Goal: Task Accomplishment & Management: Manage account settings

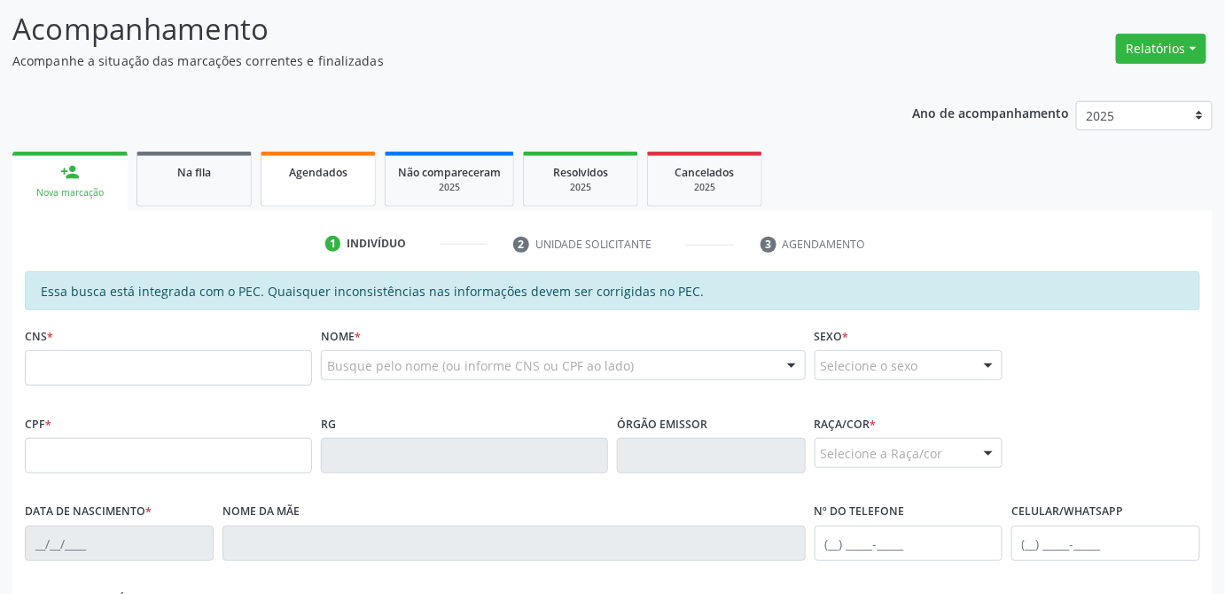
click at [298, 175] on span "Agendados" at bounding box center [318, 172] width 59 height 15
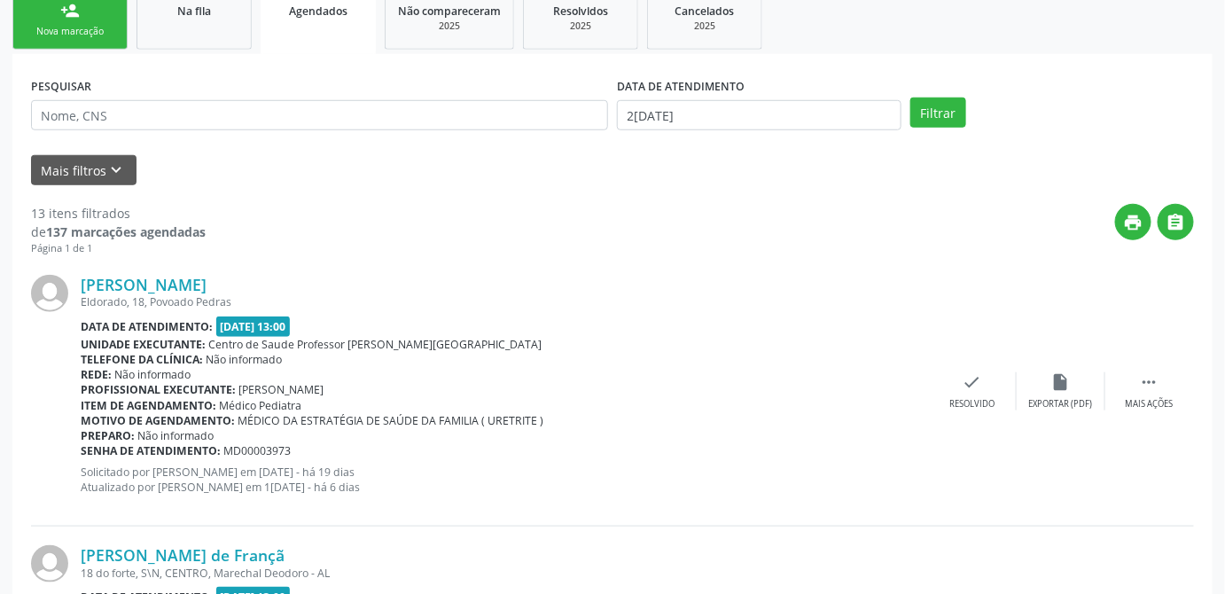
scroll to position [483, 0]
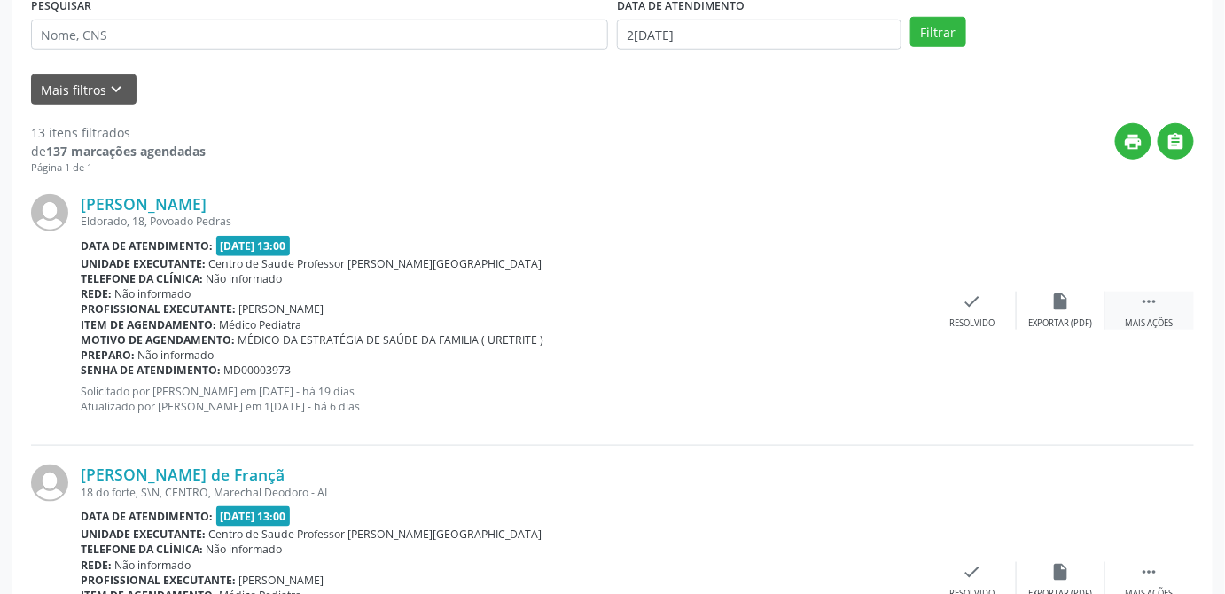
click at [1149, 298] on icon "" at bounding box center [1150, 302] width 20 height 20
click at [619, 301] on icon "check" at bounding box center [618, 302] width 20 height 20
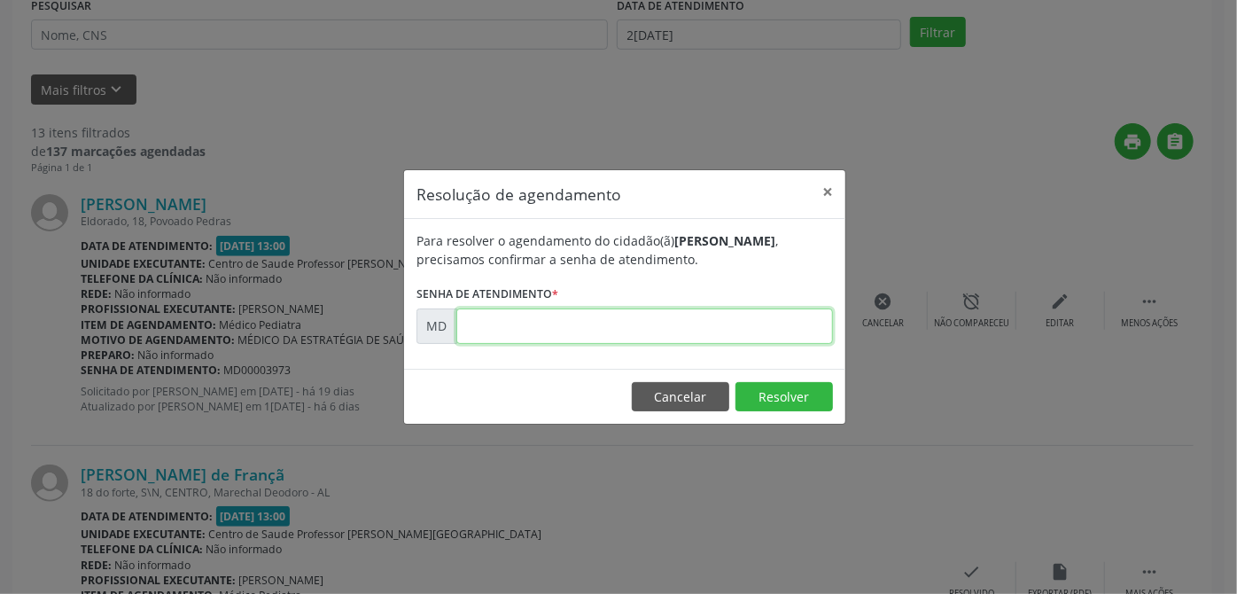
click at [531, 344] on div "Para resolver o agendamento do cidadão(ã) [PERSON_NAME] , precisamos confirmar …" at bounding box center [624, 294] width 441 height 150
click at [286, 364] on div "Resolução de agendamento × Para resolver o agendamento do cidadão(ã) [PERSON_NA…" at bounding box center [618, 297] width 1237 height 594
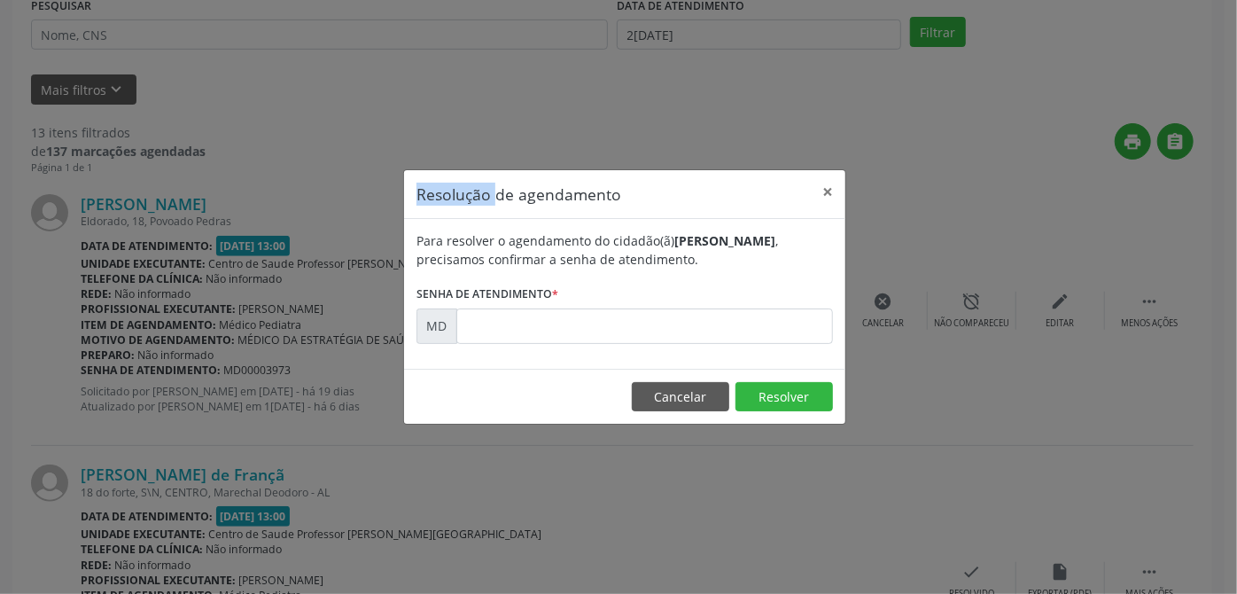
click at [286, 364] on div "Resolução de agendamento × Para resolver o agendamento do cidadão(ã) [PERSON_NA…" at bounding box center [618, 297] width 1237 height 594
click at [706, 402] on button "Cancelar" at bounding box center [681, 397] width 98 height 30
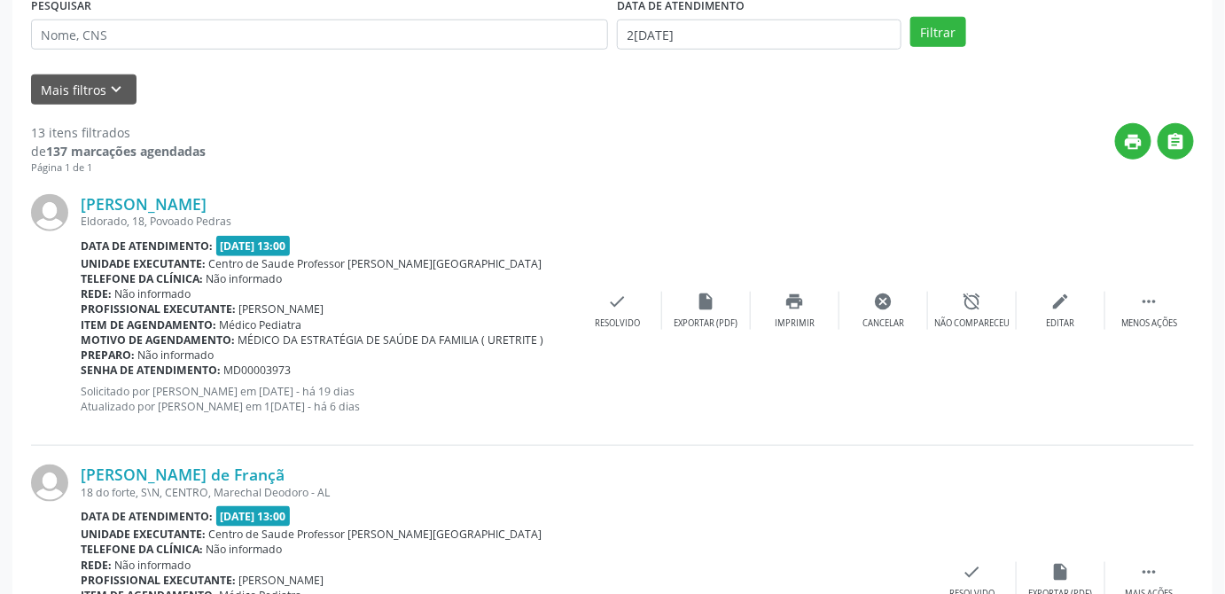
drag, startPoint x: 315, startPoint y: 364, endPoint x: 220, endPoint y: 374, distance: 95.3
click at [220, 374] on div "Senha de atendimento: MD00003973" at bounding box center [327, 370] width 493 height 15
copy div "MD00003973"
click at [622, 300] on icon "check" at bounding box center [618, 302] width 20 height 20
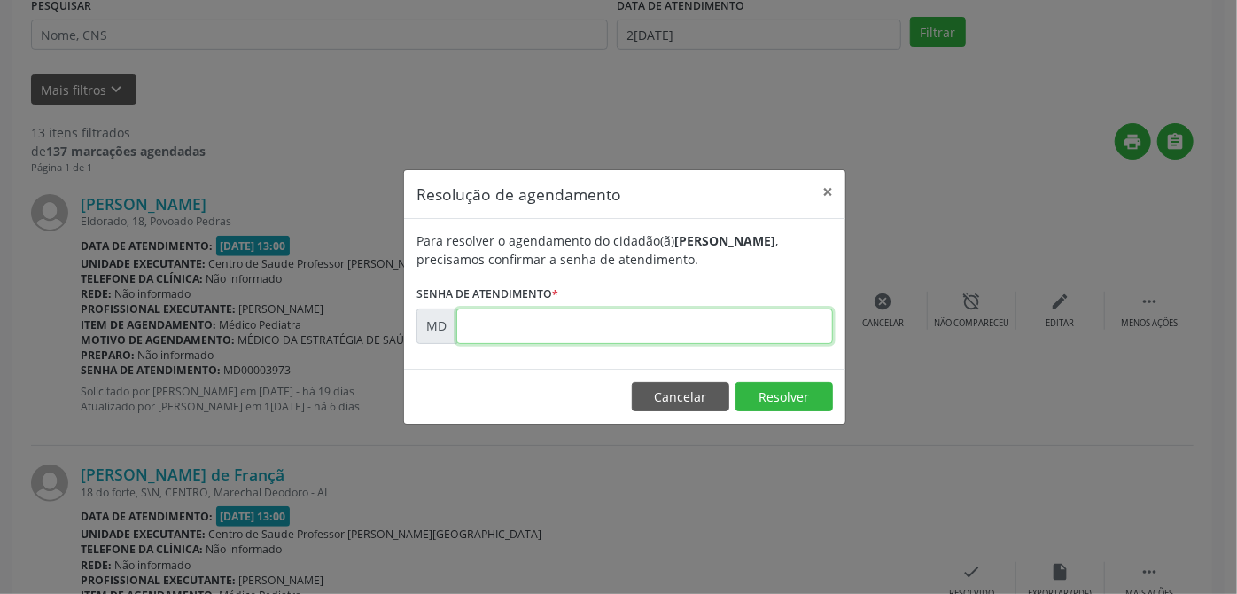
click at [523, 321] on input "text" at bounding box center [644, 325] width 377 height 35
click at [581, 339] on input "text" at bounding box center [644, 325] width 377 height 35
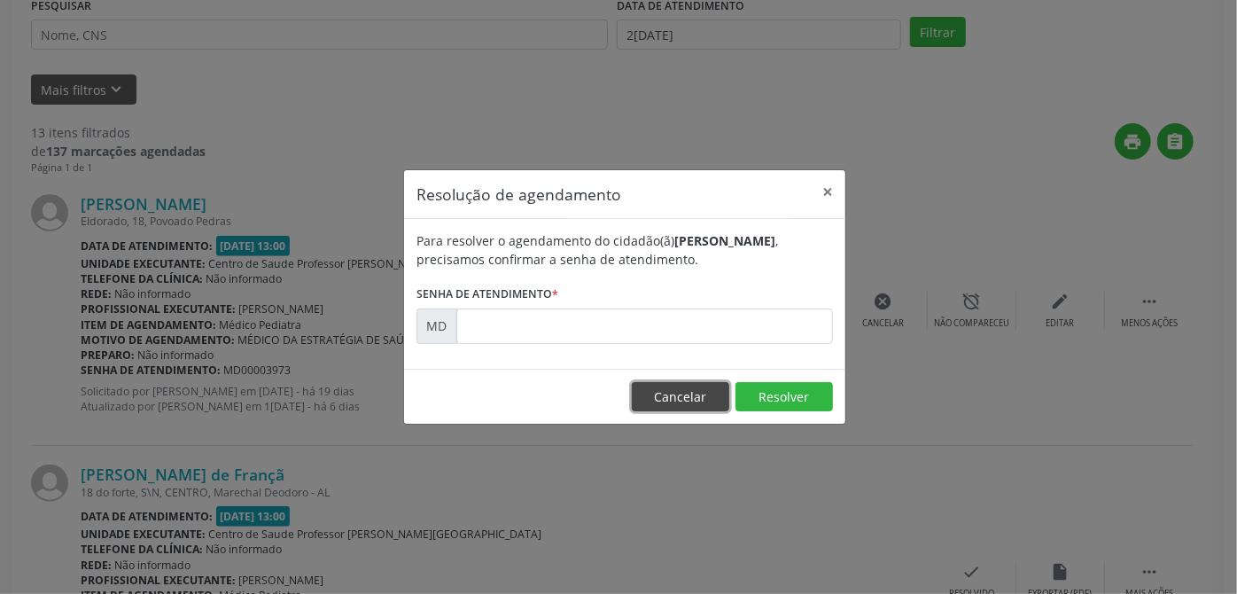
click at [714, 407] on button "Cancelar" at bounding box center [681, 397] width 98 height 30
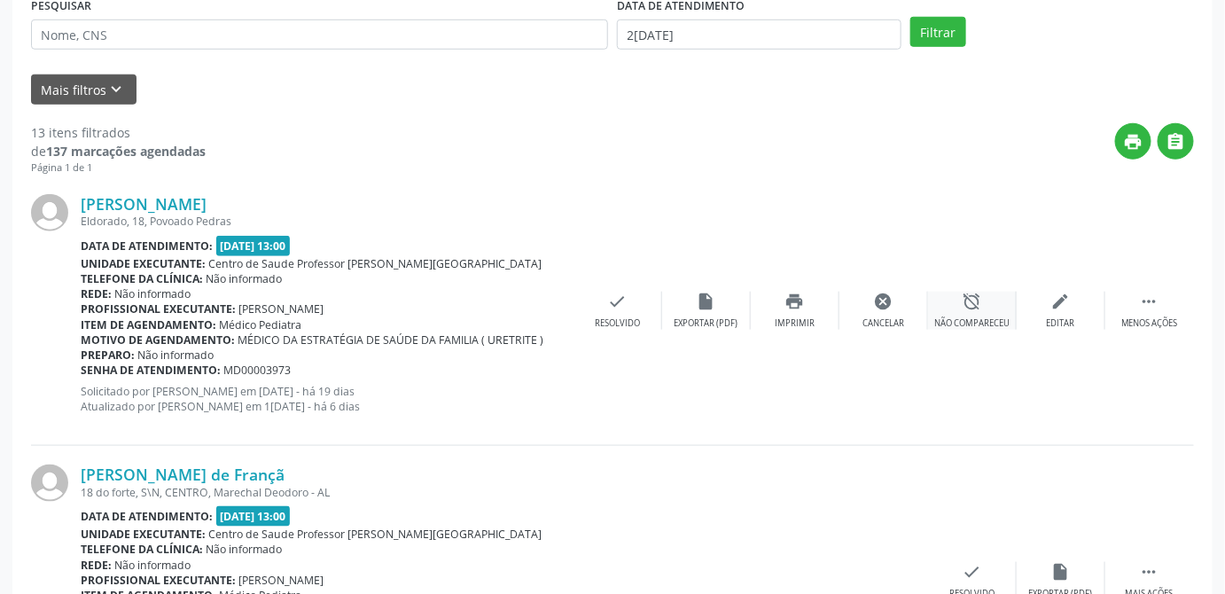
click at [964, 308] on icon "alarm_off" at bounding box center [973, 302] width 20 height 20
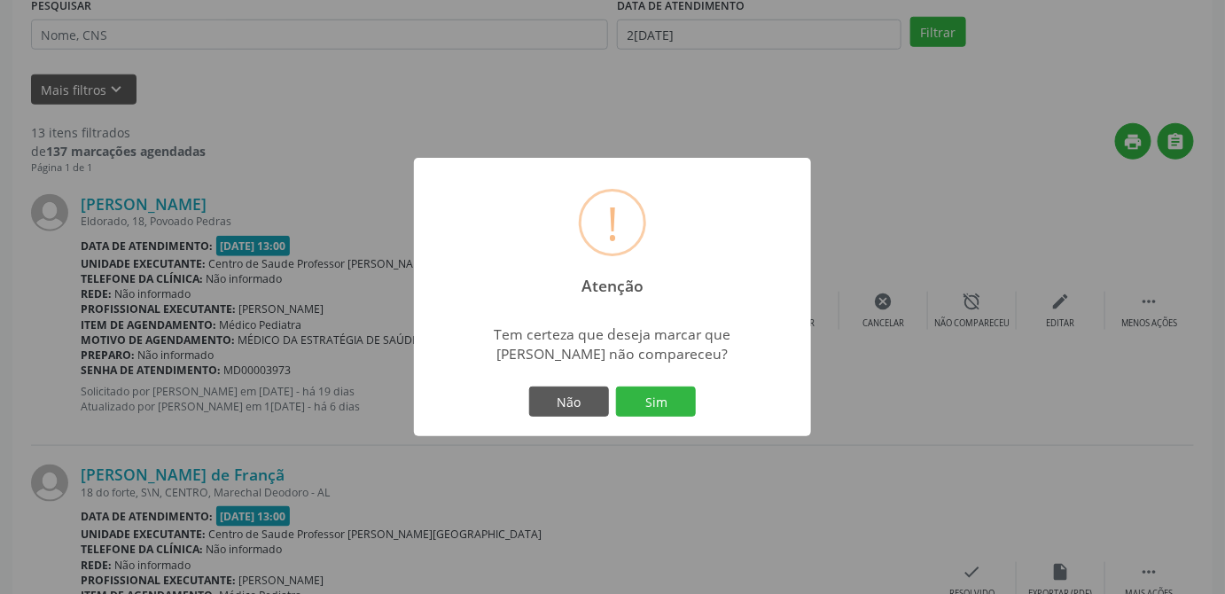
click at [891, 471] on div "! Atenção × Tem certeza que deseja marcar que [PERSON_NAME] não compareceu? Não…" at bounding box center [612, 297] width 1225 height 594
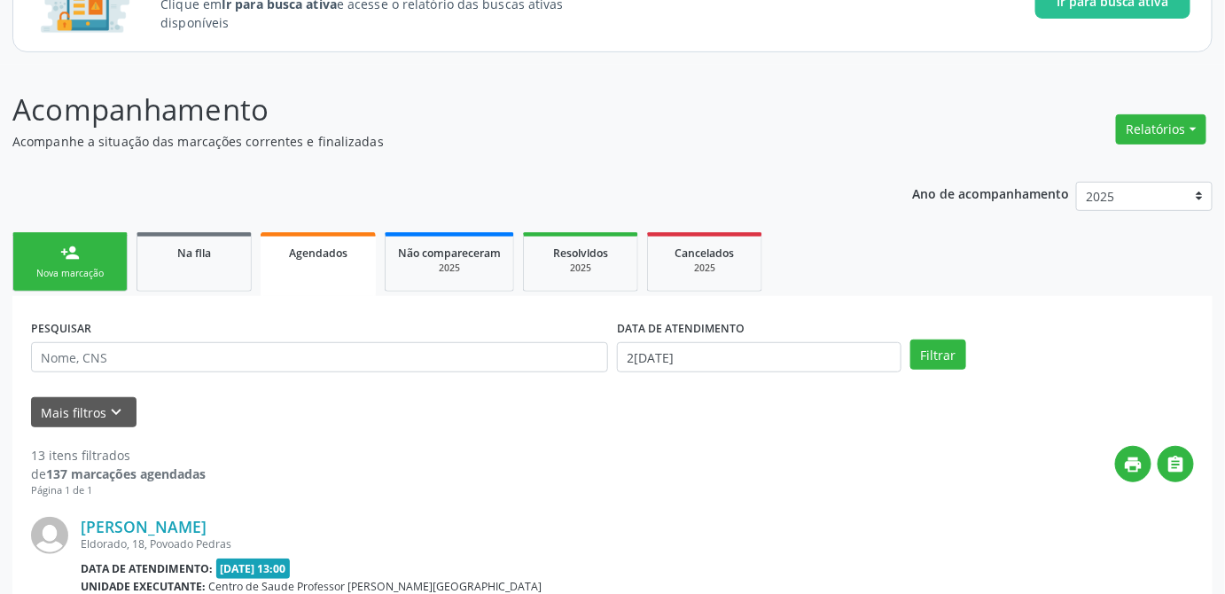
scroll to position [322, 0]
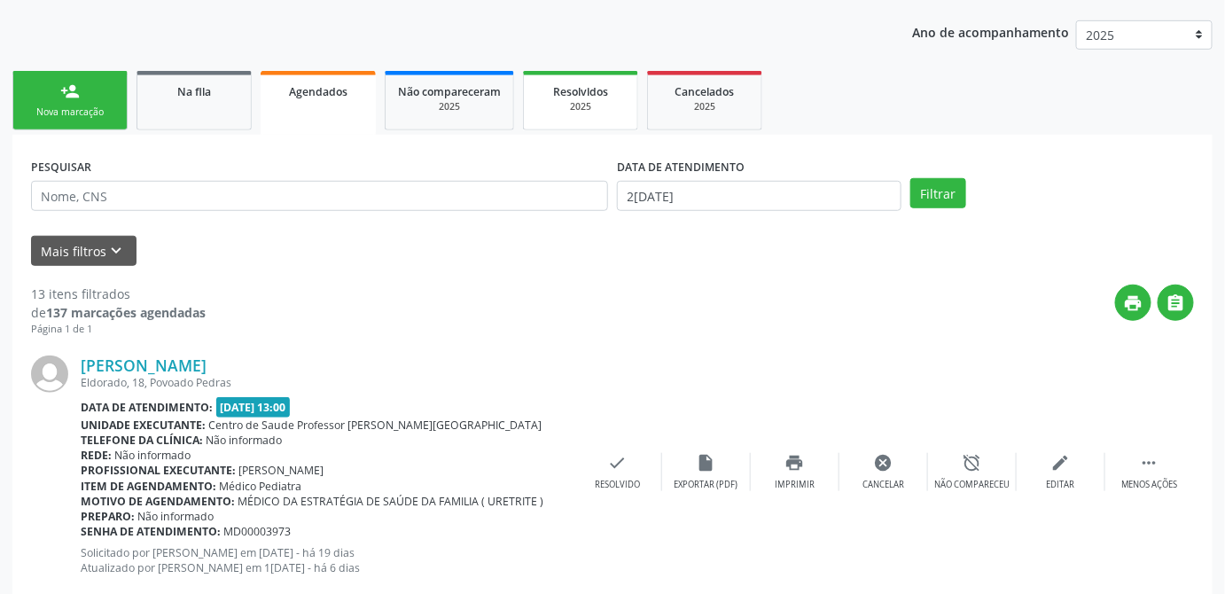
click at [609, 90] on div "Resolvidos" at bounding box center [580, 91] width 89 height 19
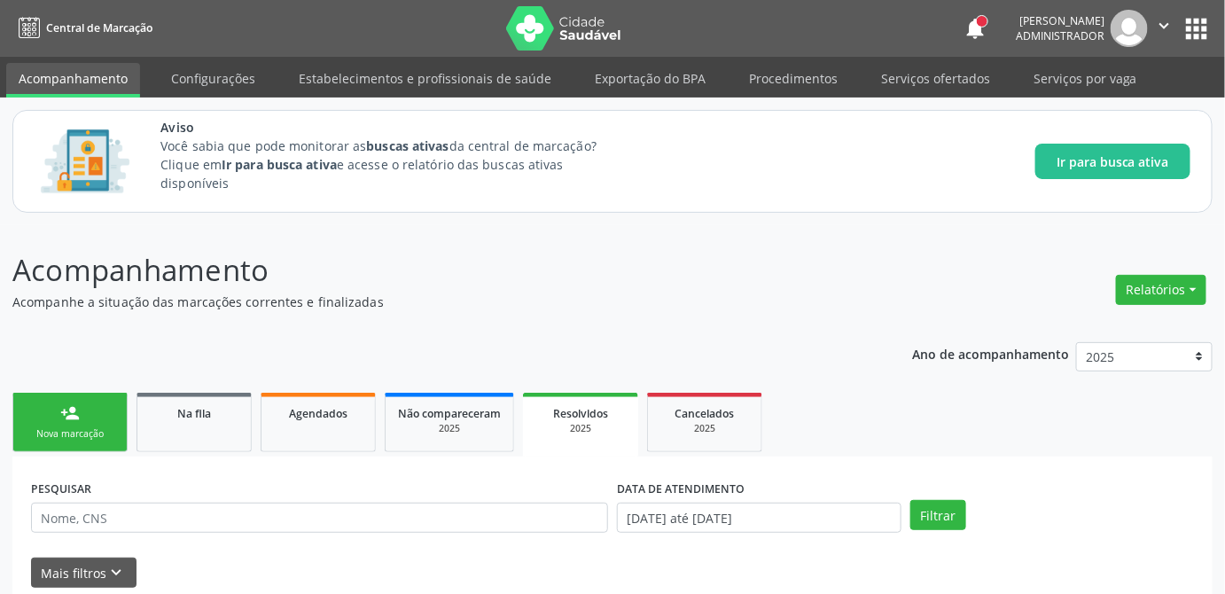
scroll to position [160, 0]
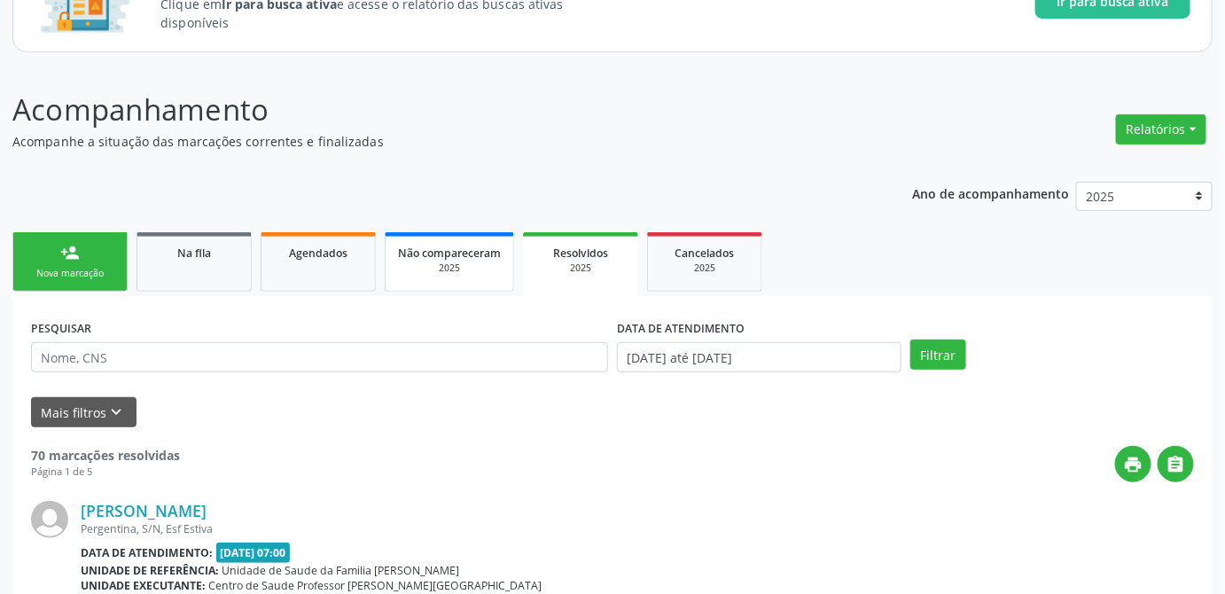
click at [455, 261] on div "2025" at bounding box center [449, 267] width 103 height 13
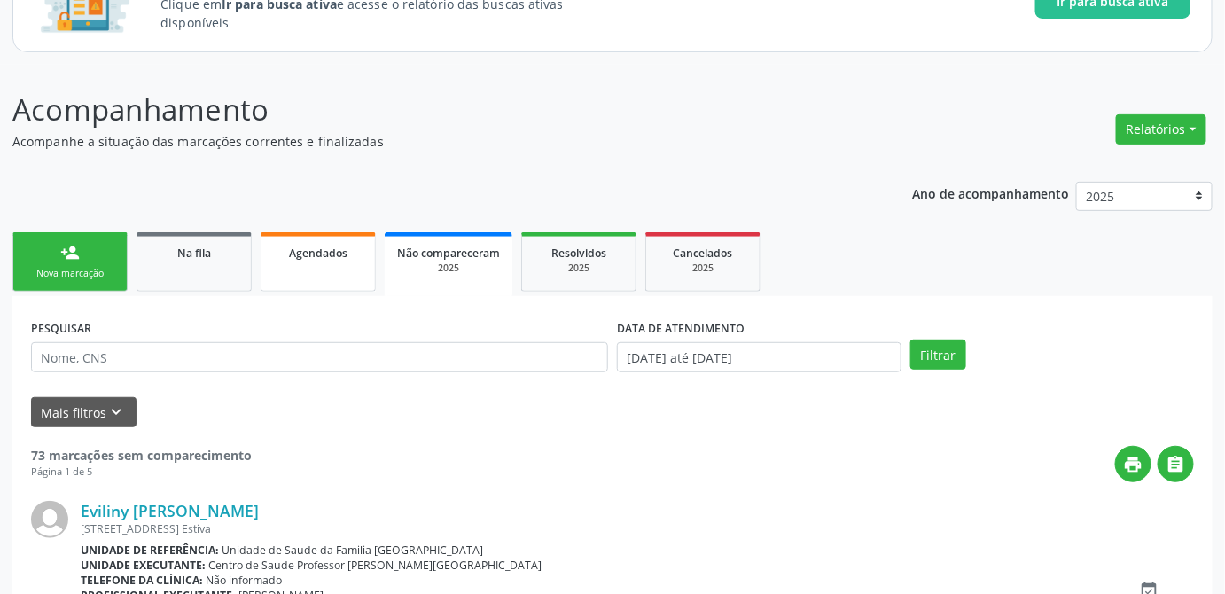
click at [295, 251] on span "Agendados" at bounding box center [318, 253] width 59 height 15
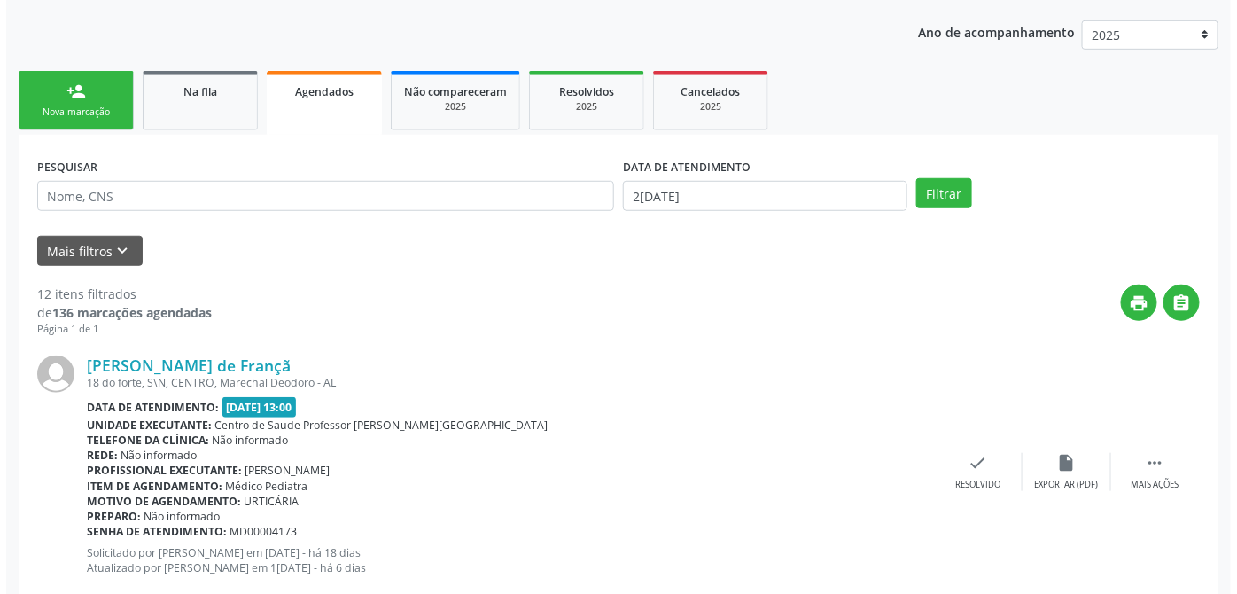
scroll to position [483, 0]
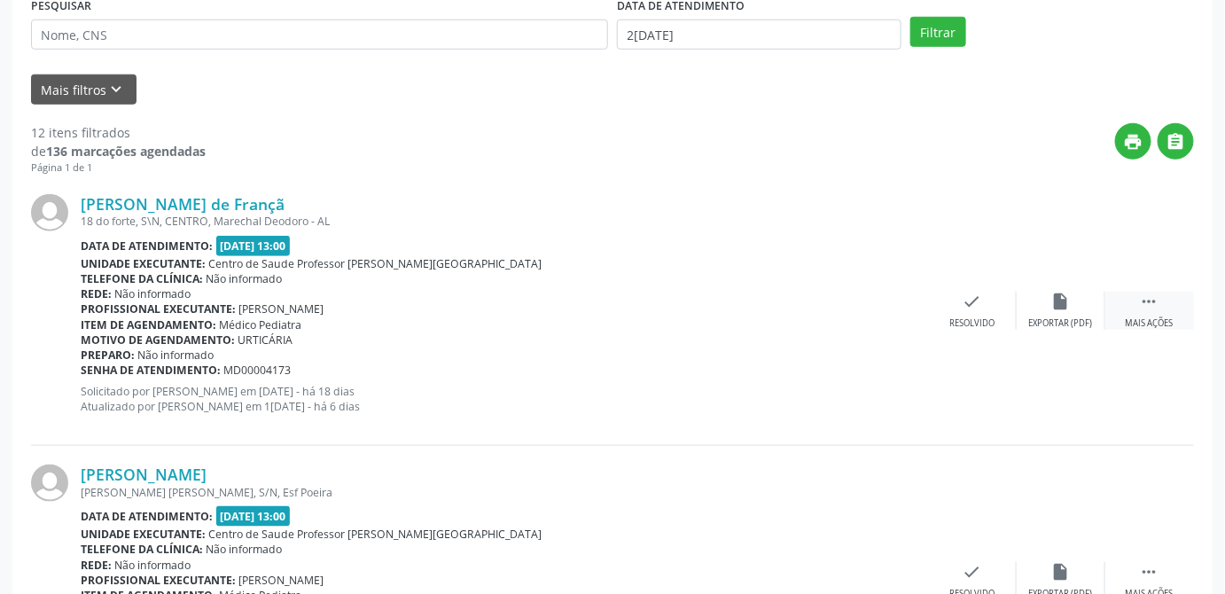
click at [1158, 310] on div " Mais ações" at bounding box center [1149, 311] width 89 height 38
click at [884, 306] on icon "cancel" at bounding box center [884, 302] width 20 height 20
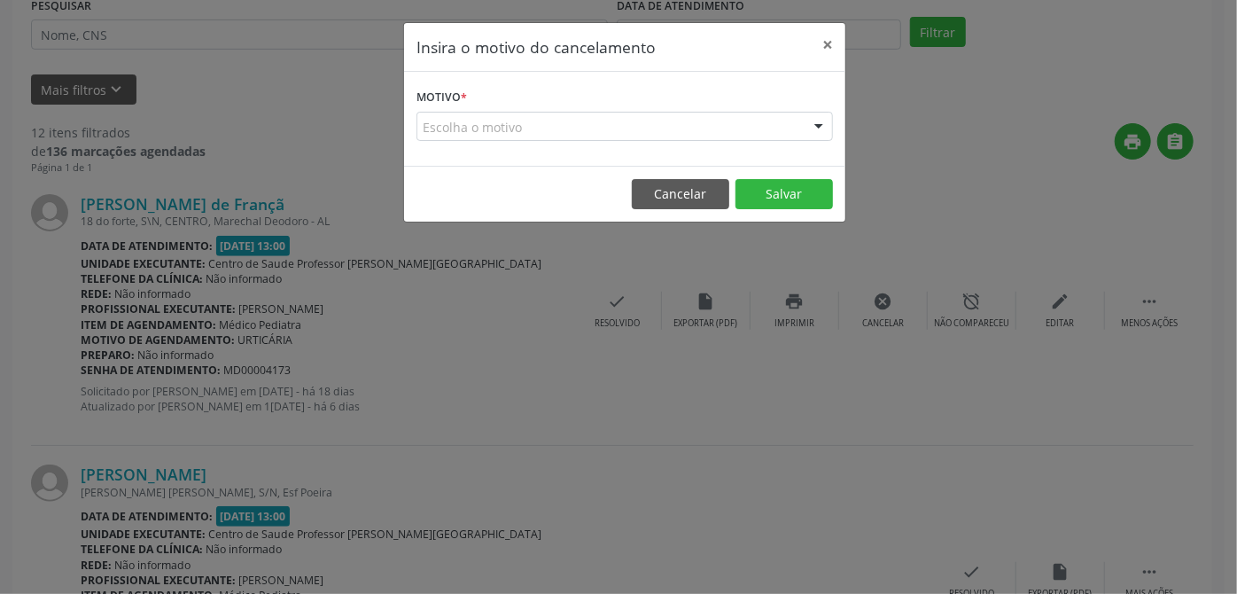
click at [519, 134] on div "Escolha o motivo" at bounding box center [625, 127] width 417 height 30
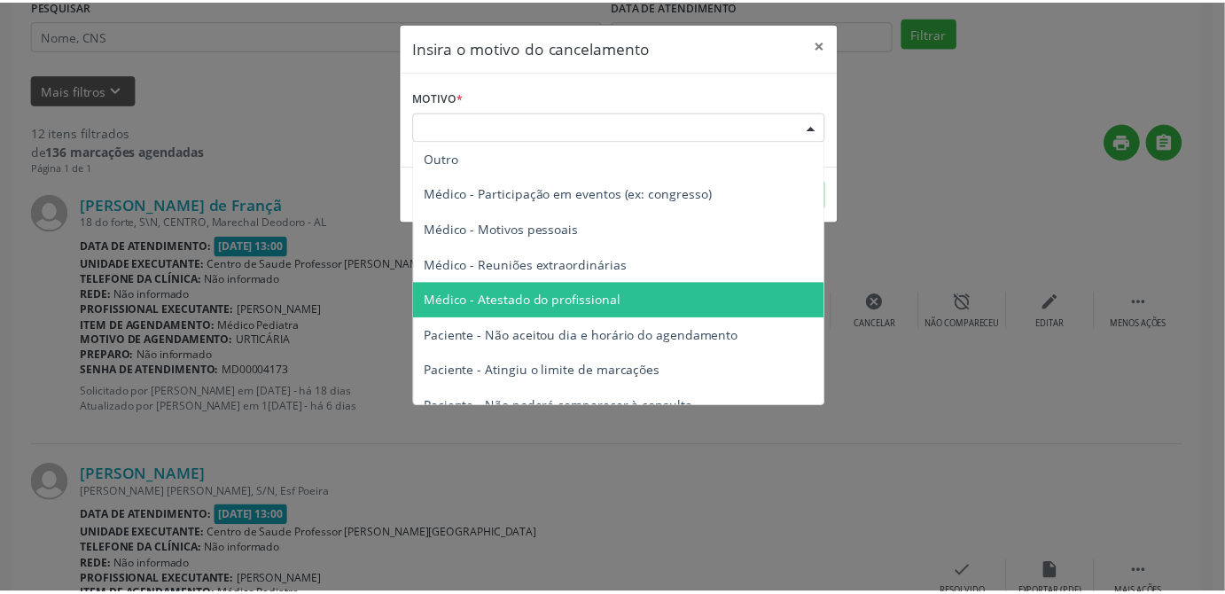
scroll to position [80, 0]
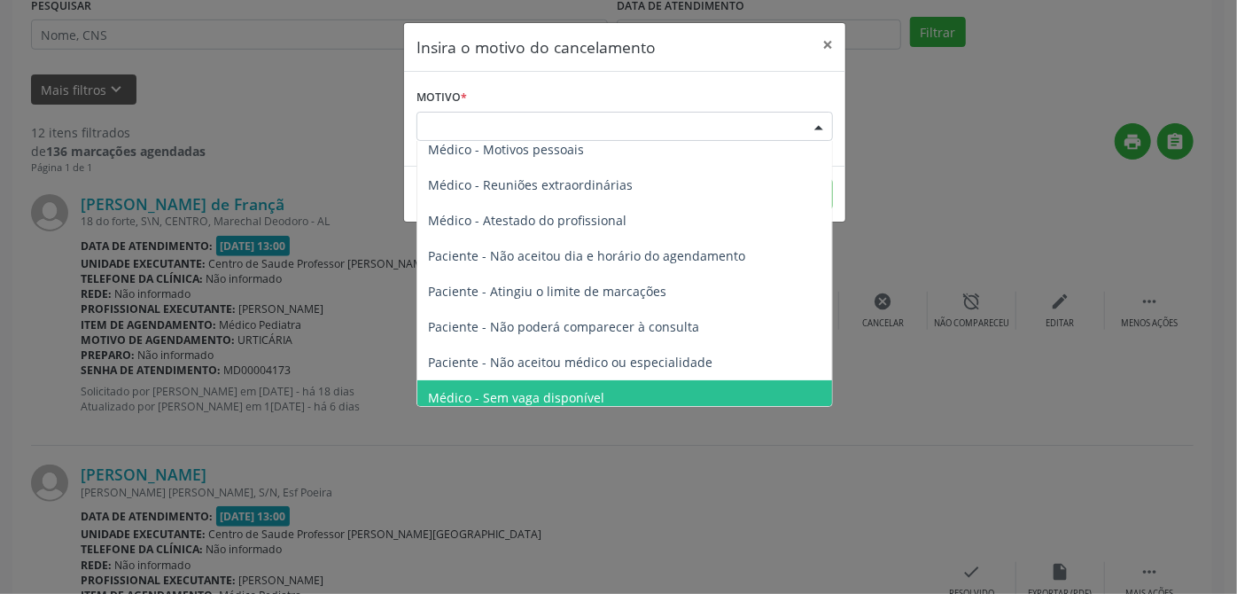
click at [855, 464] on div "Insira o motivo do cancelamento × Motivo * Escolha o motivo Outro Médico - Part…" at bounding box center [618, 297] width 1237 height 594
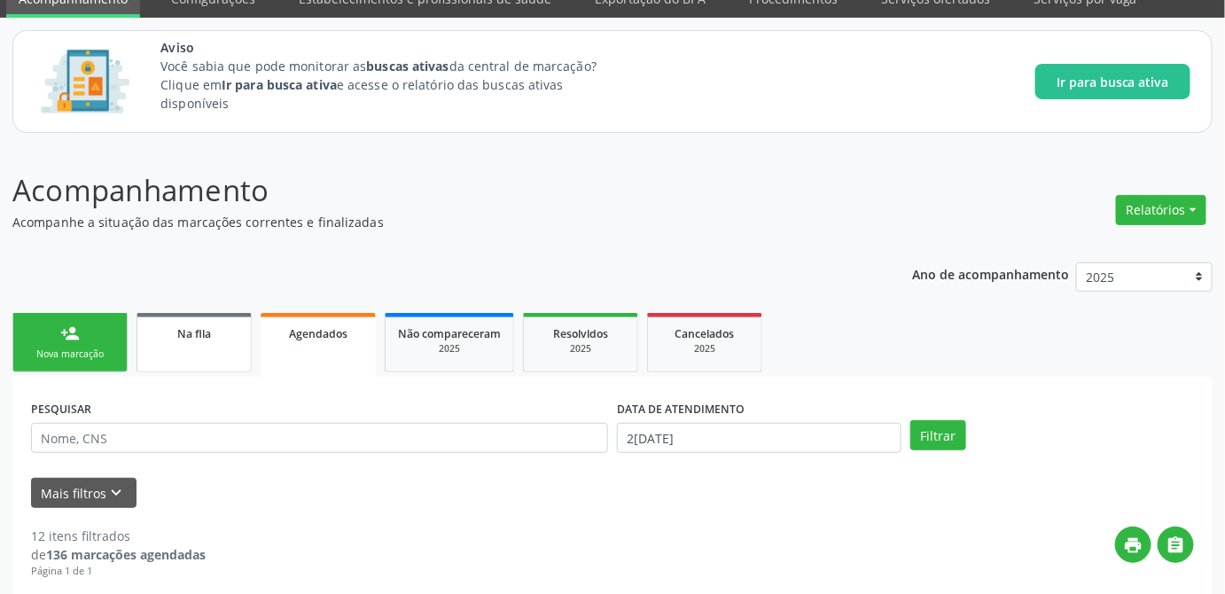
click at [180, 329] on span "Na fila" at bounding box center [194, 333] width 34 height 15
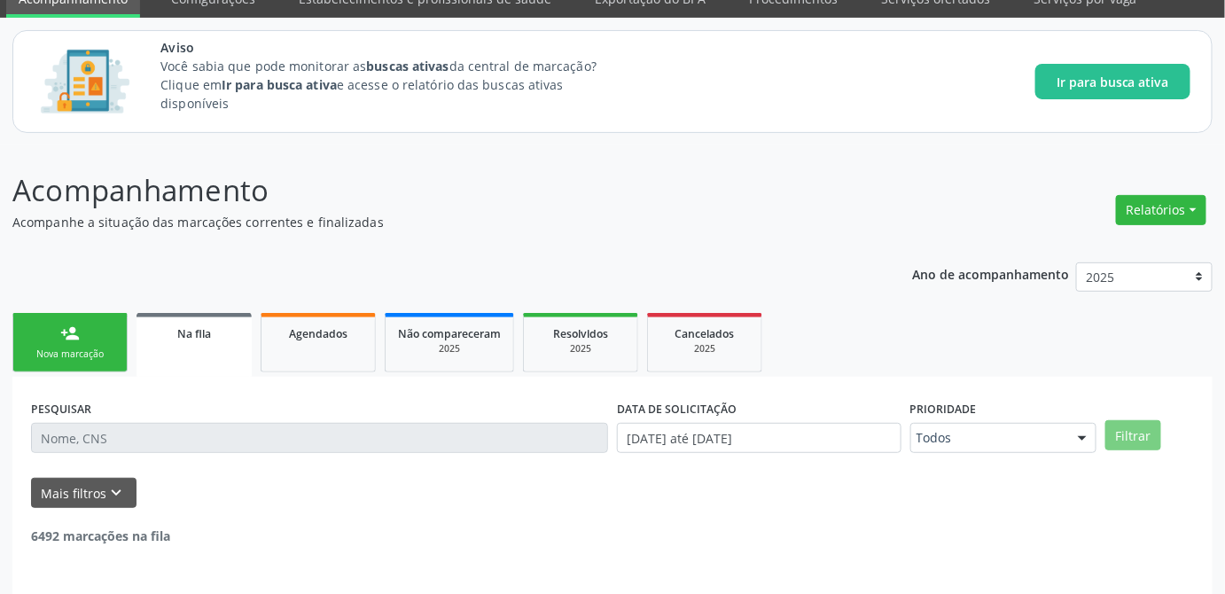
scroll to position [135, 0]
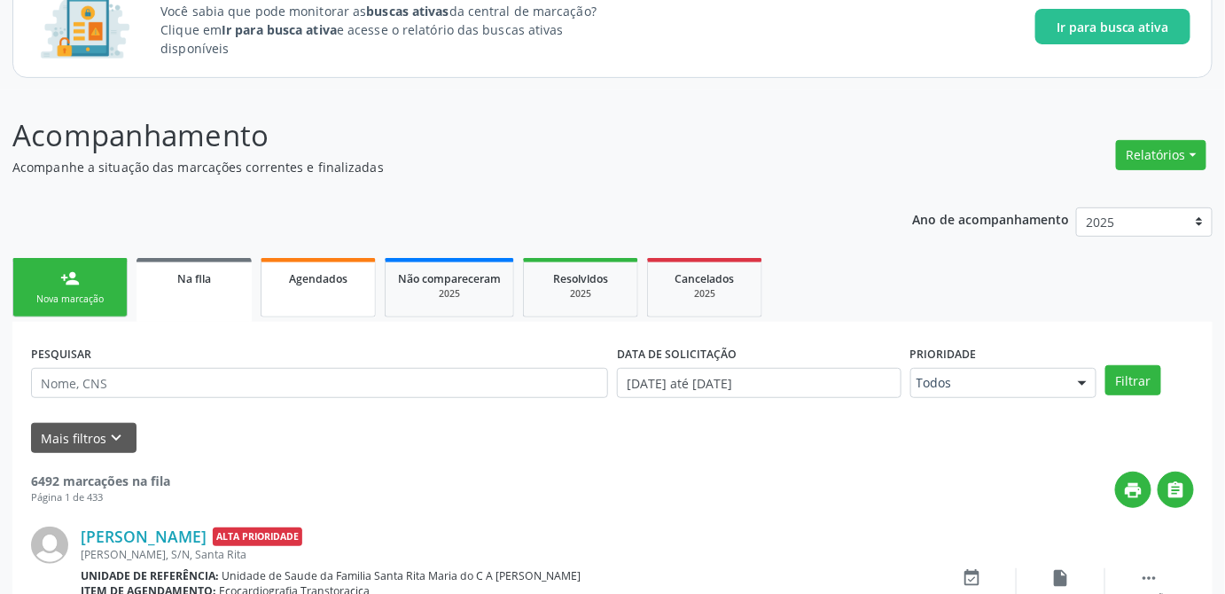
click at [318, 279] on span "Agendados" at bounding box center [318, 278] width 59 height 15
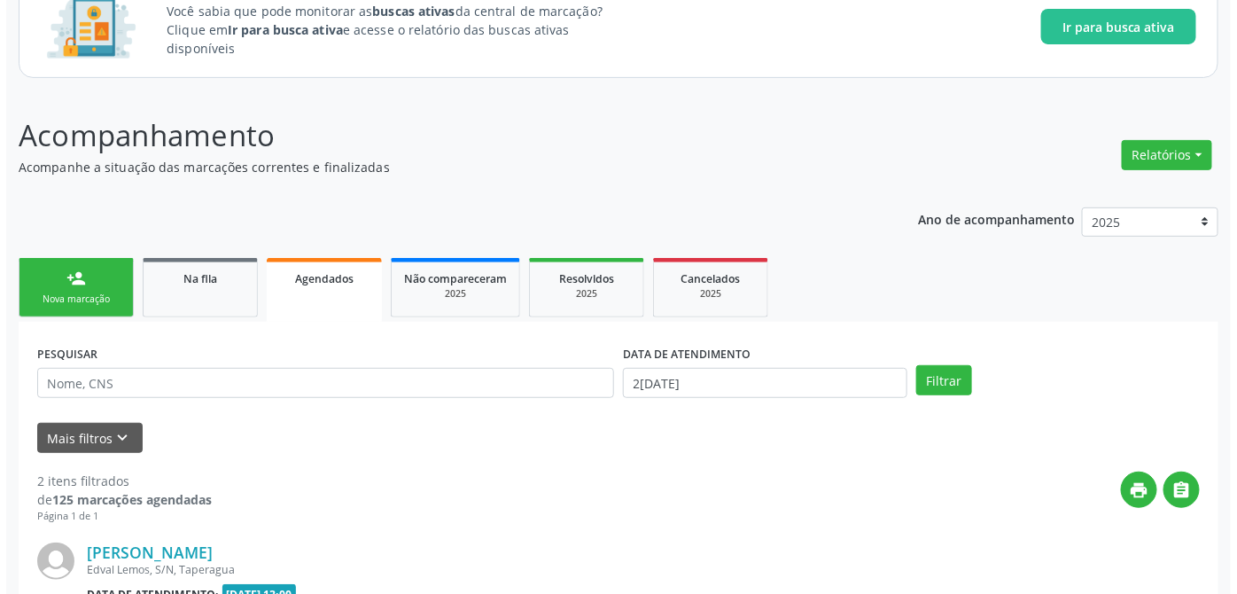
scroll to position [0, 0]
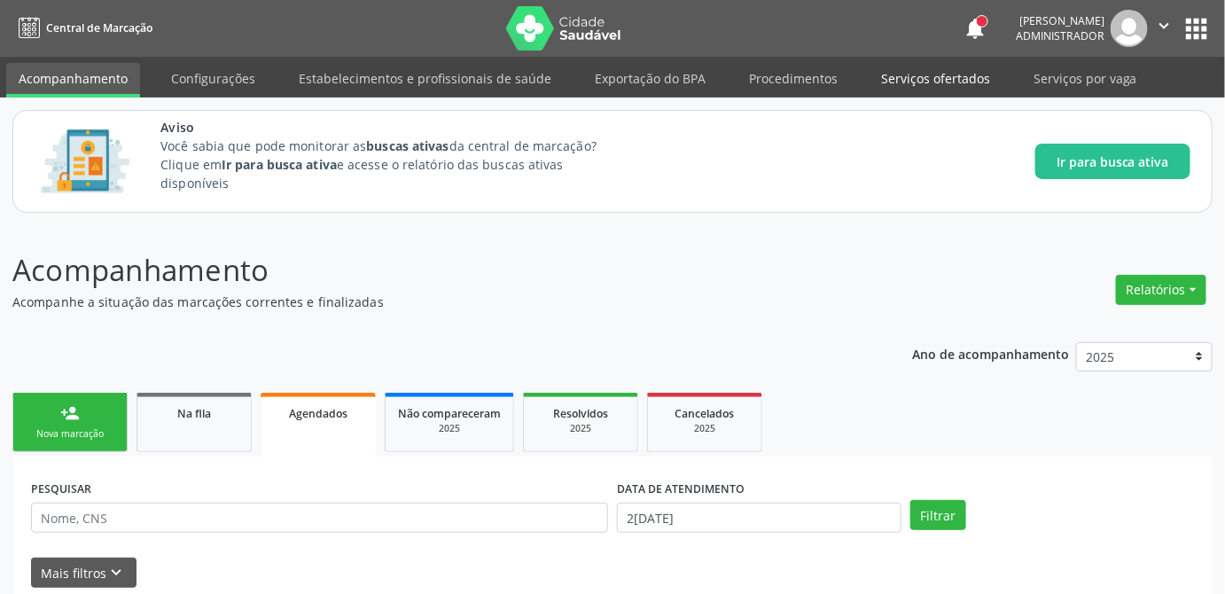
click at [896, 85] on link "Serviços ofertados" at bounding box center [936, 78] width 134 height 31
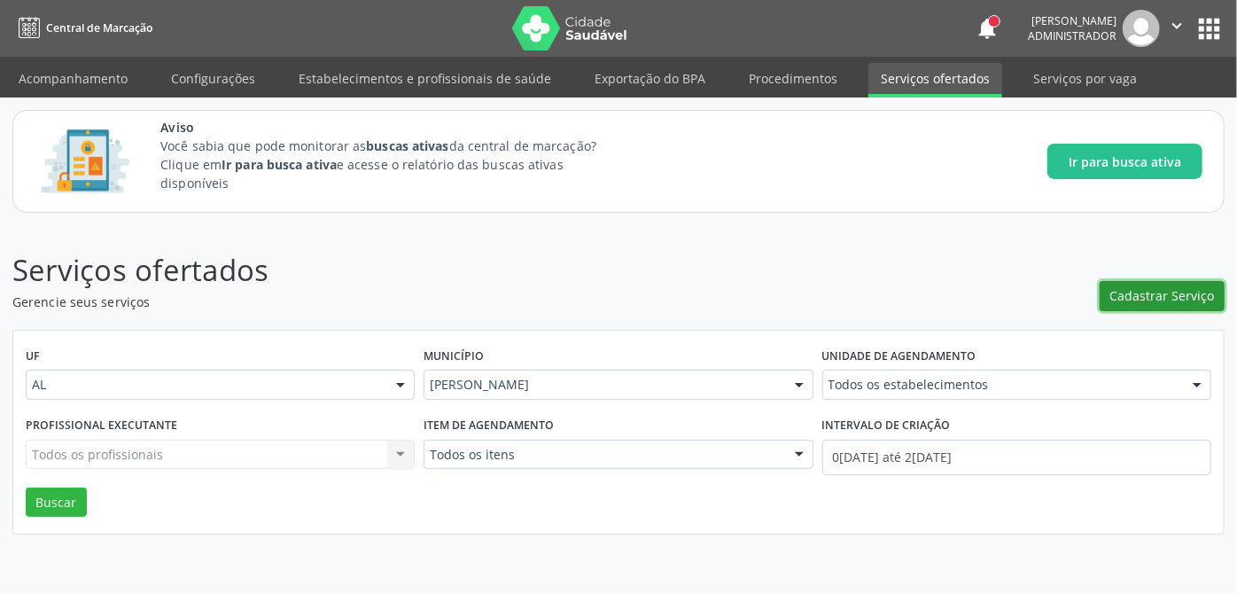
click at [1153, 300] on span "Cadastrar Serviço" at bounding box center [1163, 295] width 105 height 19
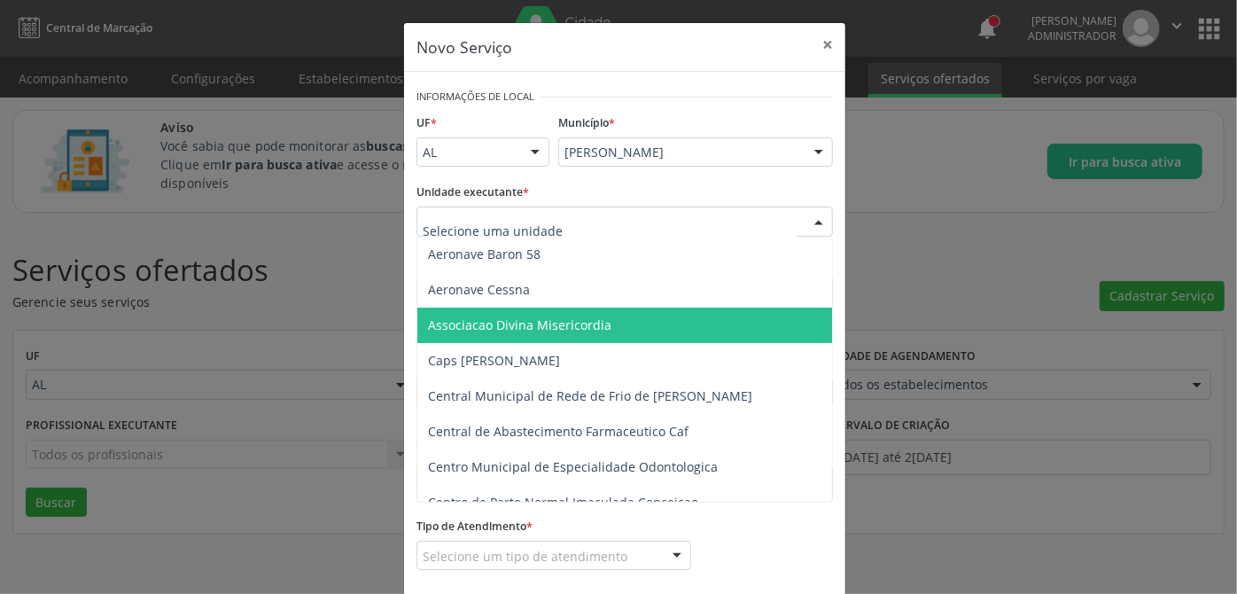
scroll to position [160, 0]
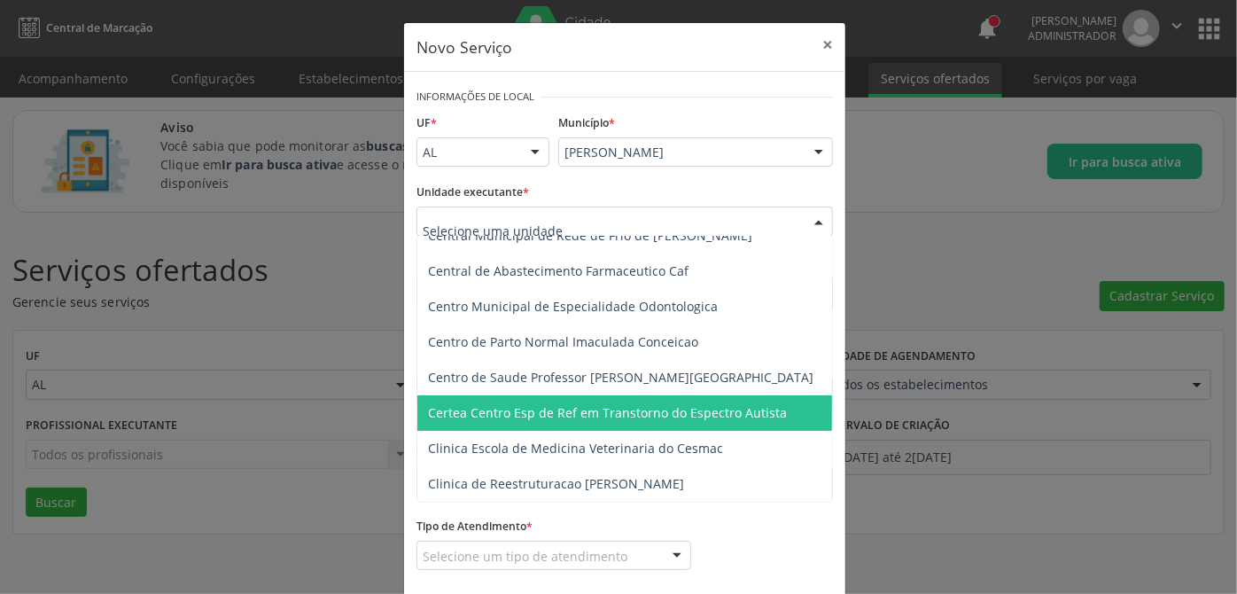
click at [532, 417] on span "Certea Centro Esp de Ref em Transtorno do Espectro Autista" at bounding box center [607, 412] width 359 height 17
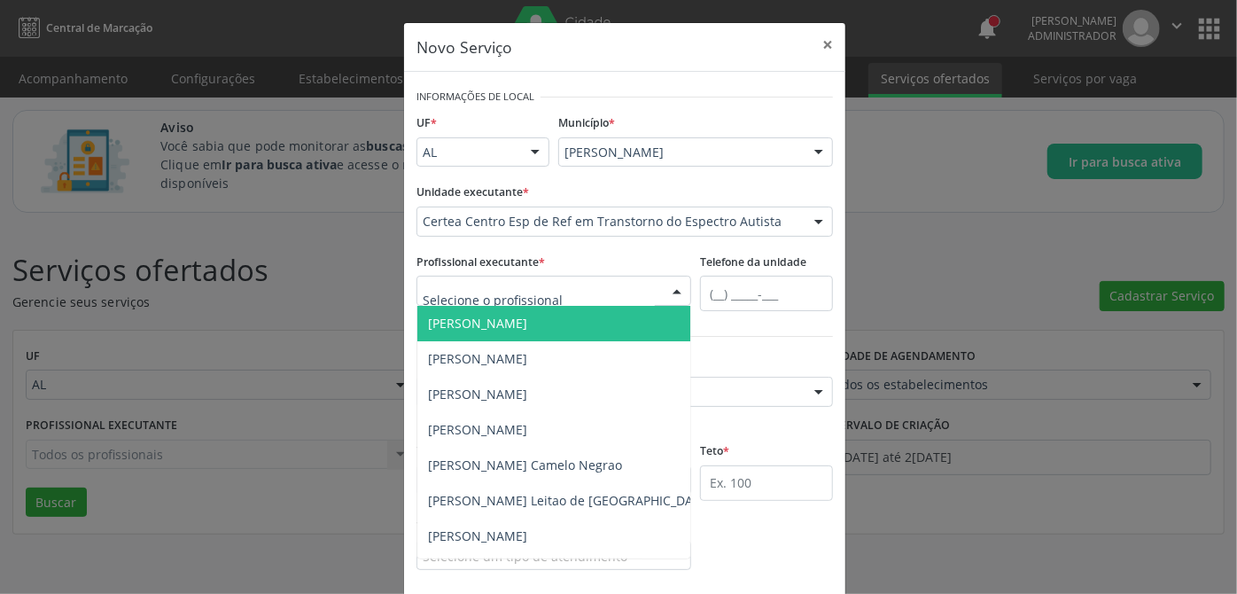
click at [617, 291] on div at bounding box center [554, 291] width 275 height 30
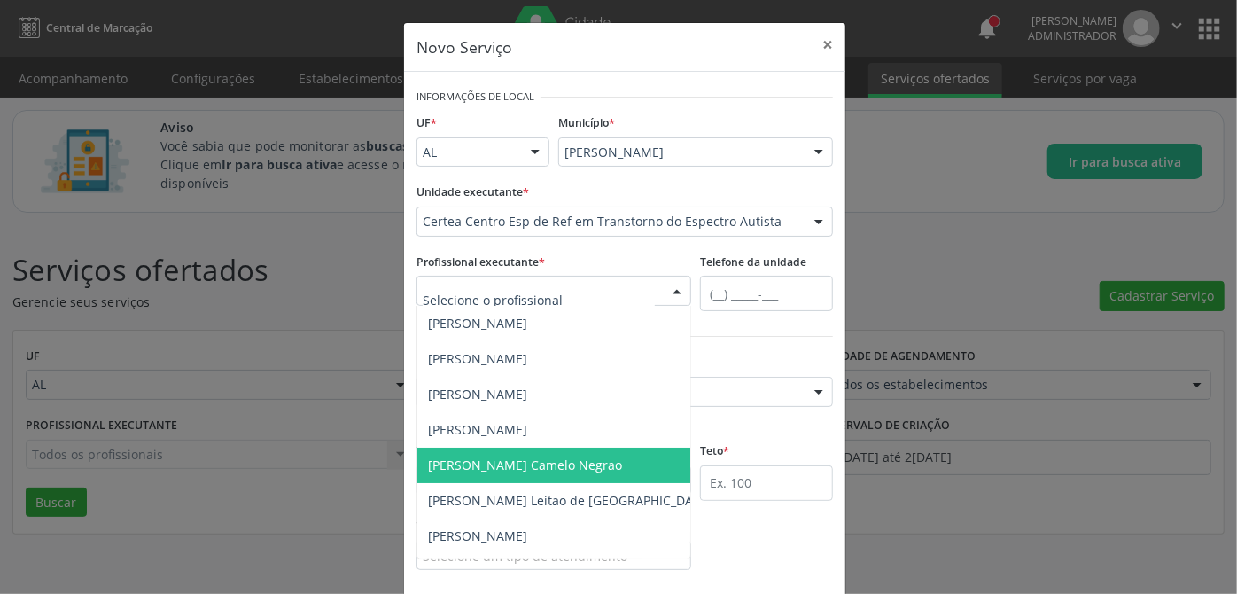
type input "p"
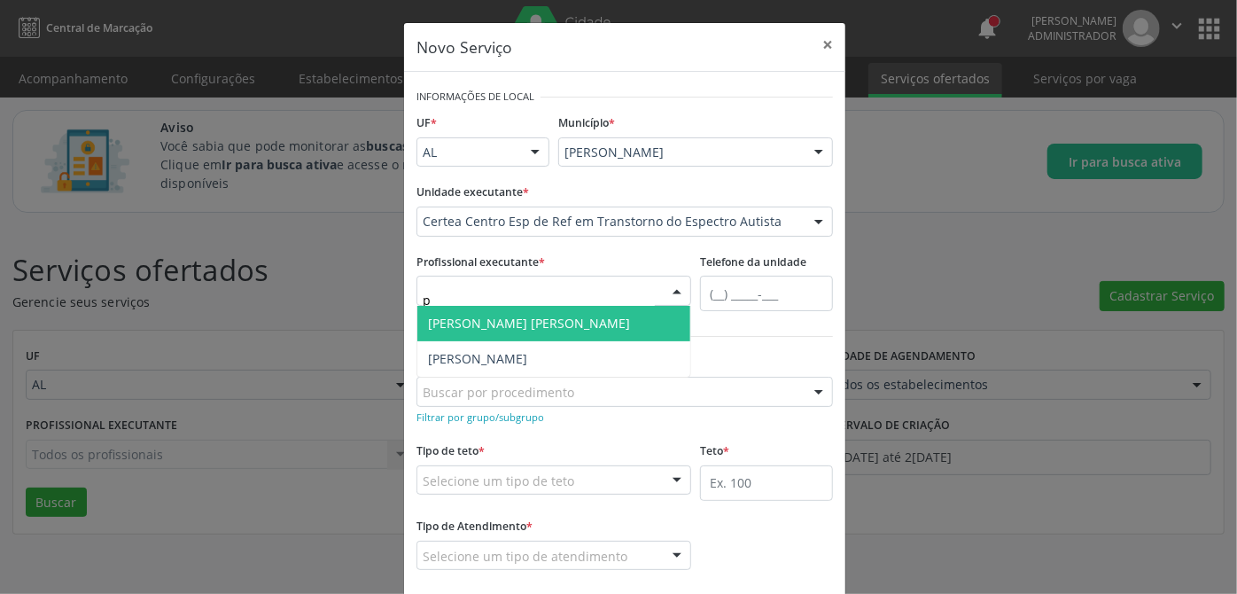
click at [566, 322] on span "[PERSON_NAME] [PERSON_NAME]" at bounding box center [529, 323] width 202 height 17
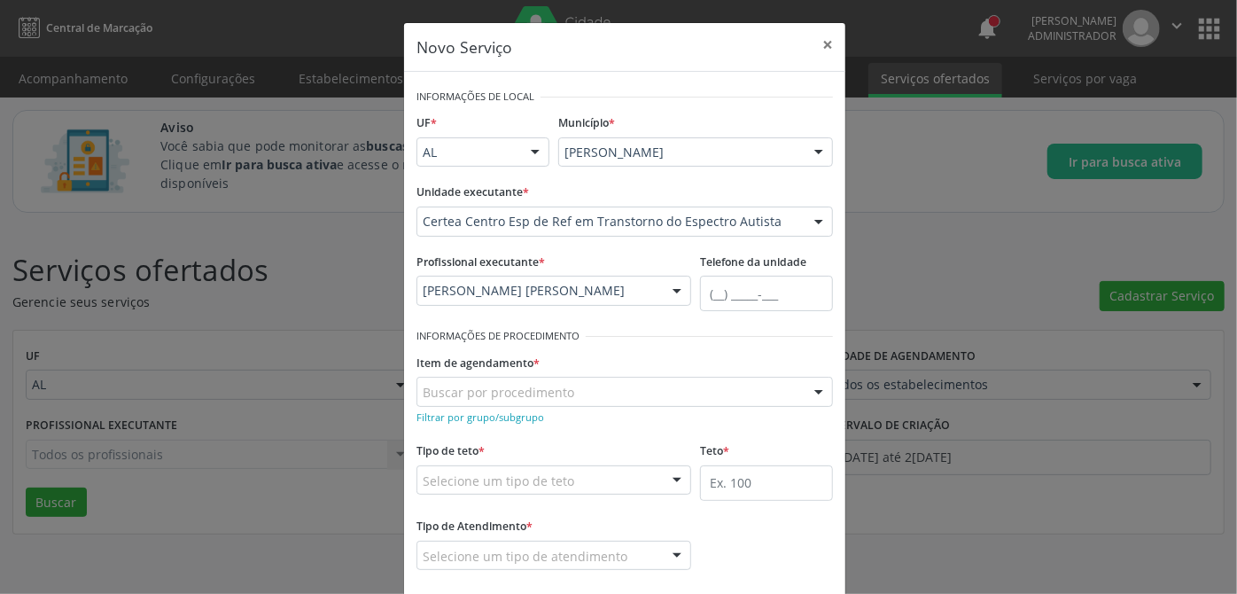
scroll to position [89, 0]
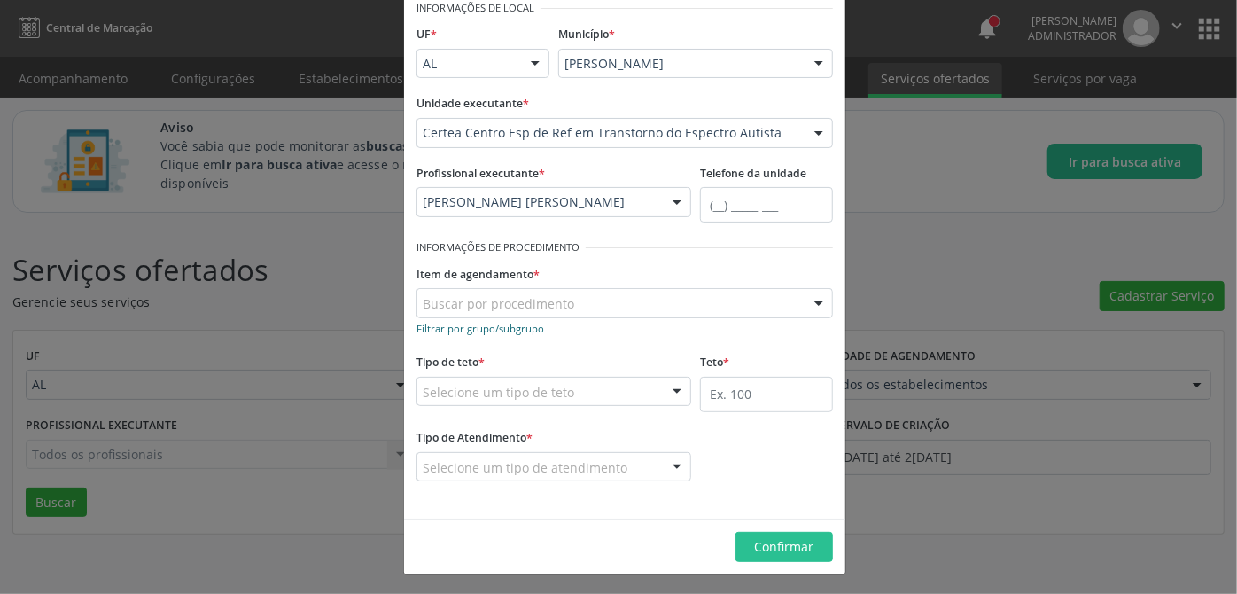
click at [464, 329] on small "Filtrar por grupo/subgrupo" at bounding box center [481, 328] width 128 height 13
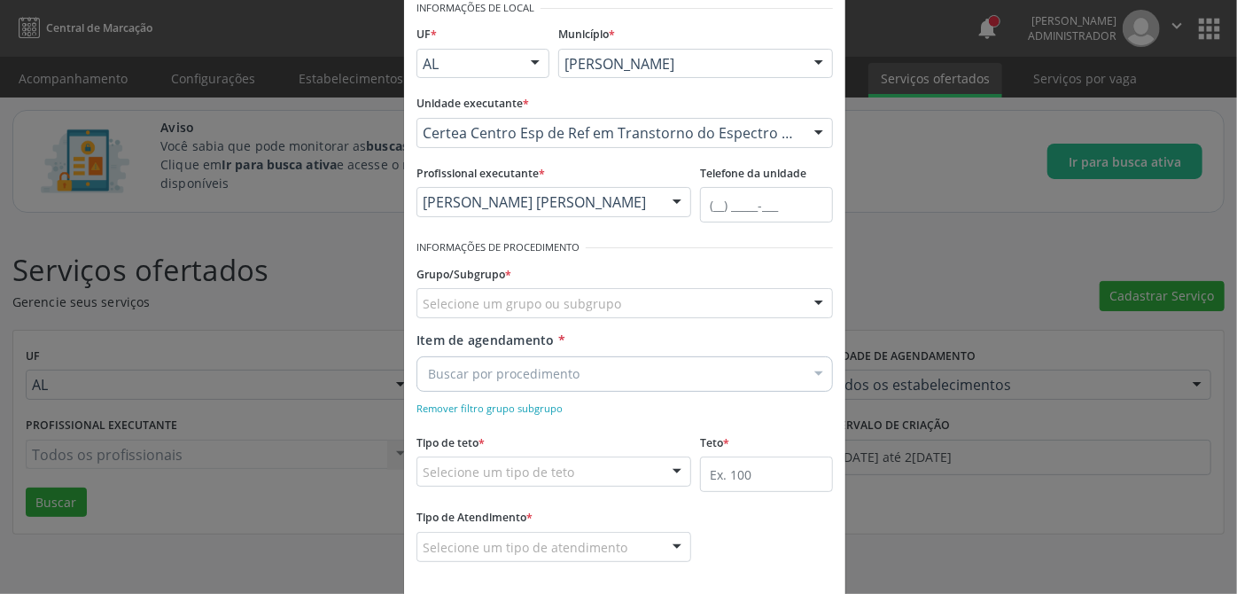
click at [610, 374] on div "Buscar por procedimento" at bounding box center [625, 373] width 417 height 35
type input "consulta especializada"
click at [610, 374] on input "consulta especializada" at bounding box center [616, 373] width 376 height 35
click at [566, 378] on input "consulta especializada" at bounding box center [616, 373] width 376 height 35
click at [542, 409] on small "Remover filtro grupo subgrupo" at bounding box center [490, 408] width 146 height 13
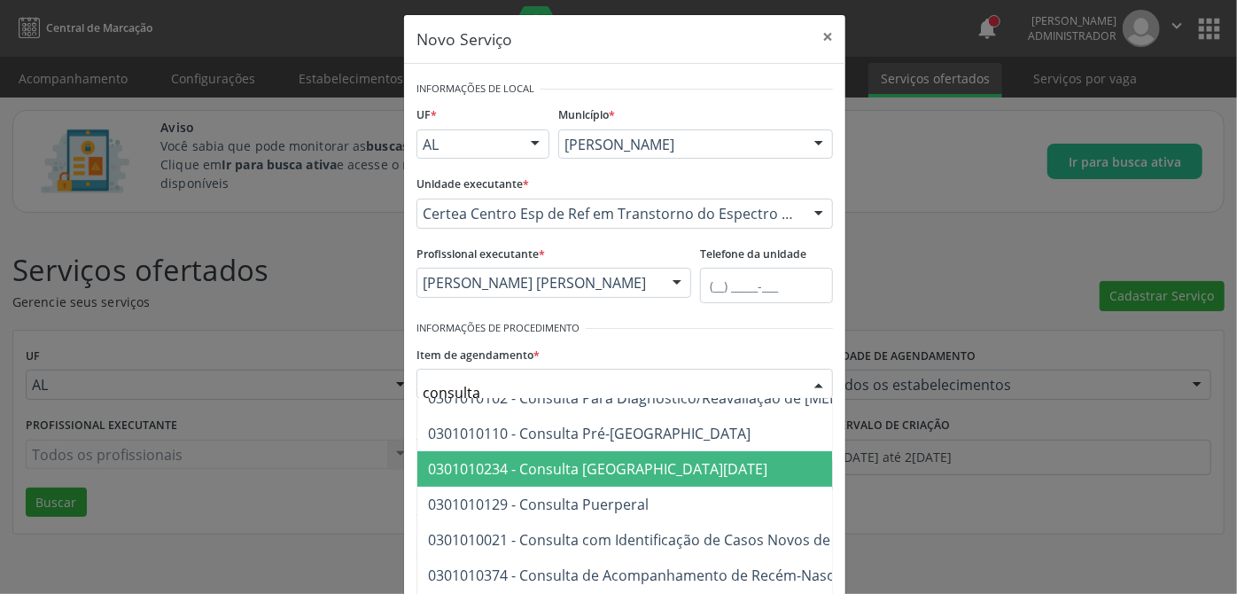
scroll to position [241, 0]
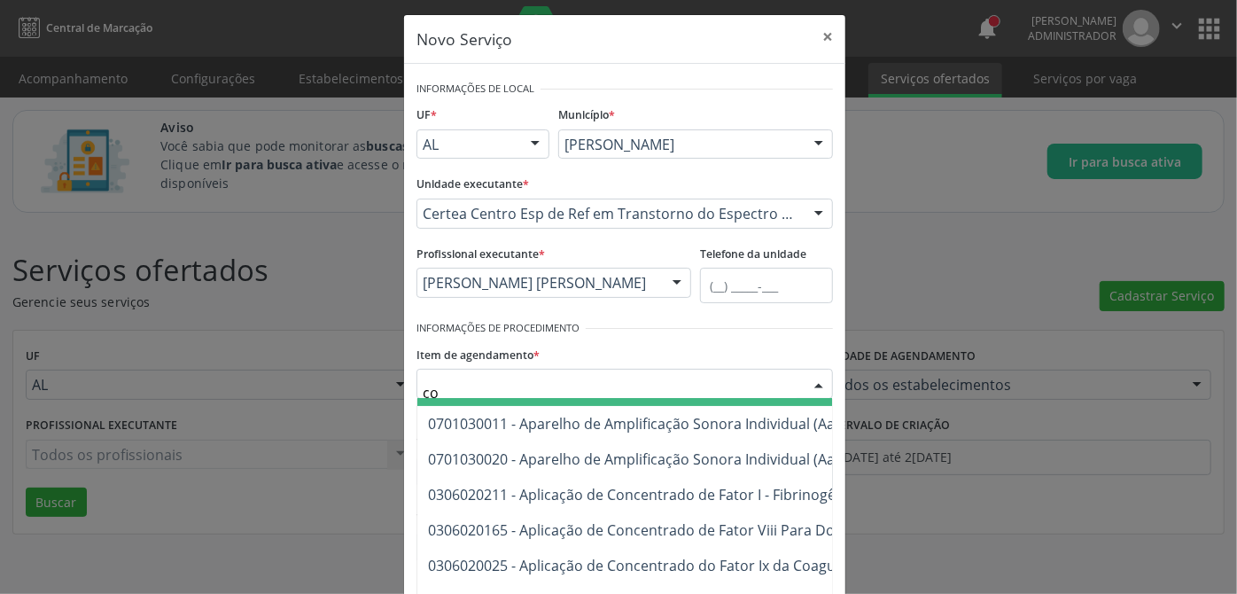
type input "c"
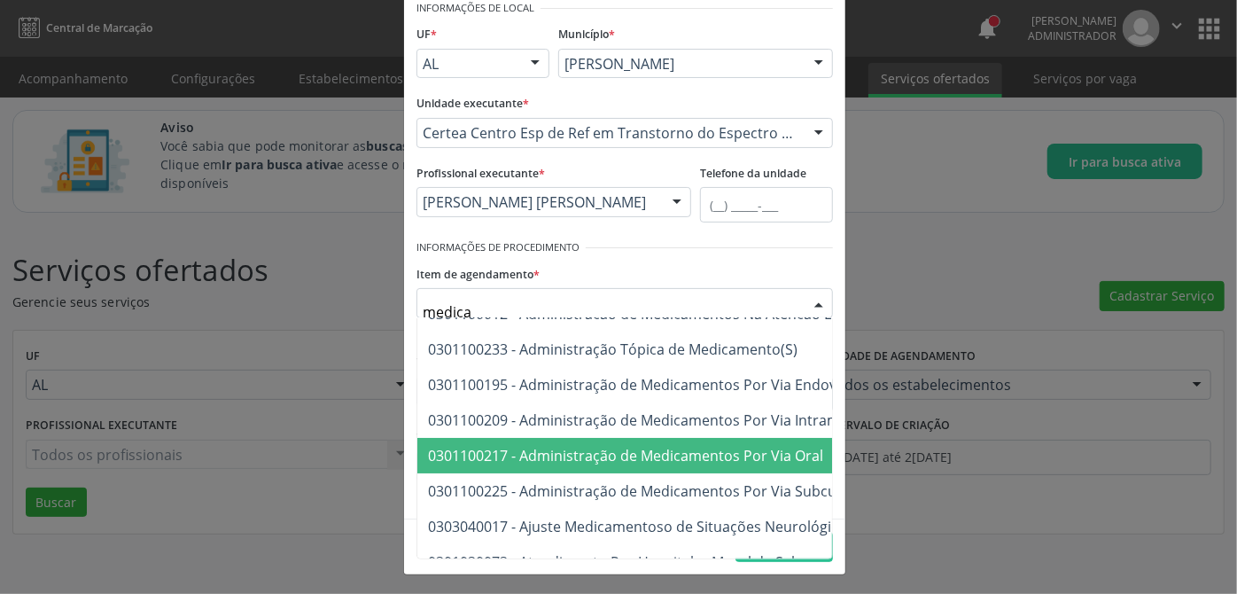
scroll to position [0, 0]
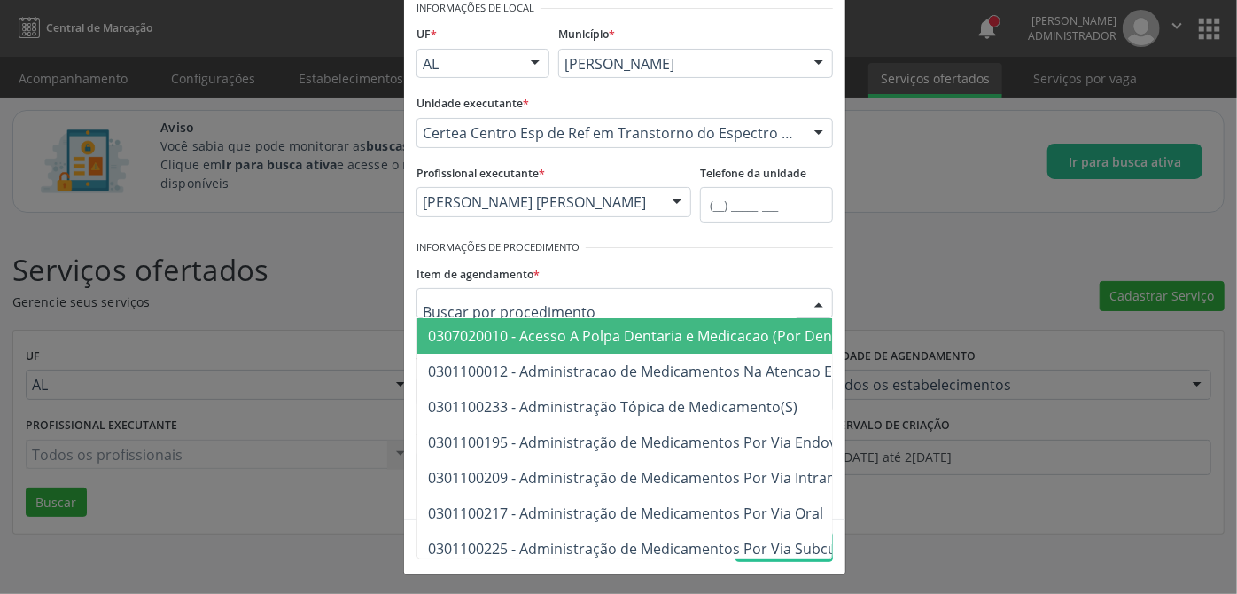
click at [724, 261] on div "Item de agendamento * 0307020010 - Acesso A Polpa Dentaria e Medicacao (Por Den…" at bounding box center [625, 289] width 417 height 57
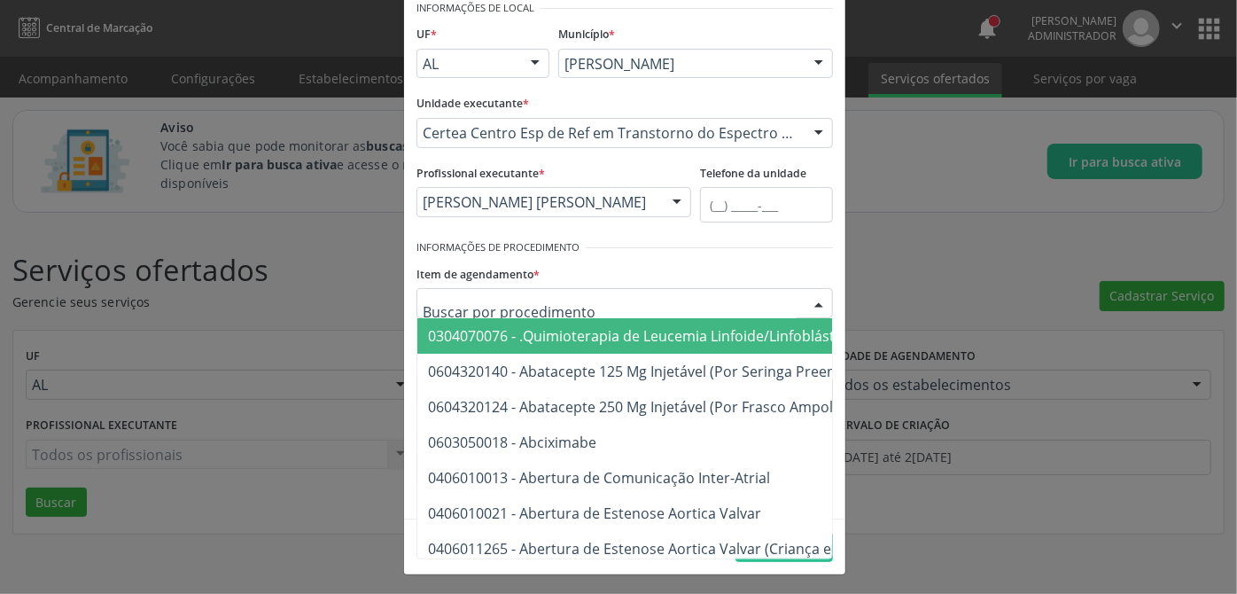
click at [631, 293] on div at bounding box center [625, 303] width 417 height 30
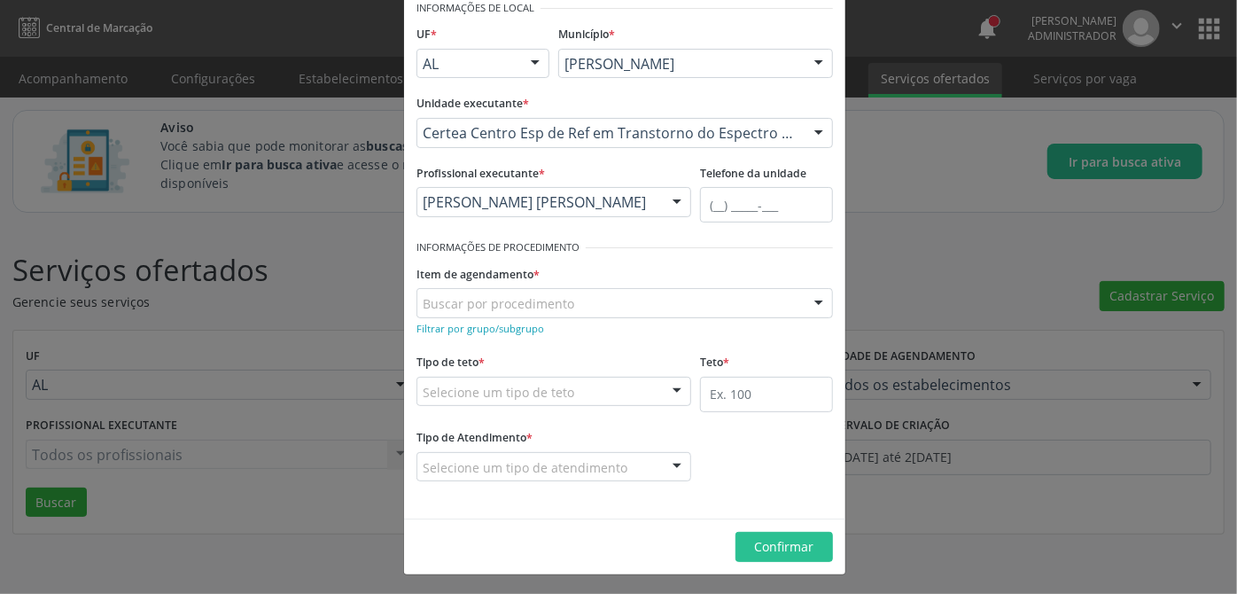
click at [605, 300] on div "Buscar por procedimento" at bounding box center [625, 303] width 417 height 30
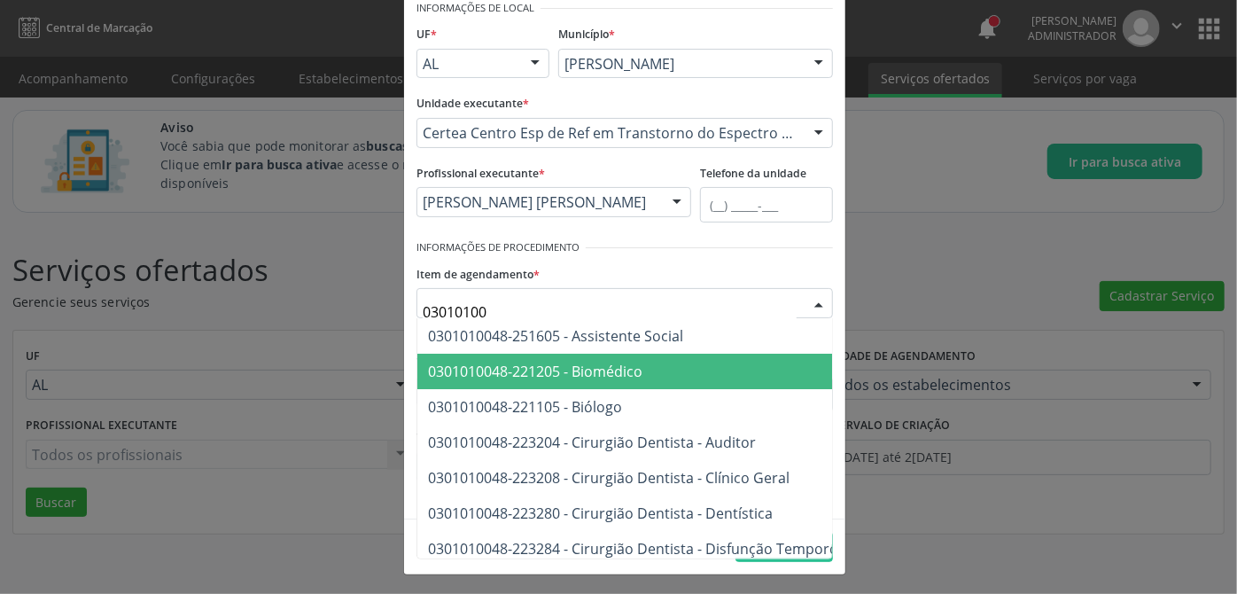
type input "030101007"
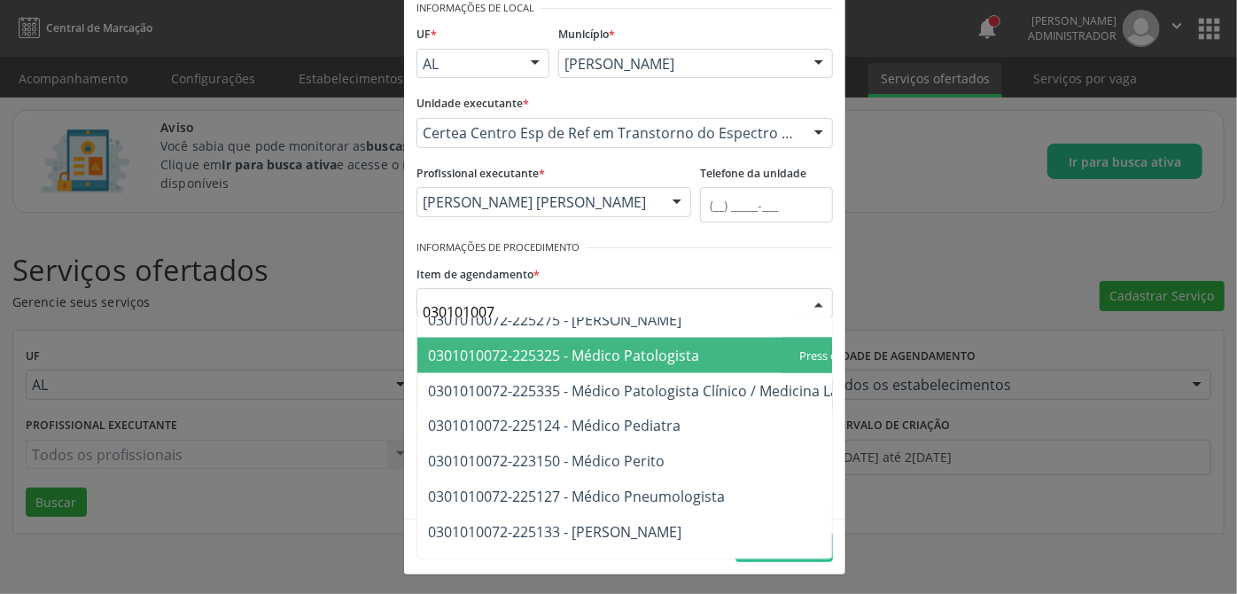
scroll to position [1692, 0]
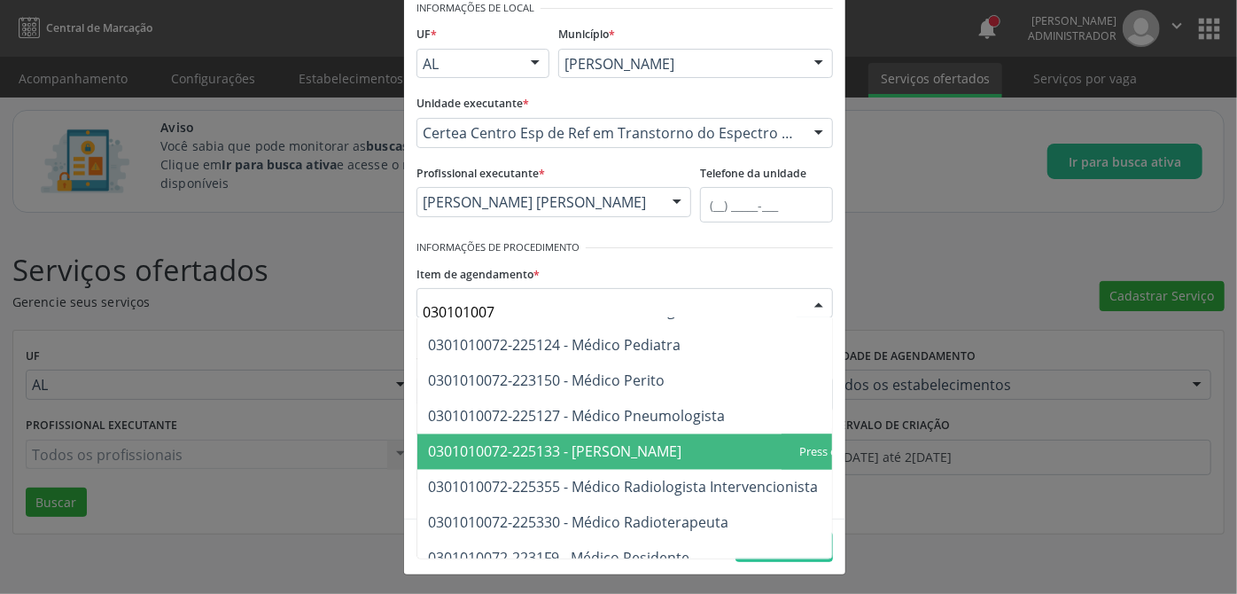
click at [611, 454] on span "0301010072-225133 - [PERSON_NAME]" at bounding box center [555, 452] width 254 height 20
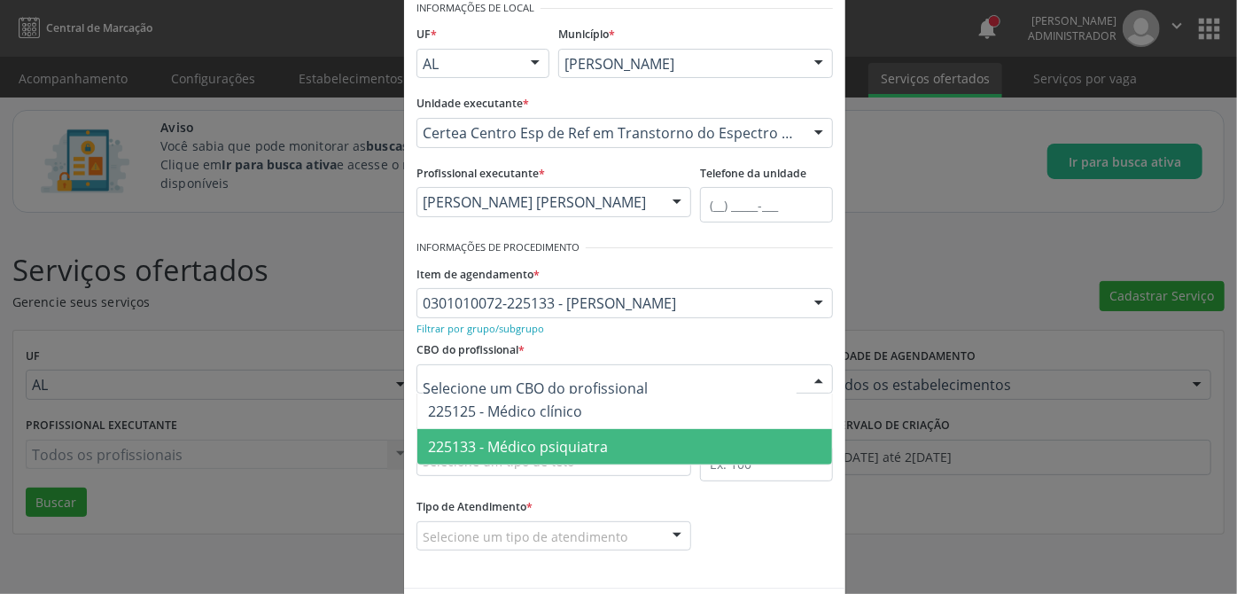
click at [574, 443] on span "225133 - Médico psiquiatra" at bounding box center [518, 447] width 180 height 20
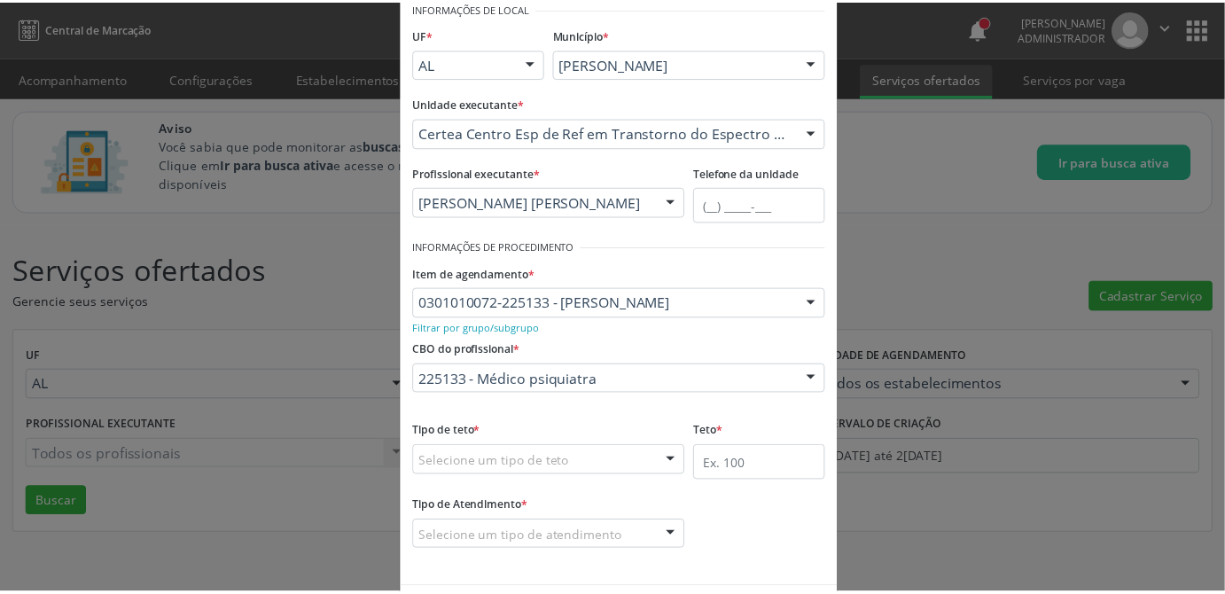
scroll to position [158, 0]
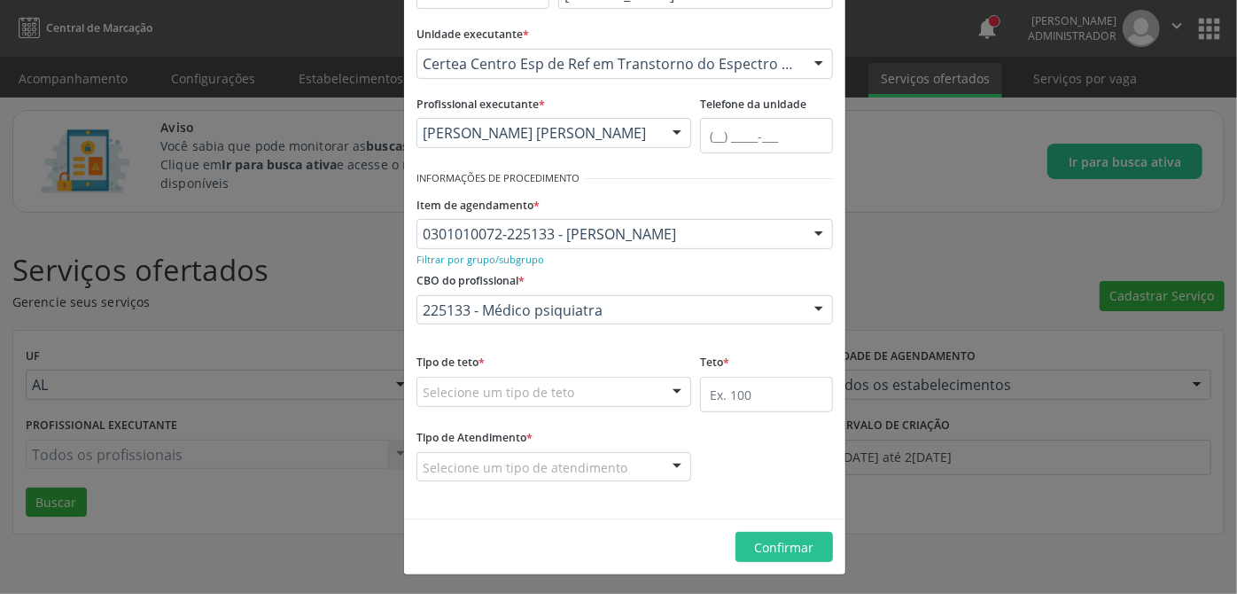
click at [572, 397] on div "Selecione um tipo de teto" at bounding box center [554, 392] width 275 height 30
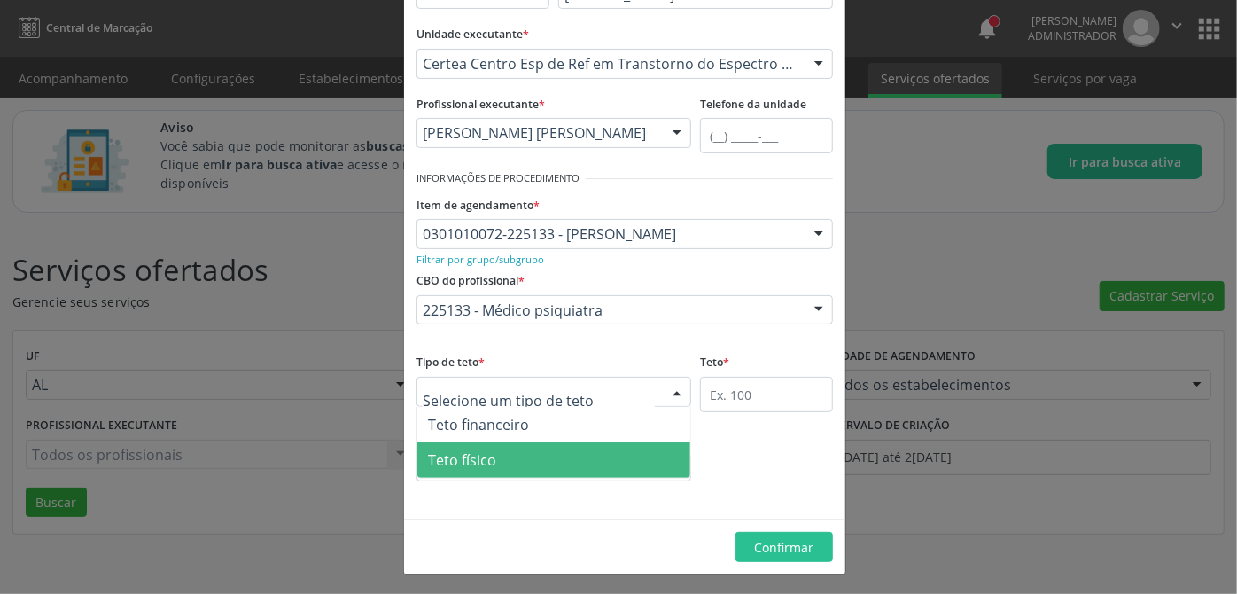
click at [529, 459] on span "Teto físico" at bounding box center [553, 459] width 273 height 35
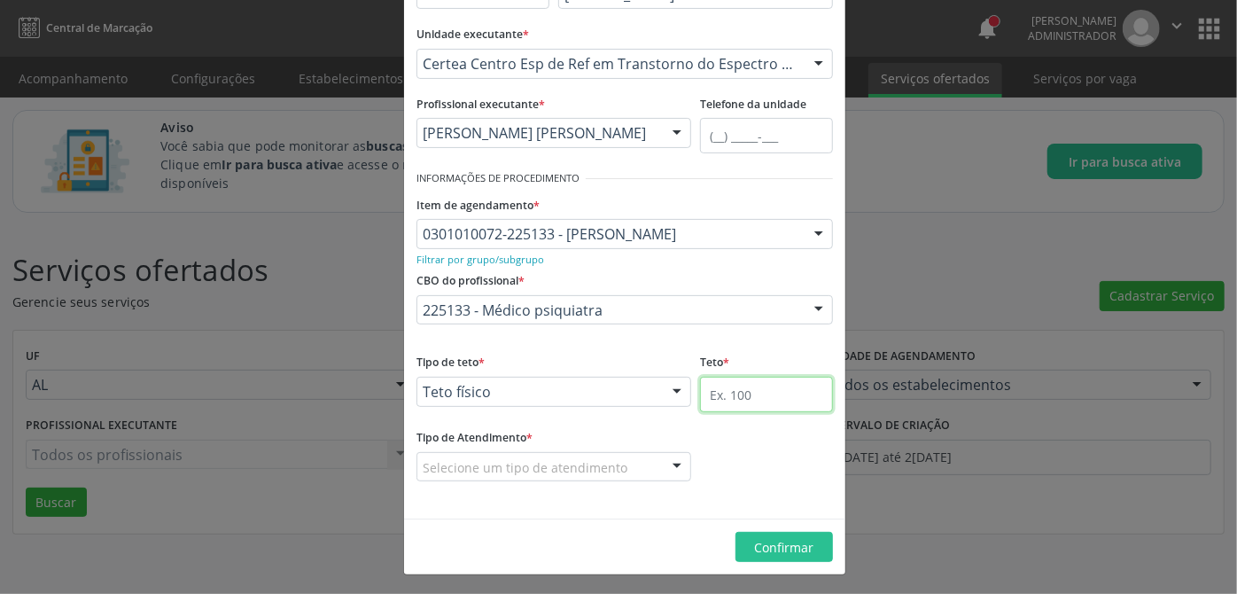
click at [735, 401] on input "text" at bounding box center [766, 394] width 133 height 35
type input "5"
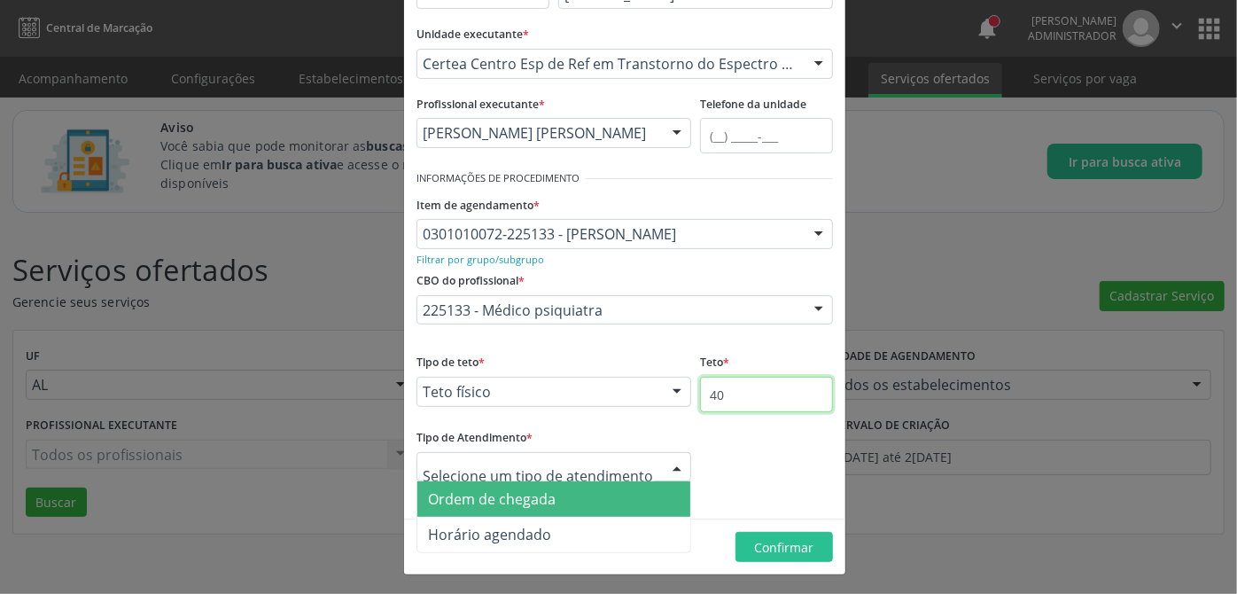
click at [737, 400] on input "40" at bounding box center [766, 394] width 133 height 35
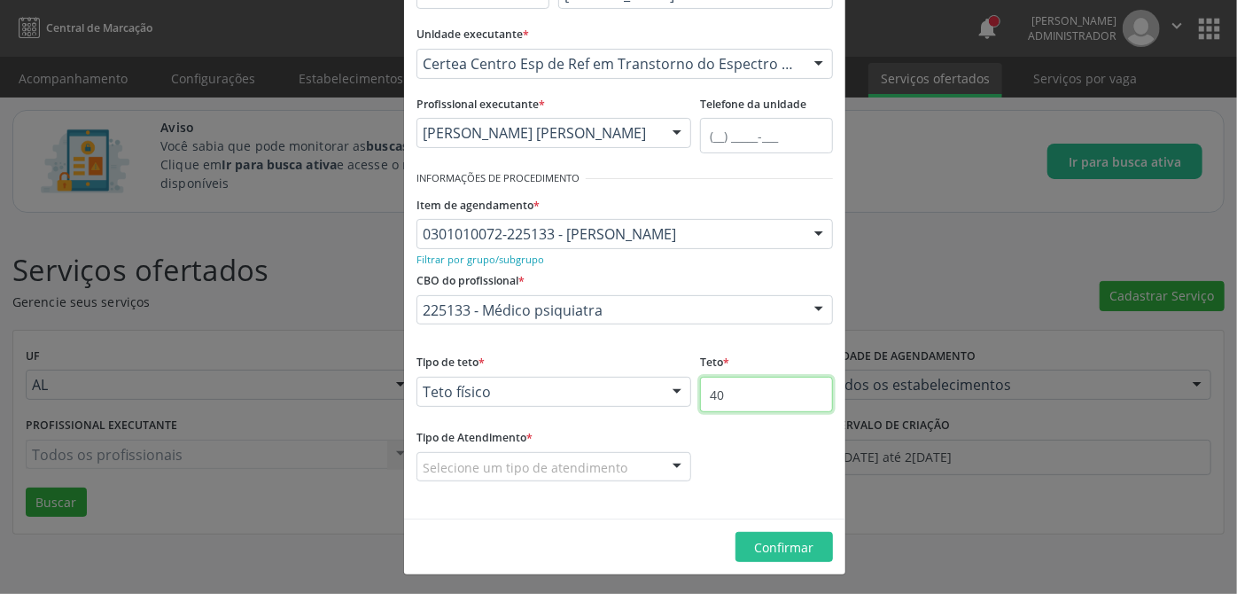
type input "4"
type input "50"
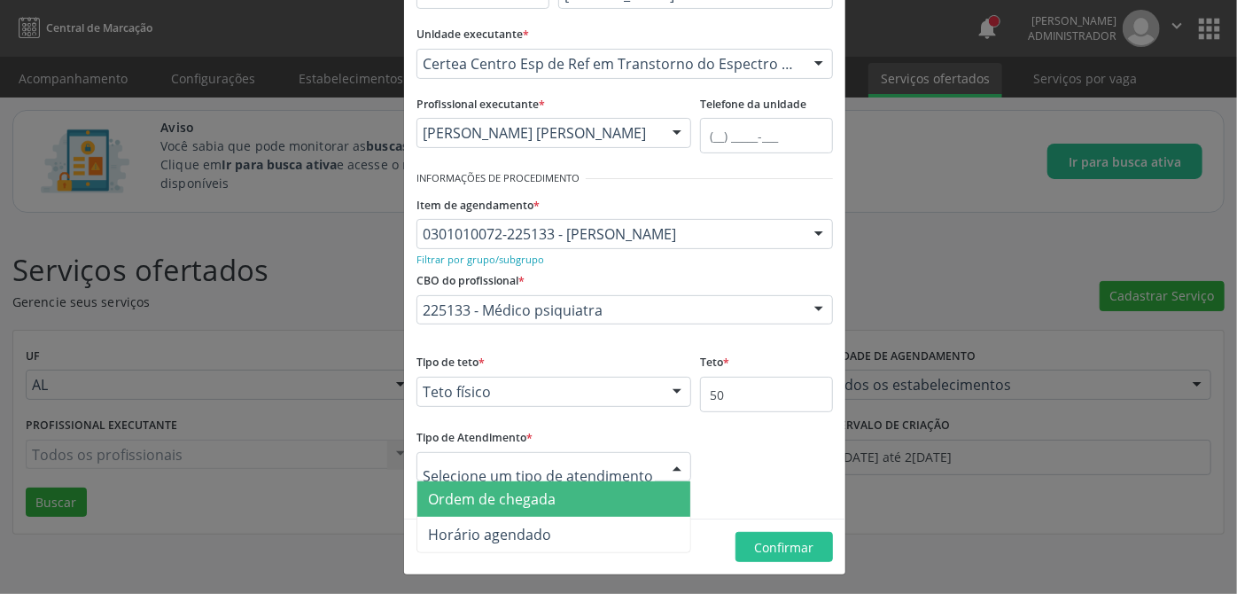
click at [495, 502] on span "Ordem de chegada" at bounding box center [492, 499] width 128 height 20
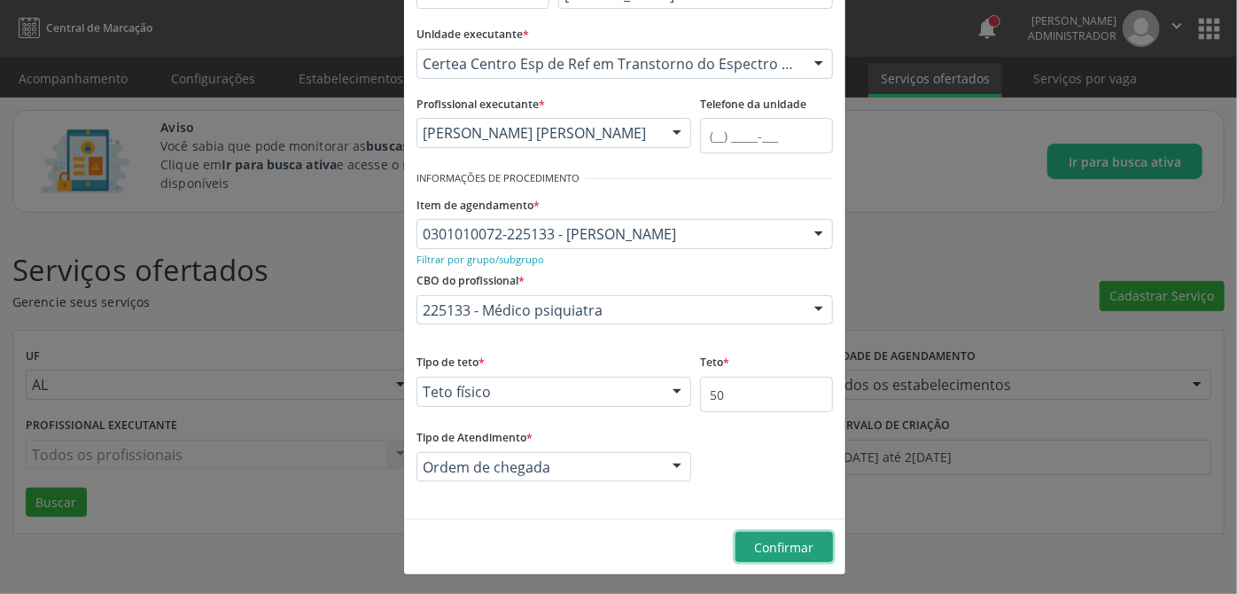
click at [794, 550] on span "Confirmar" at bounding box center [784, 547] width 59 height 17
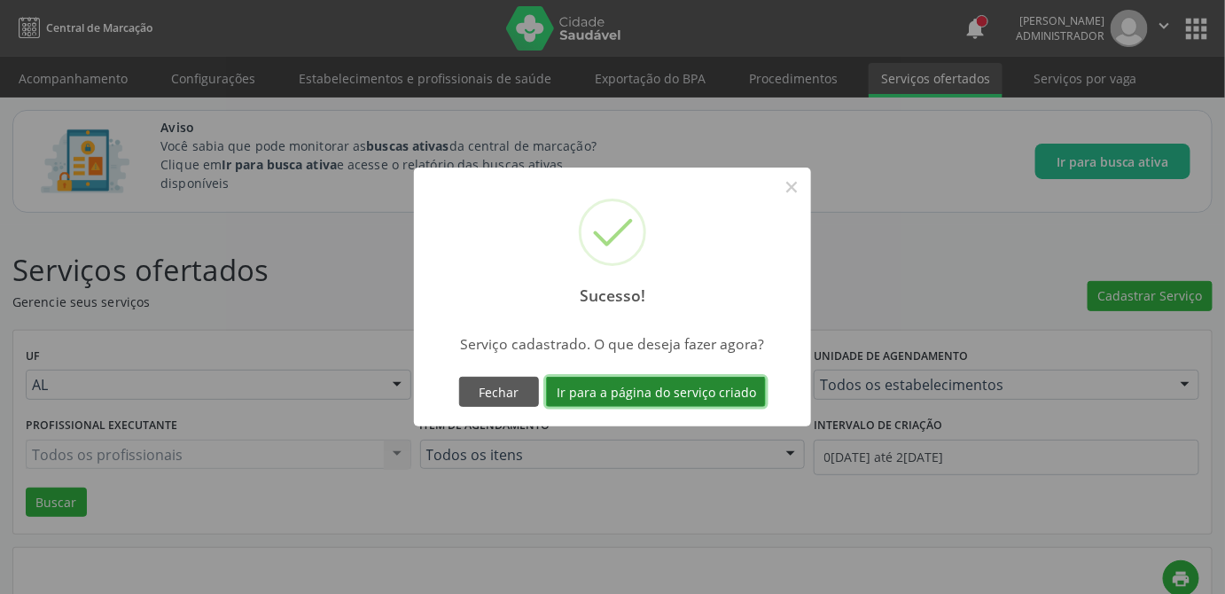
click at [659, 391] on button "Ir para a página do serviço criado" at bounding box center [656, 392] width 220 height 30
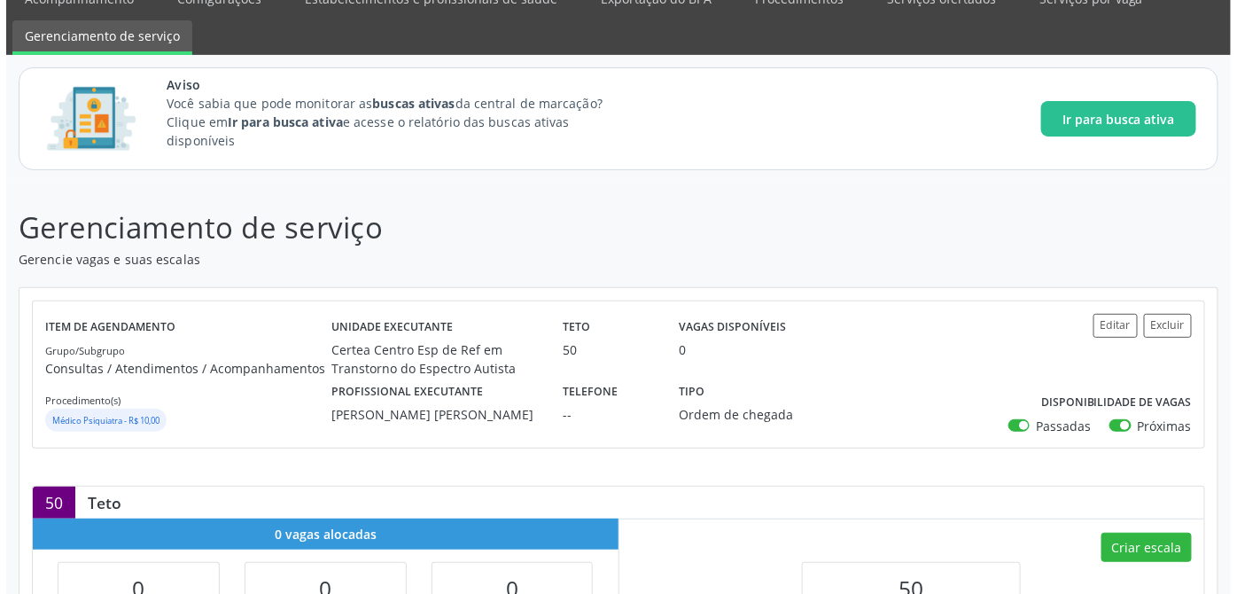
scroll to position [322, 0]
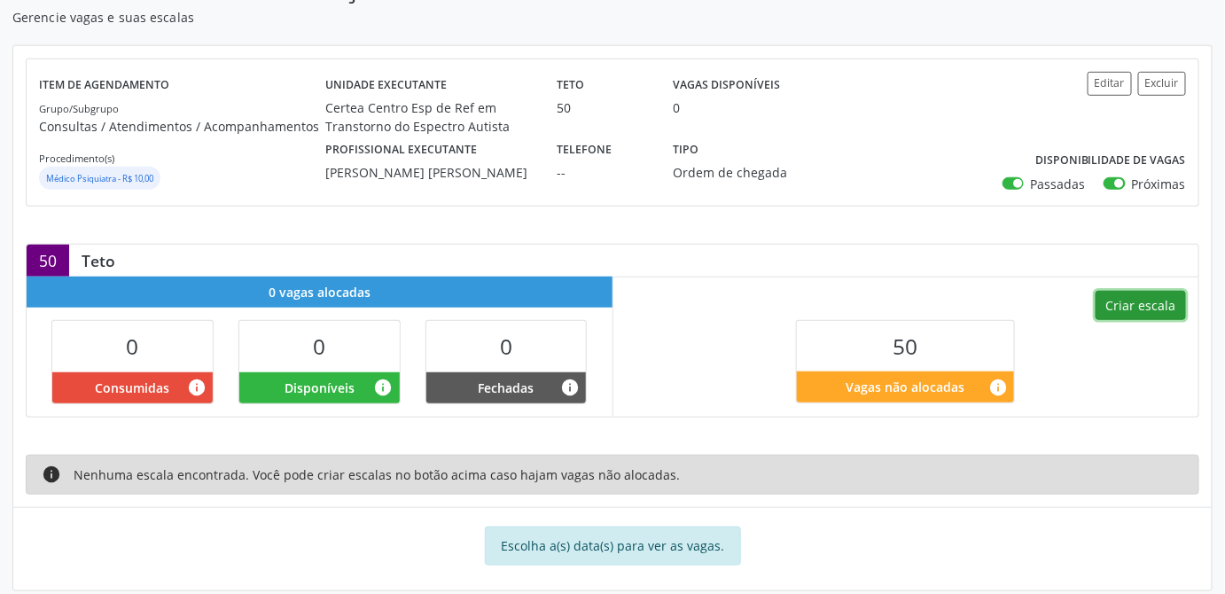
click at [1151, 297] on button "Criar escala" at bounding box center [1141, 306] width 90 height 30
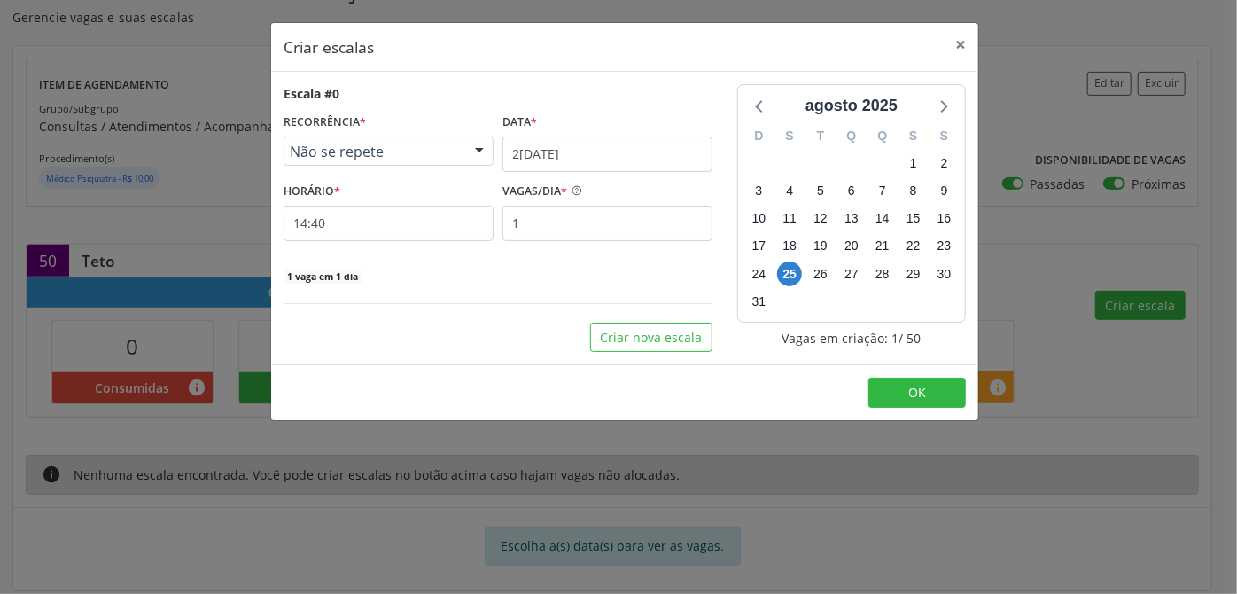
click at [476, 145] on div at bounding box center [479, 152] width 27 height 30
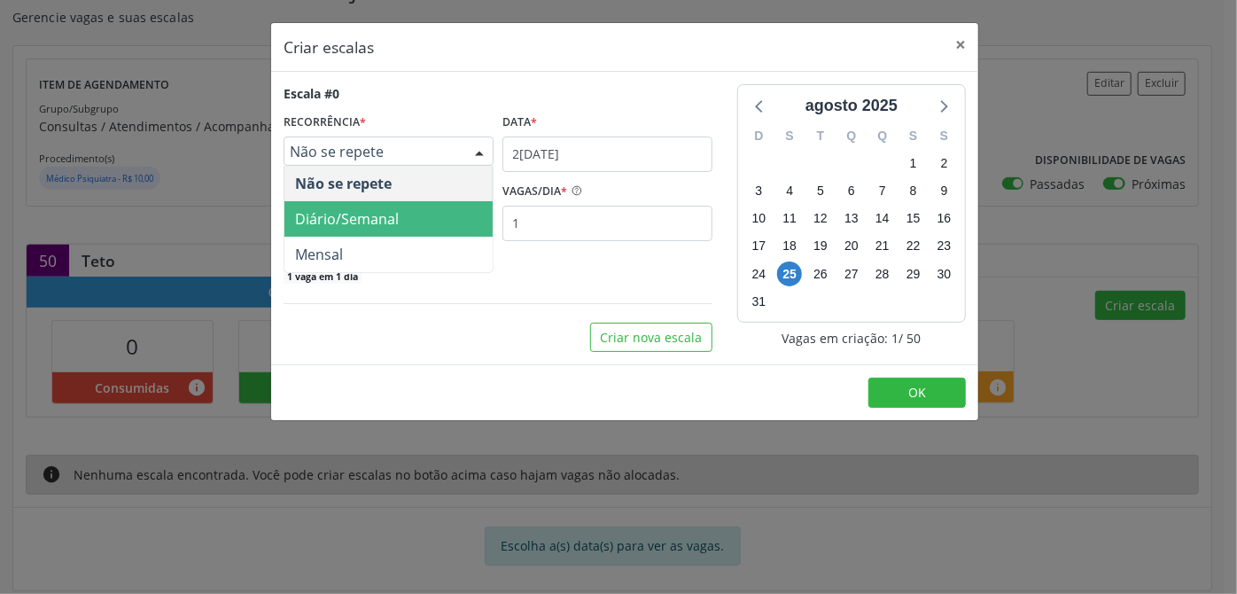
click at [318, 222] on span "Diário/Semanal" at bounding box center [347, 219] width 104 height 20
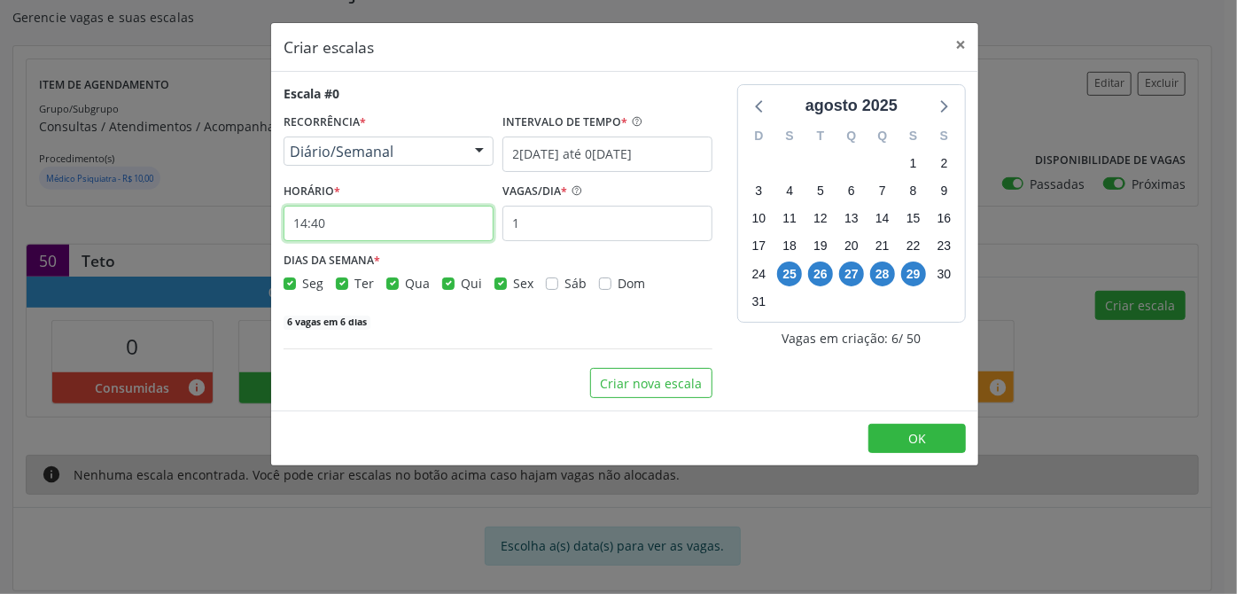
click at [377, 231] on input "14:40" at bounding box center [389, 223] width 210 height 35
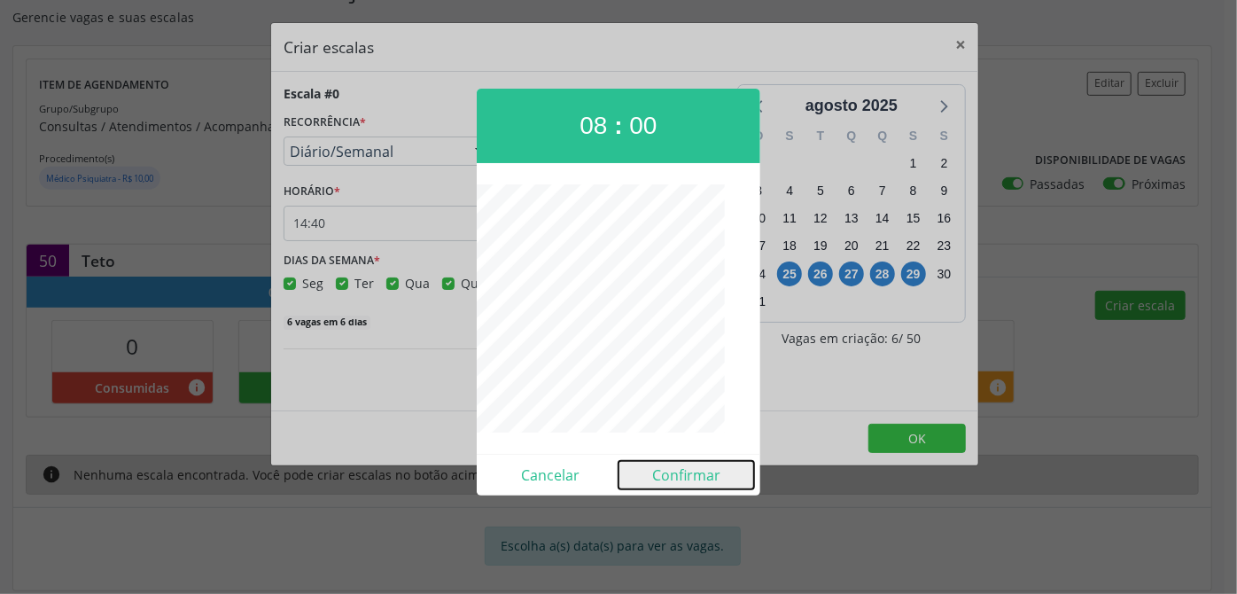
click at [727, 475] on button "Confirmar" at bounding box center [687, 475] width 136 height 28
type input "08:00"
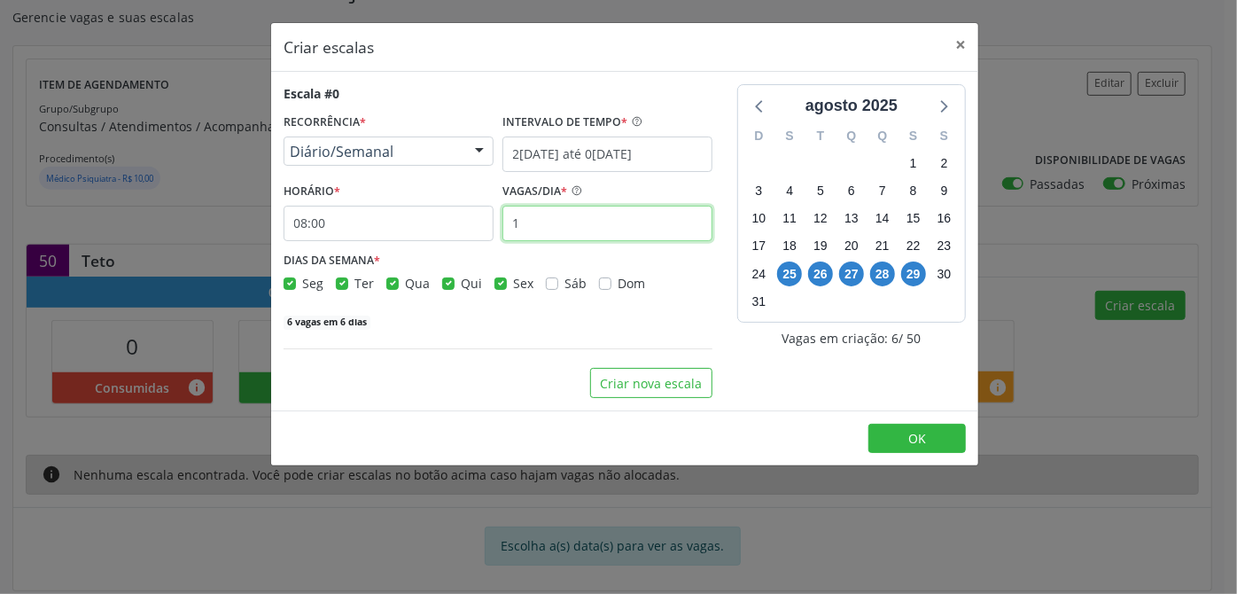
click at [585, 225] on input "1" at bounding box center [608, 223] width 210 height 35
type input "5"
click at [487, 381] on div "Criar nova escala" at bounding box center [498, 383] width 429 height 30
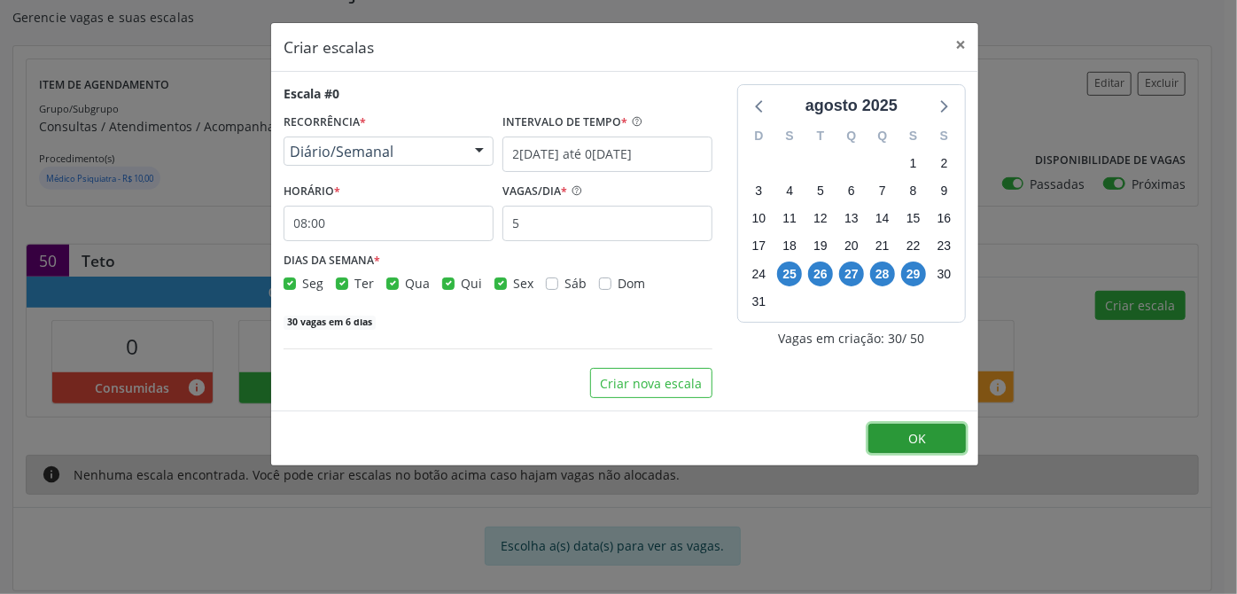
click at [912, 436] on span "OK" at bounding box center [918, 438] width 18 height 17
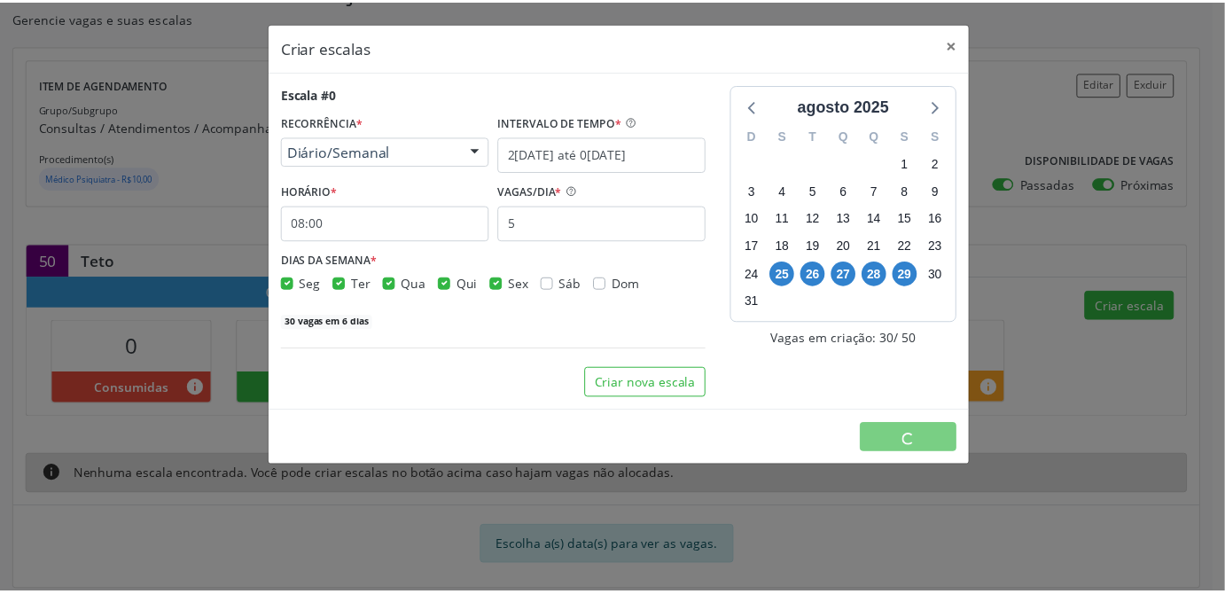
scroll to position [0, 0]
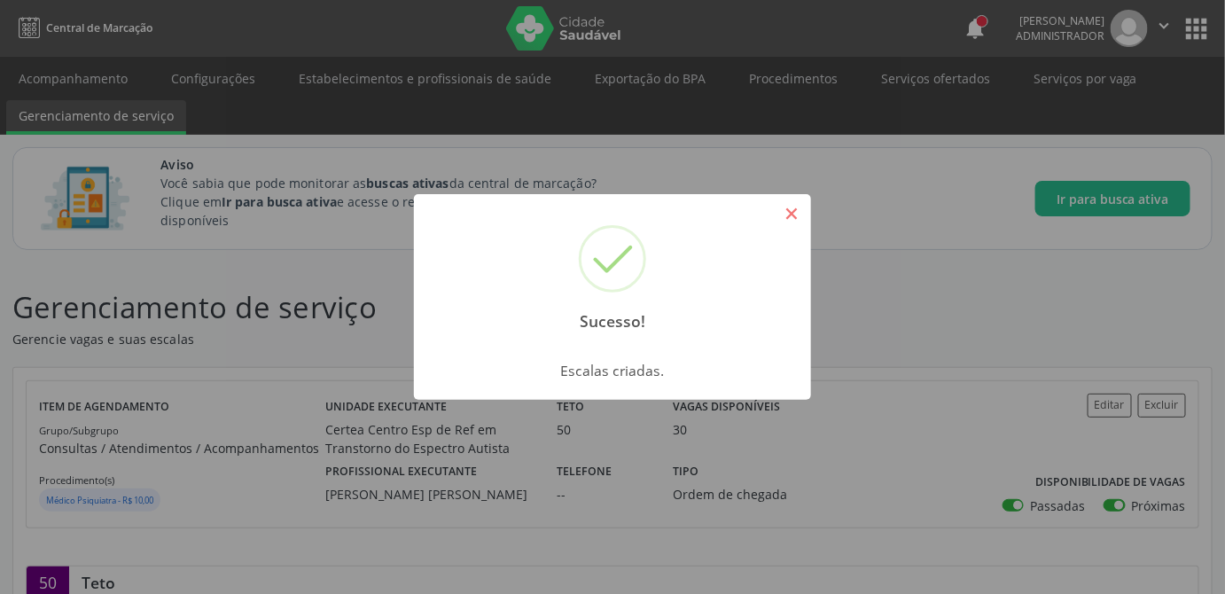
click at [794, 208] on button "×" at bounding box center [791, 214] width 30 height 30
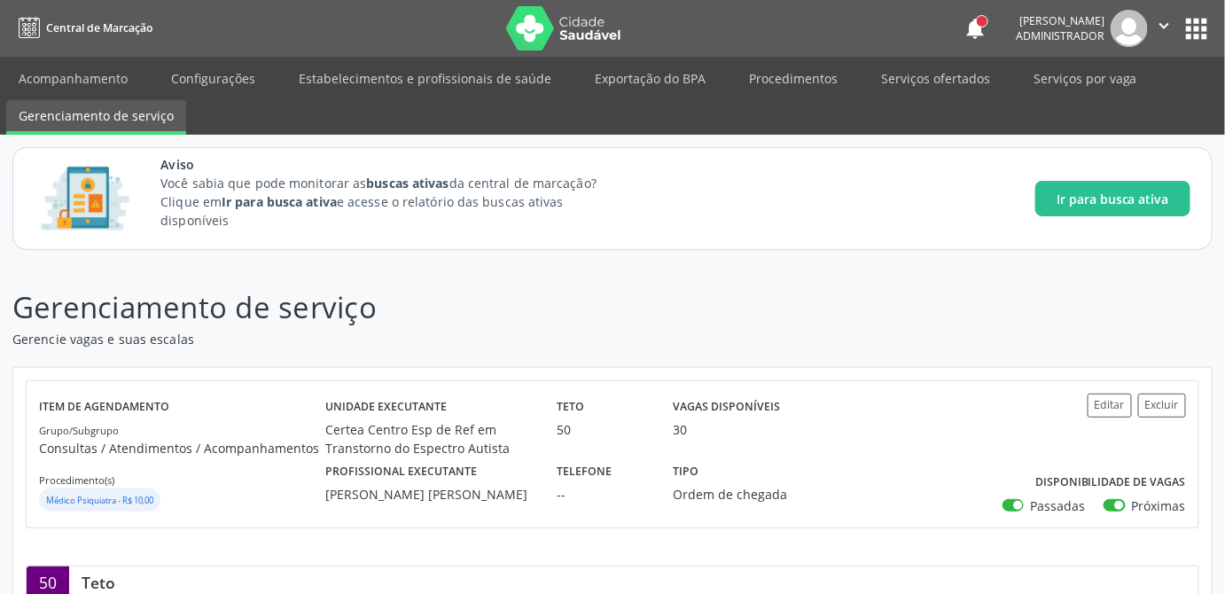
click at [910, 199] on div "Aviso Você sabia que pode monitorar as buscas ativas da central de marcação? Cl…" at bounding box center [675, 198] width 1030 height 87
click at [898, 239] on div "Aviso Você sabia que pode monitorar as buscas ativas da central de marcação? Cl…" at bounding box center [675, 198] width 1030 height 87
click at [798, 237] on div "Aviso Você sabia que pode monitorar as buscas ativas da central de marcação? Cl…" at bounding box center [675, 198] width 1030 height 87
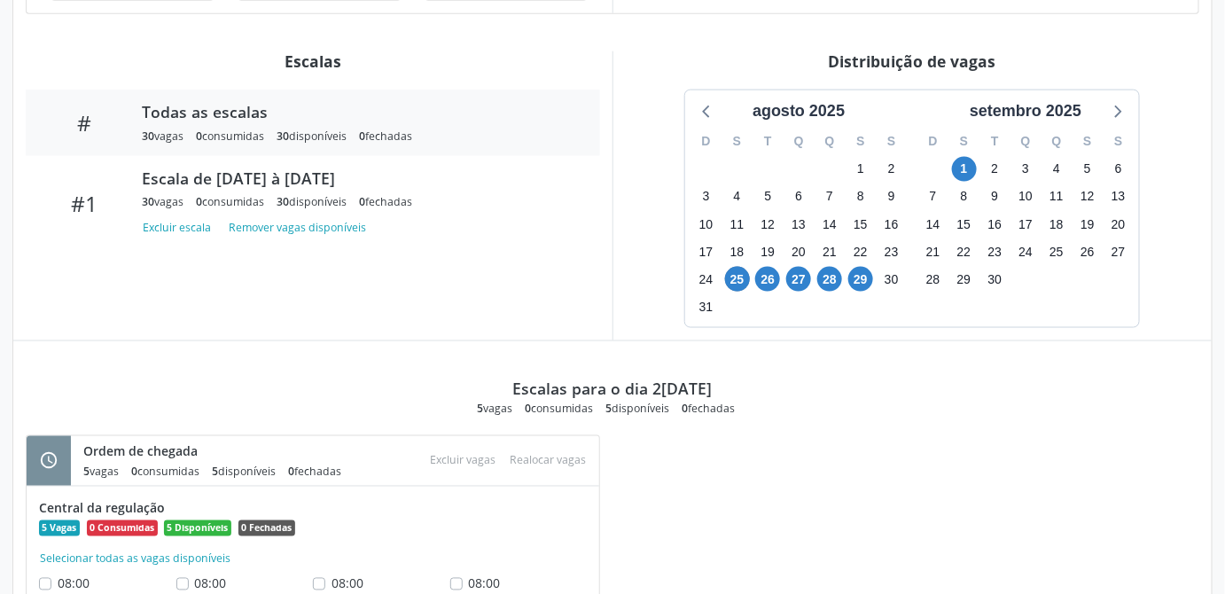
scroll to position [806, 0]
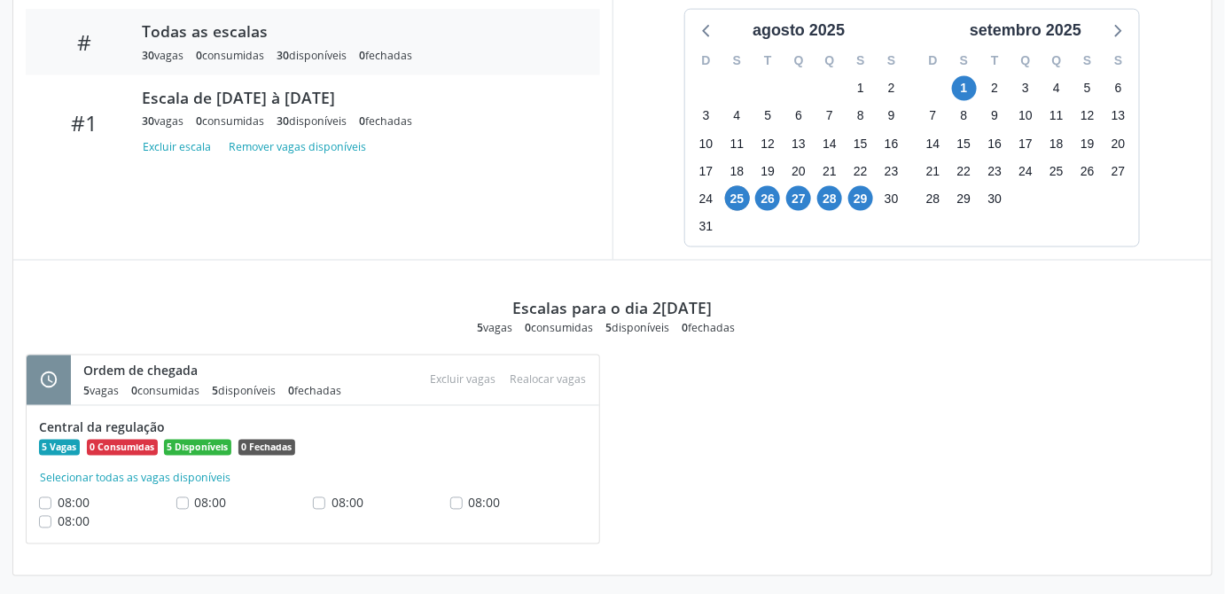
click at [743, 502] on div "schedule Ordem de chegada 5 vagas 0 consumidas 5 disponíveis 0 fechadas Atenção…" at bounding box center [612, 459] width 1198 height 208
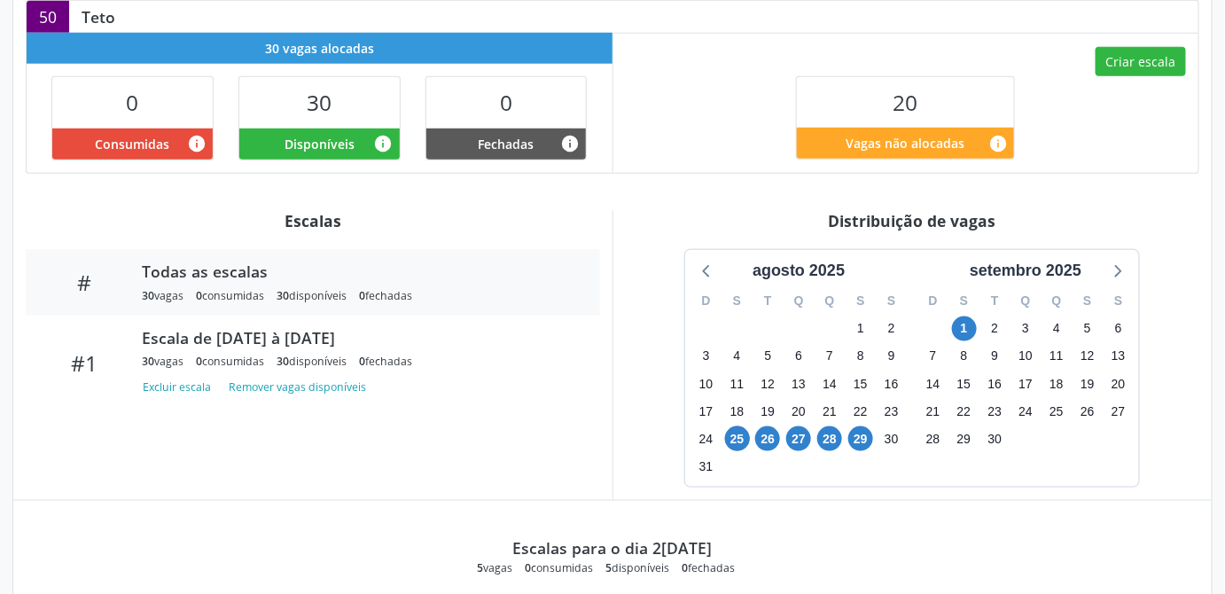
scroll to position [485, 0]
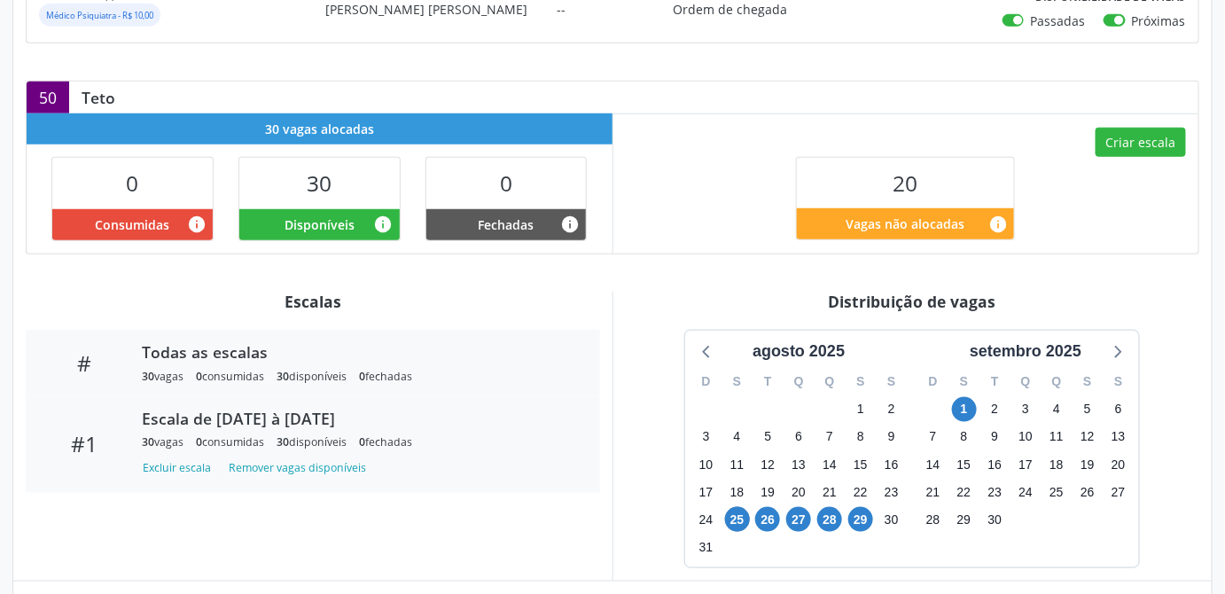
click at [360, 417] on div "Escala de [DATE] à [DATE]" at bounding box center [358, 419] width 433 height 20
click at [166, 466] on button "Excluir escala" at bounding box center [180, 468] width 76 height 24
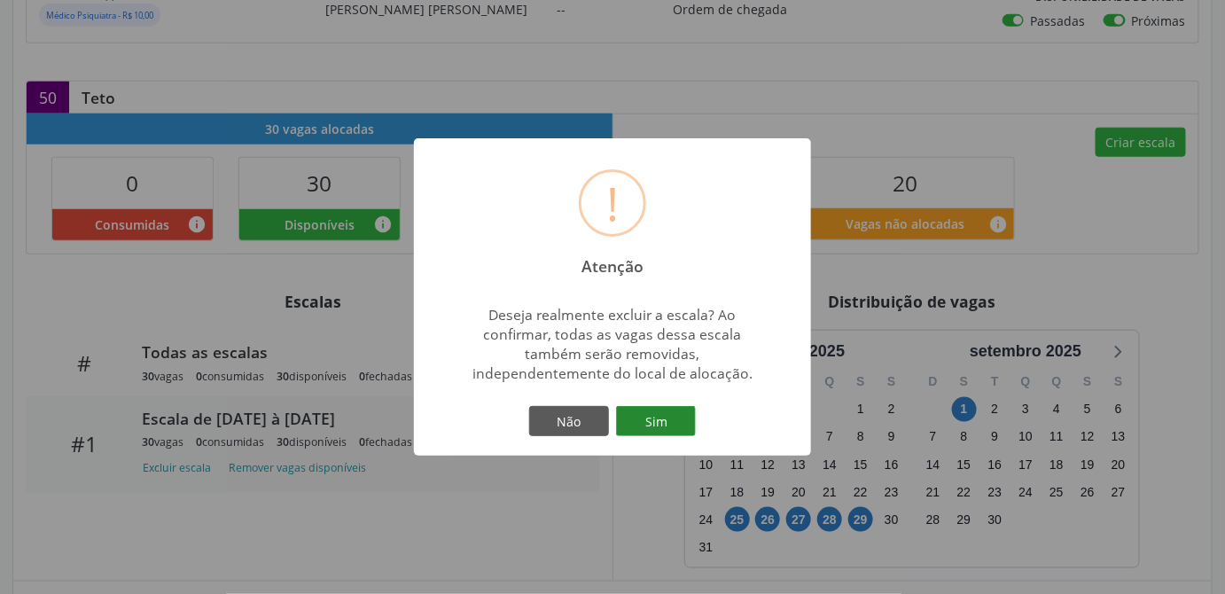
click at [647, 424] on button "Sim" at bounding box center [656, 421] width 80 height 30
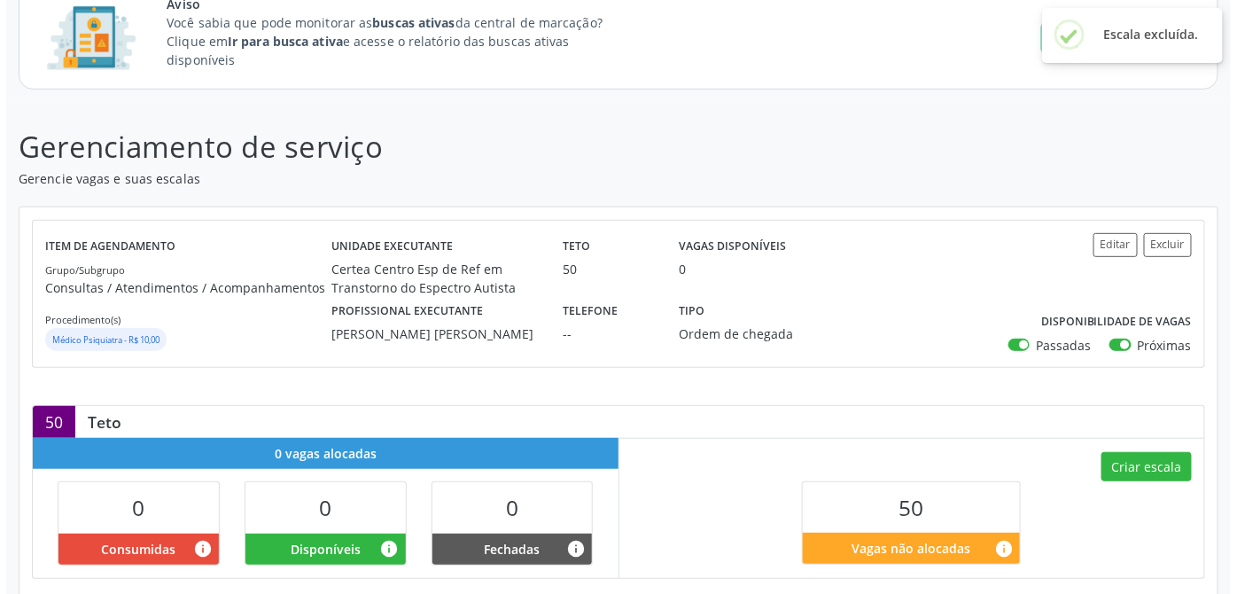
scroll to position [241, 0]
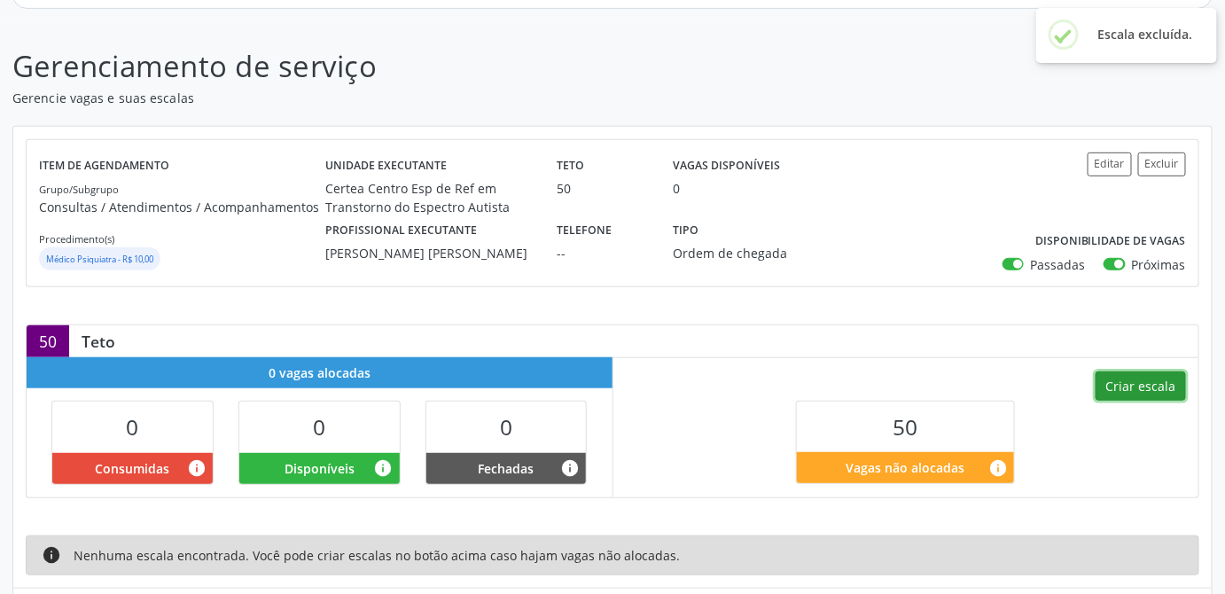
click at [1148, 384] on button "Criar escala" at bounding box center [1141, 386] width 90 height 30
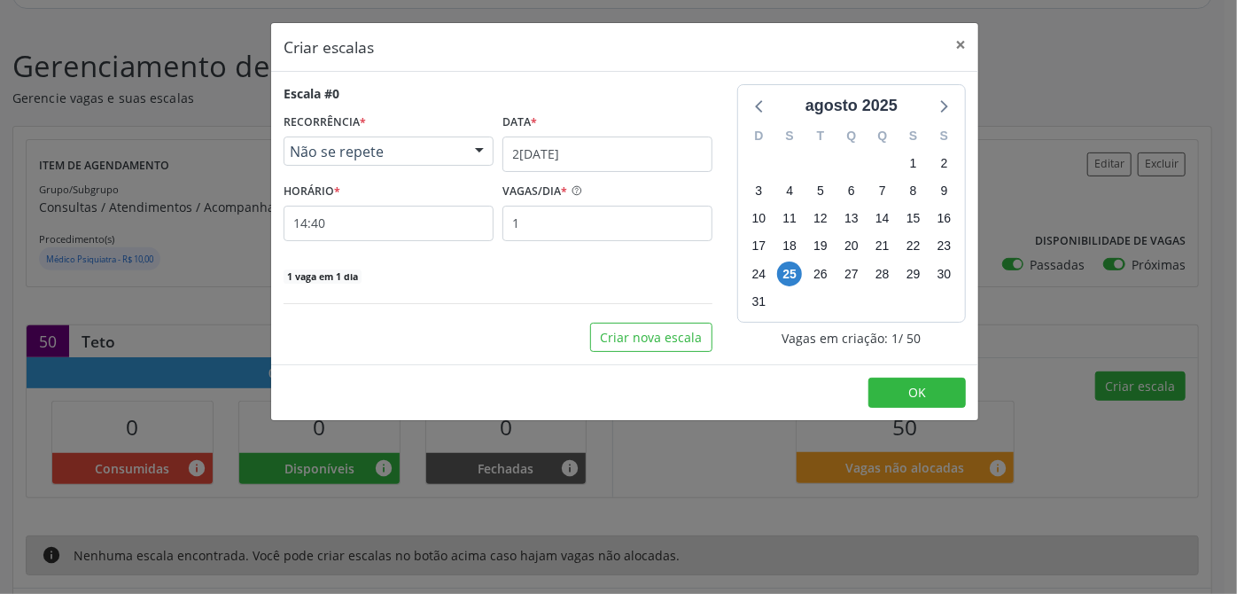
click at [441, 148] on span "Não se repete" at bounding box center [374, 152] width 168 height 18
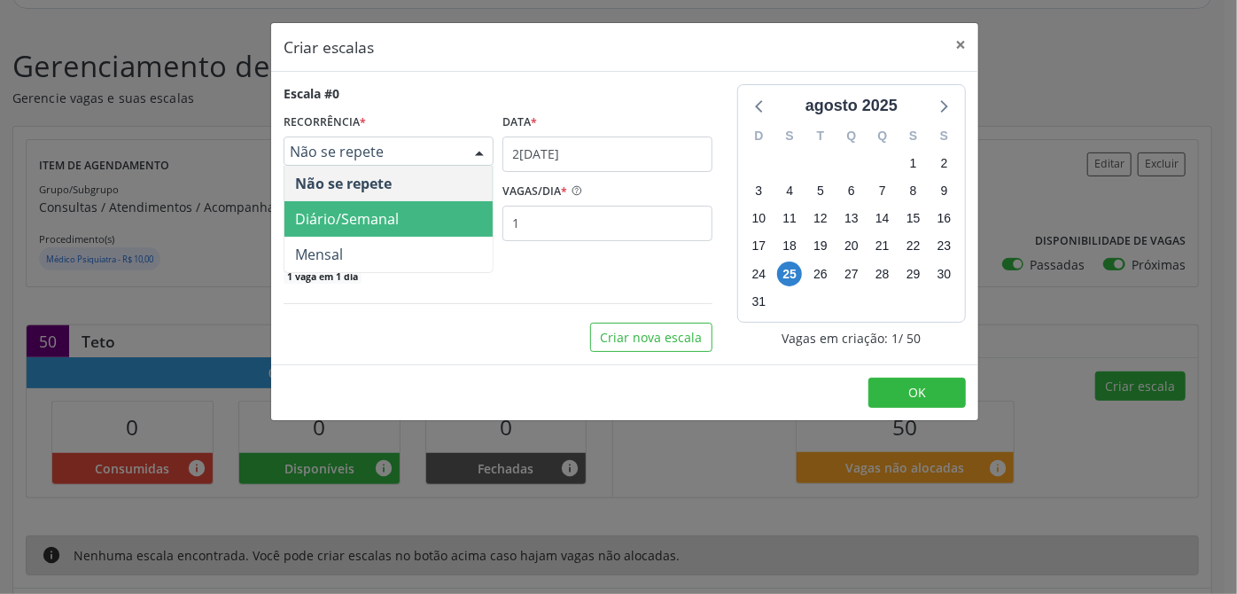
click at [338, 226] on span "Diário/Semanal" at bounding box center [347, 219] width 104 height 20
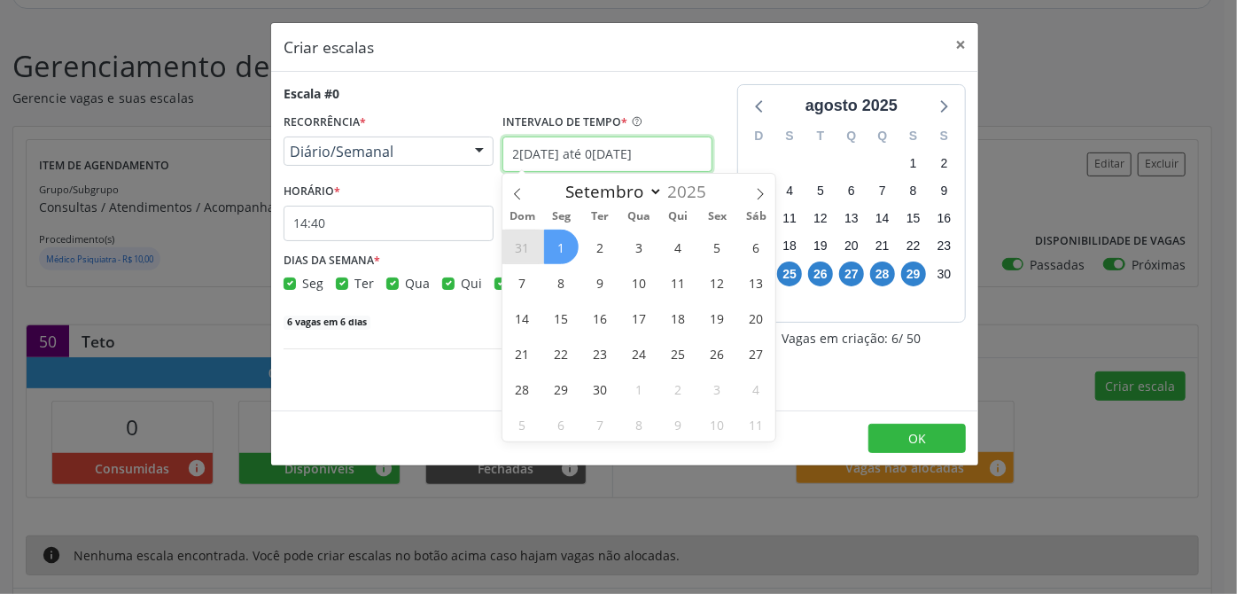
click at [547, 155] on input "2[DATE] até 0[DATE]" at bounding box center [608, 154] width 210 height 35
click at [558, 248] on span "1" at bounding box center [561, 247] width 35 height 35
type input "[DATE]"
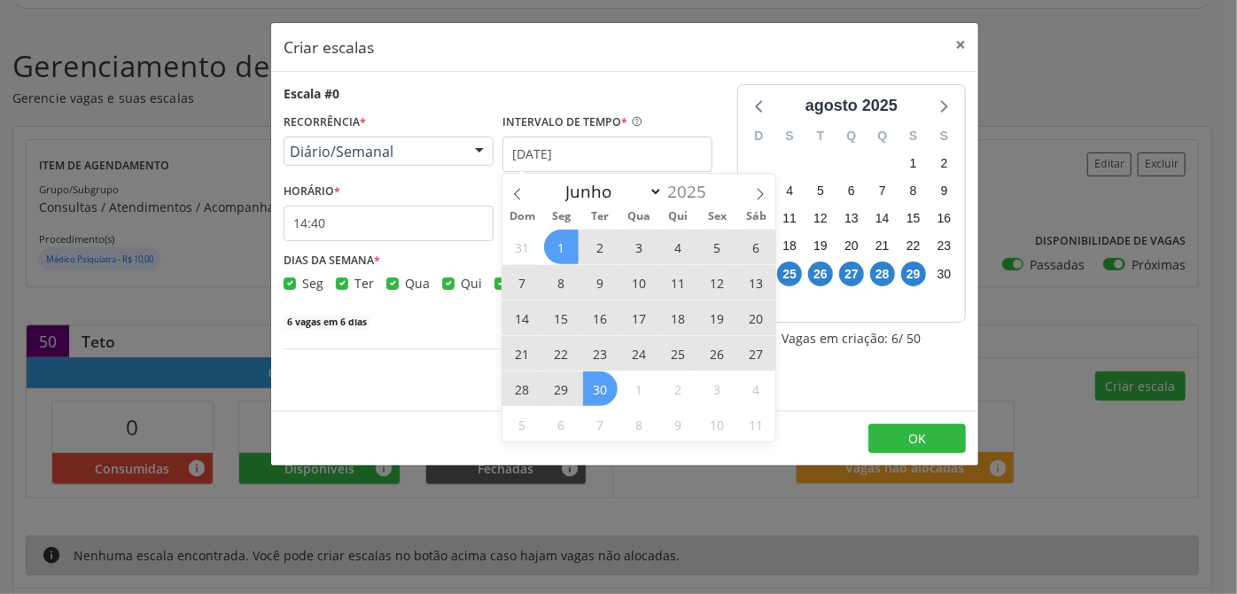
click at [607, 393] on span "30" at bounding box center [600, 388] width 35 height 35
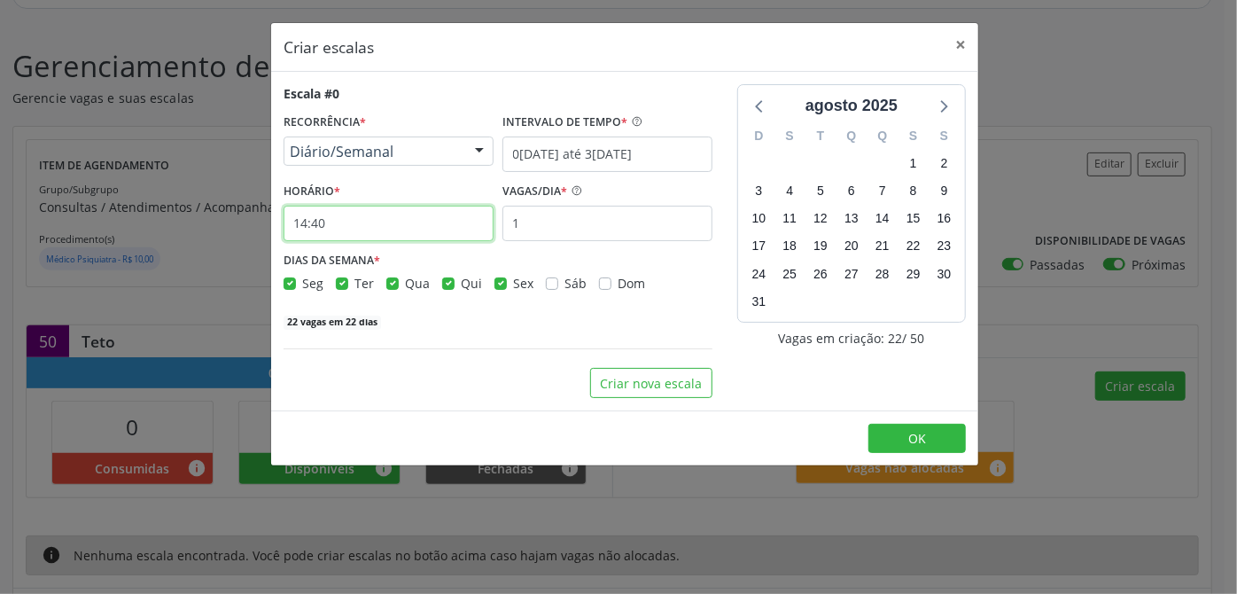
click at [285, 225] on input "14:40" at bounding box center [389, 223] width 210 height 35
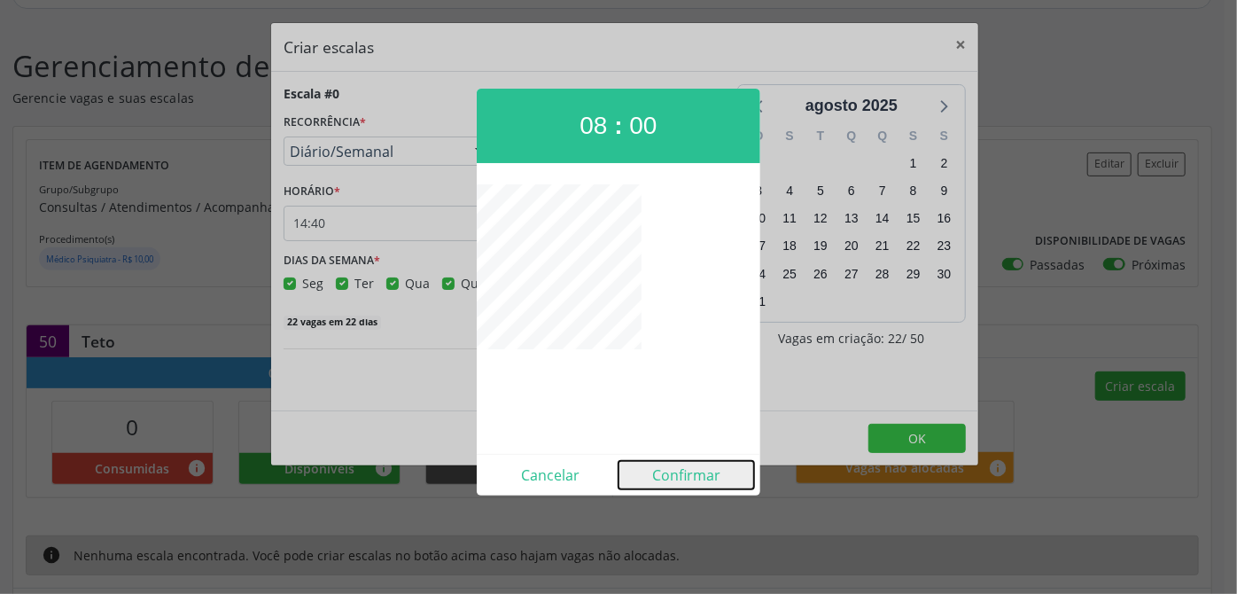
click at [692, 476] on button "Confirmar" at bounding box center [687, 475] width 136 height 28
type input "08:00"
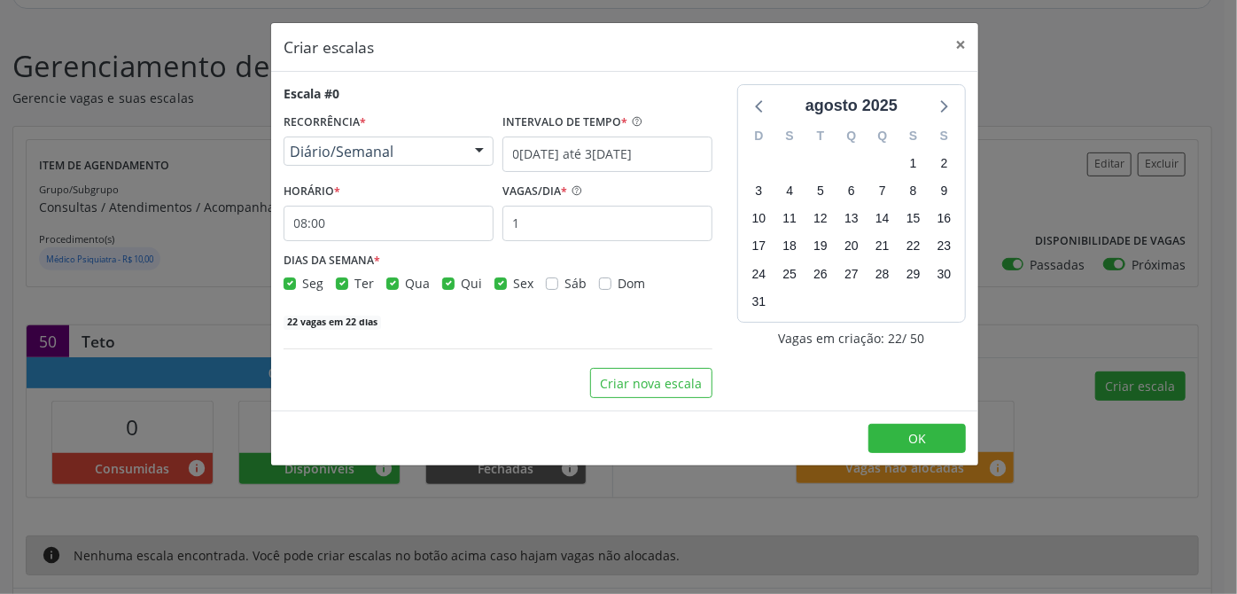
click at [355, 278] on label "Ter" at bounding box center [365, 283] width 20 height 19
click at [339, 278] on input "Ter" at bounding box center [342, 282] width 12 height 16
click at [390, 289] on div "Qua" at bounding box center [407, 283] width 43 height 19
click at [355, 282] on label "Ter" at bounding box center [365, 283] width 20 height 19
click at [342, 282] on input "Ter" at bounding box center [342, 282] width 12 height 16
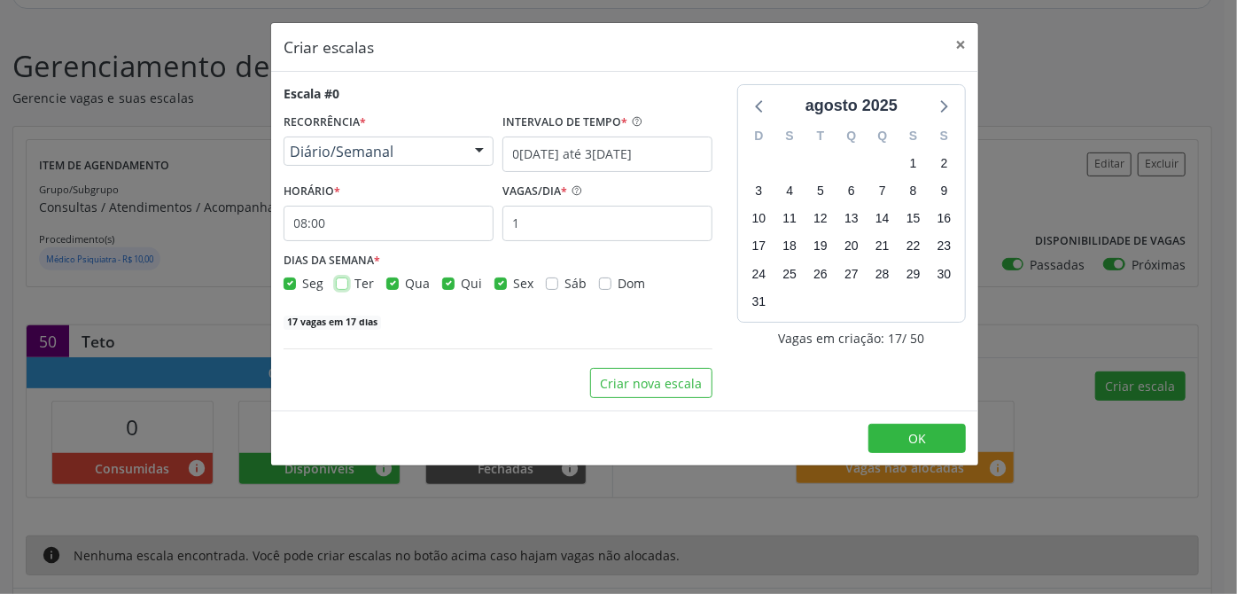
checkbox input "true"
click at [294, 289] on div "Seg" at bounding box center [304, 283] width 40 height 19
click at [302, 284] on label "Seg" at bounding box center [312, 283] width 21 height 19
click at [289, 284] on input "Seg" at bounding box center [290, 282] width 12 height 16
checkbox input "false"
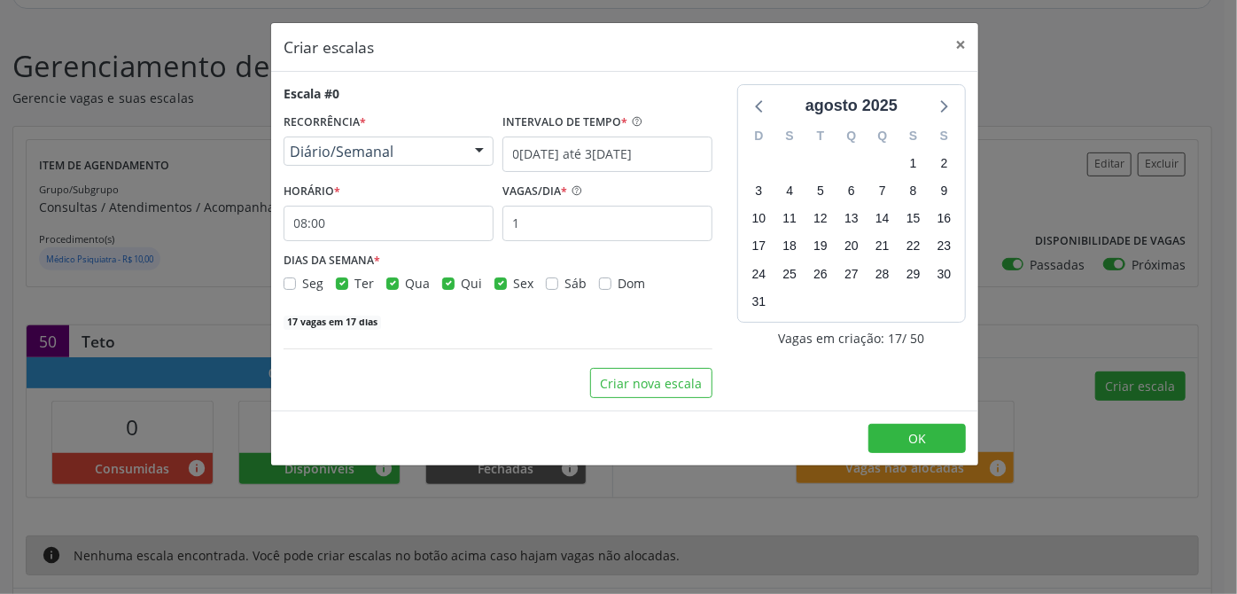
click at [405, 284] on label "Qua" at bounding box center [417, 283] width 25 height 19
click at [389, 284] on input "Qua" at bounding box center [392, 282] width 12 height 16
checkbox input "false"
click at [513, 284] on label "Sex" at bounding box center [523, 283] width 20 height 19
click at [503, 284] on input "Sex" at bounding box center [501, 282] width 12 height 16
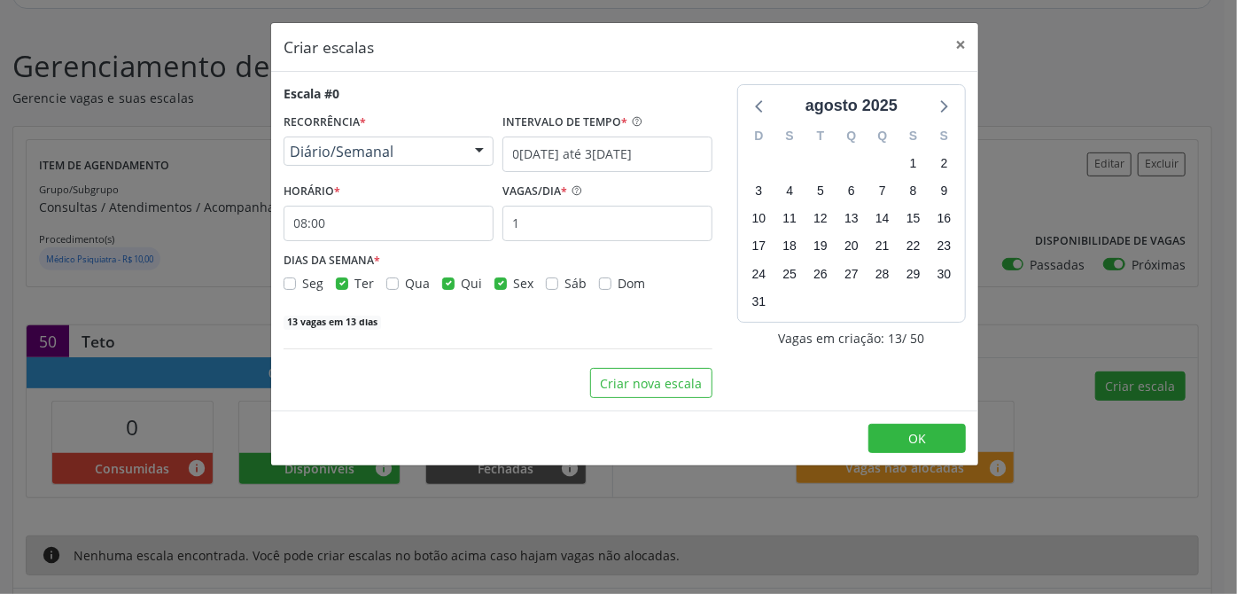
checkbox input "false"
click at [544, 226] on input "1" at bounding box center [608, 223] width 210 height 35
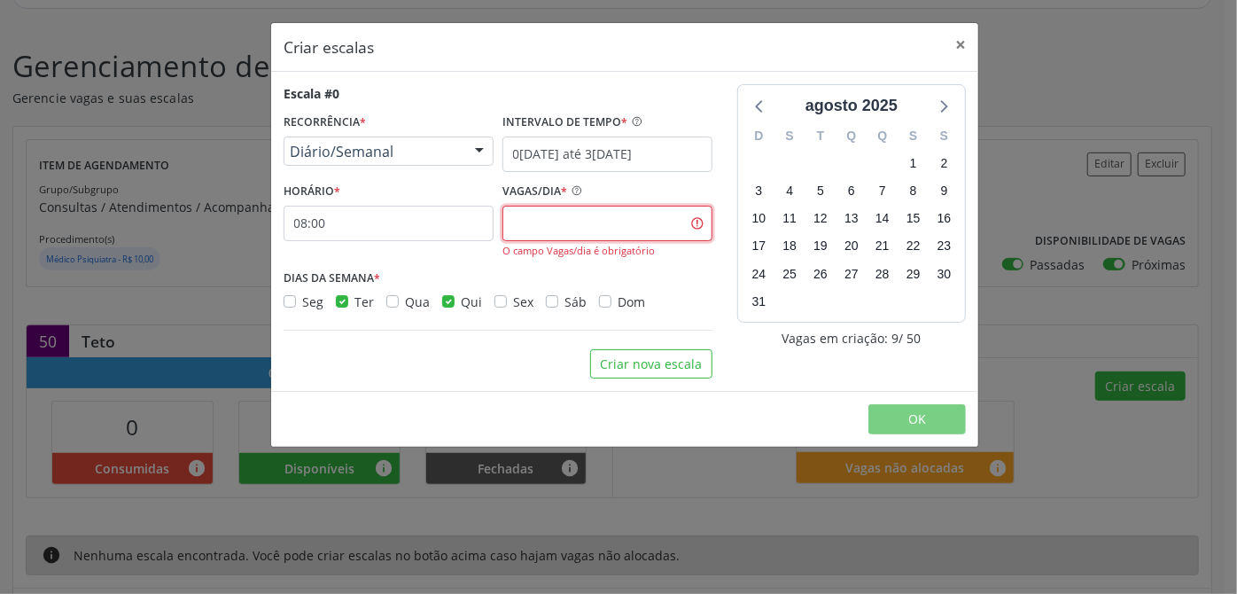
type input "1"
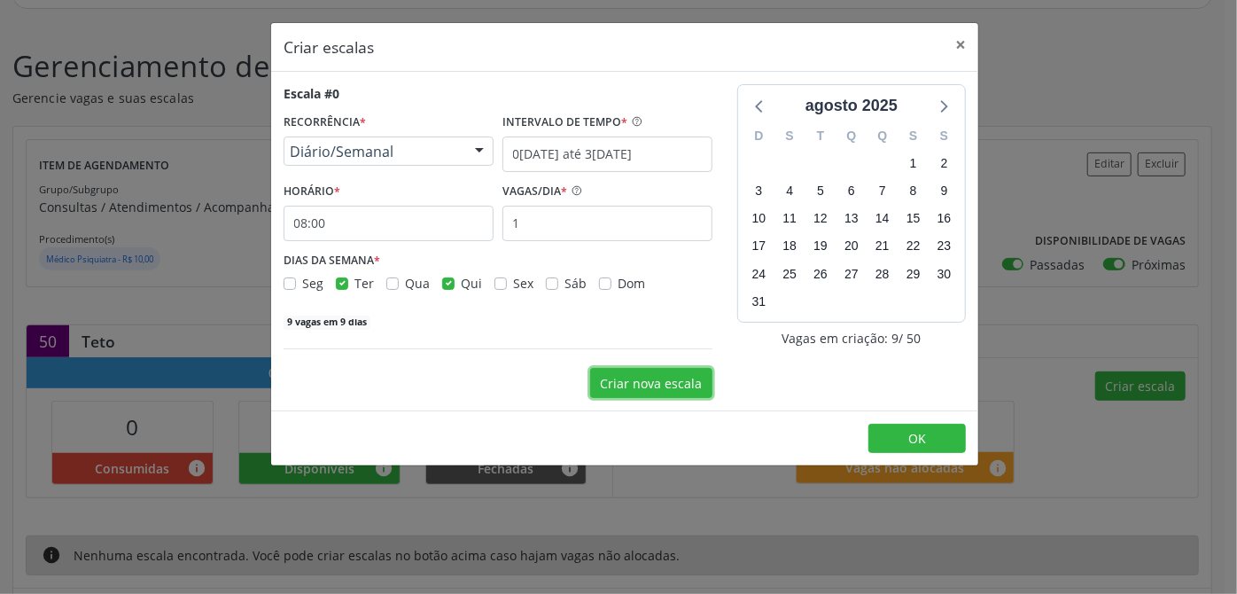
click at [652, 392] on button "Criar nova escala" at bounding box center [651, 383] width 122 height 30
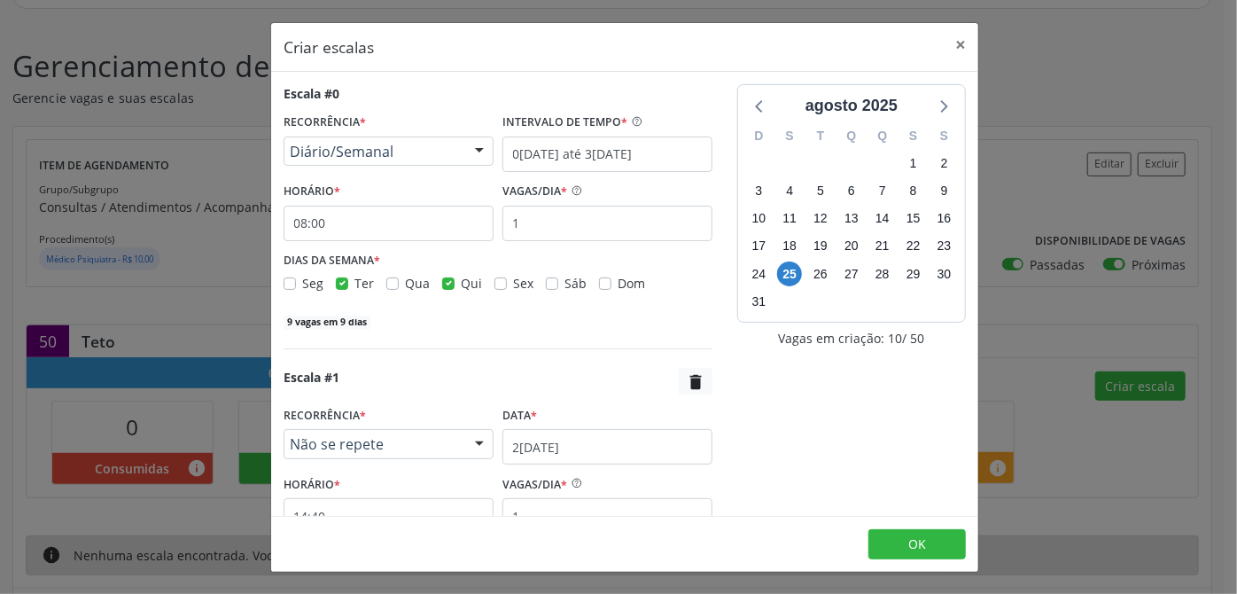
scroll to position [137, 0]
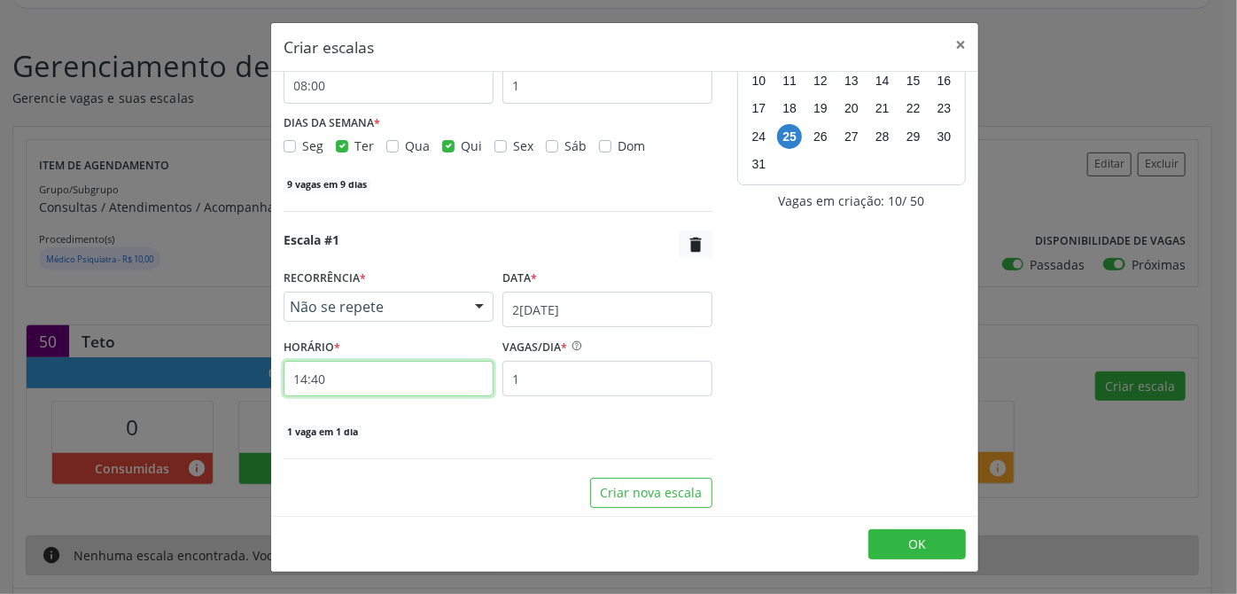
click at [326, 379] on input "14:40" at bounding box center [389, 378] width 210 height 35
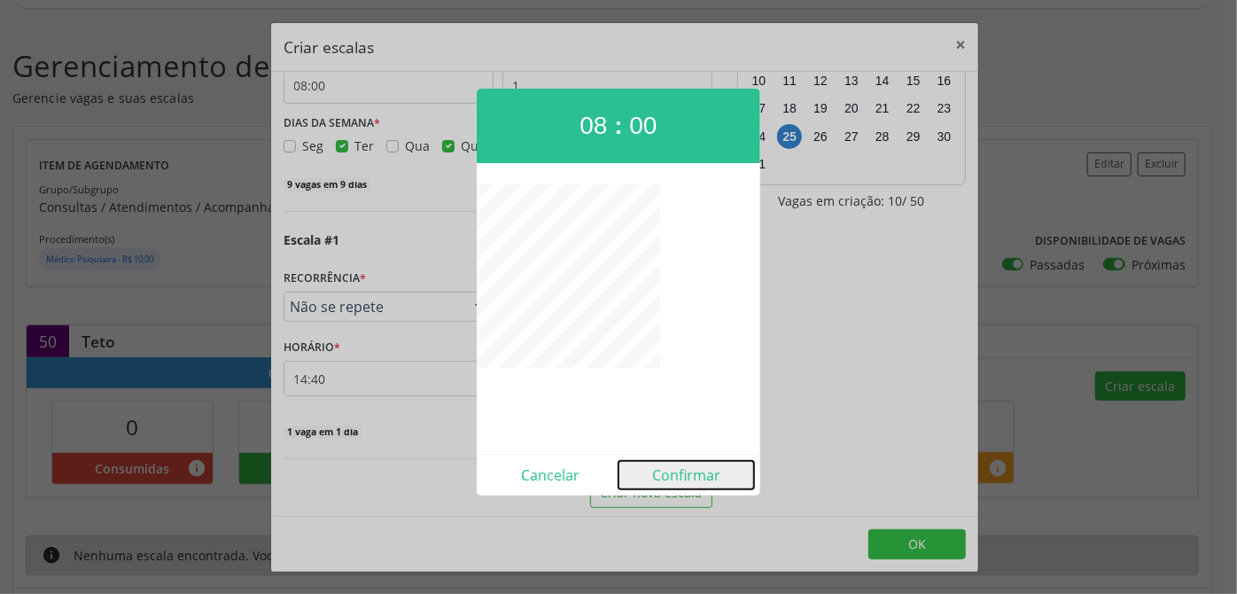
click at [722, 476] on button "Confirmar" at bounding box center [687, 475] width 136 height 28
type input "08:00"
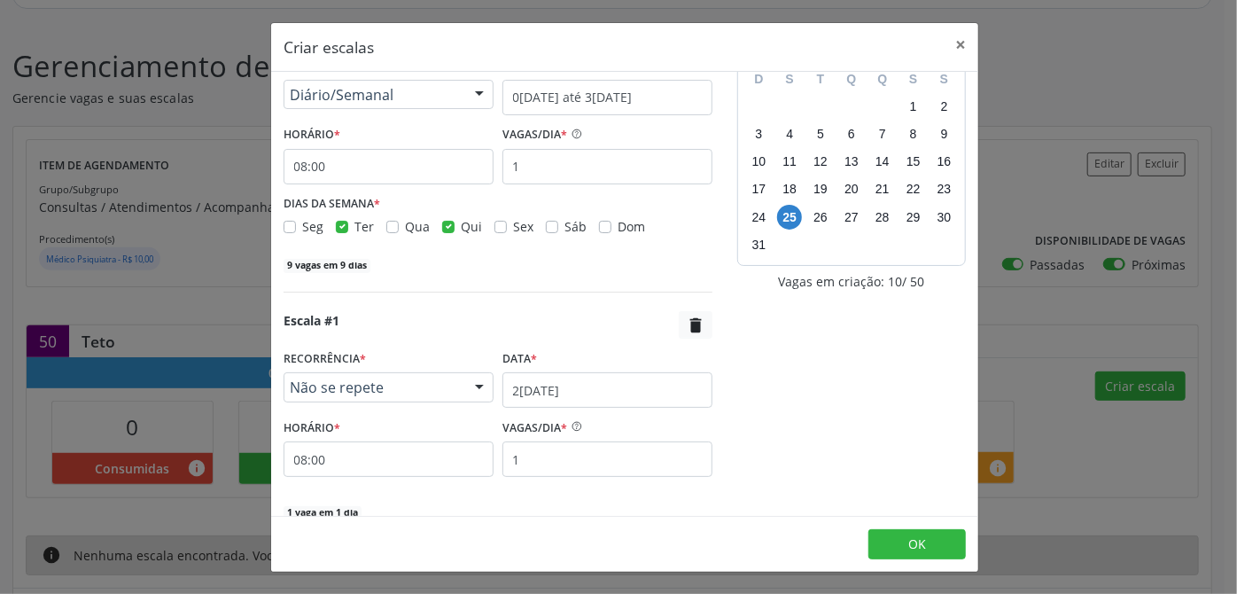
scroll to position [0, 0]
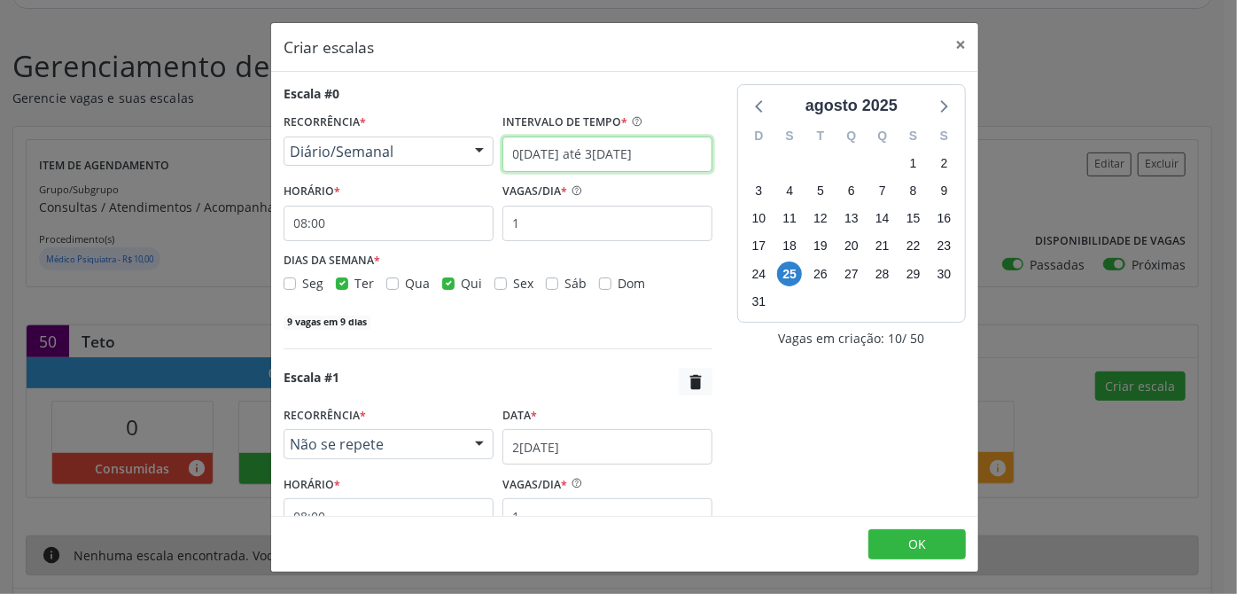
click at [586, 150] on input "0[DATE] até 3[DATE]" at bounding box center [608, 154] width 210 height 35
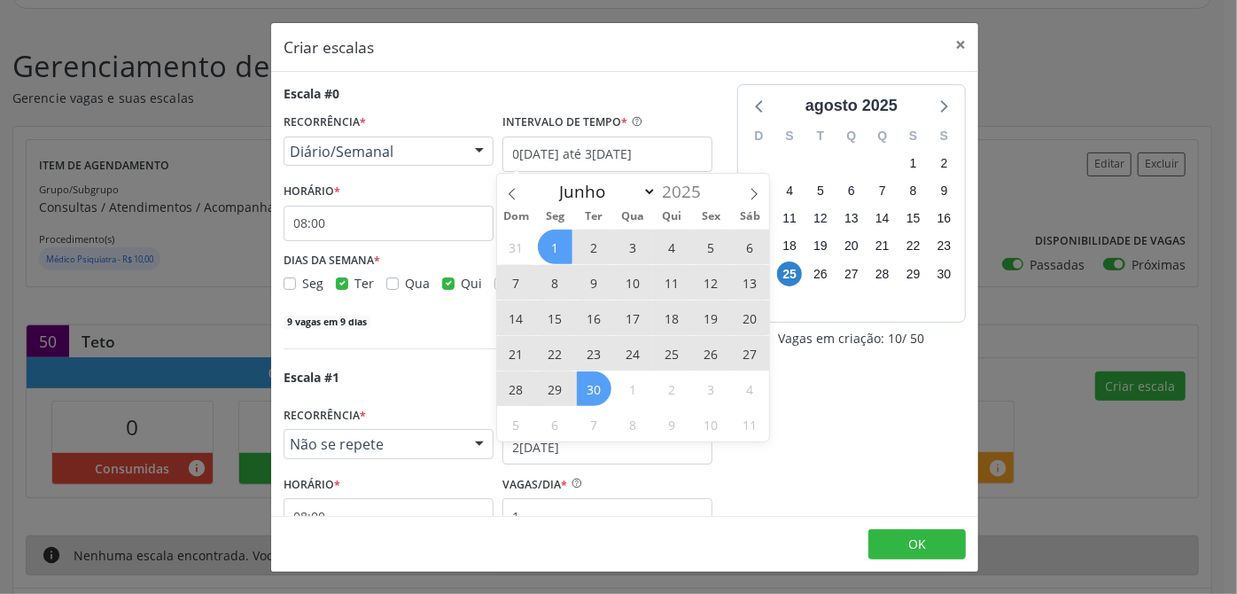
click at [559, 246] on span "1" at bounding box center [555, 247] width 35 height 35
type input "[DATE]"
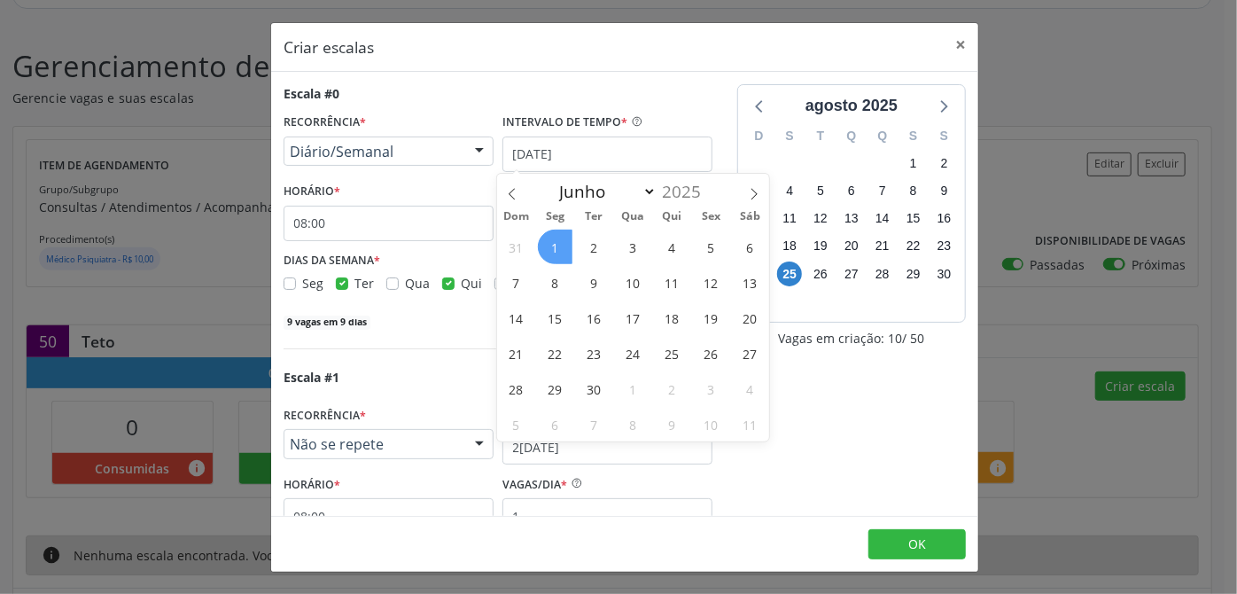
click at [555, 247] on span "1" at bounding box center [555, 247] width 35 height 35
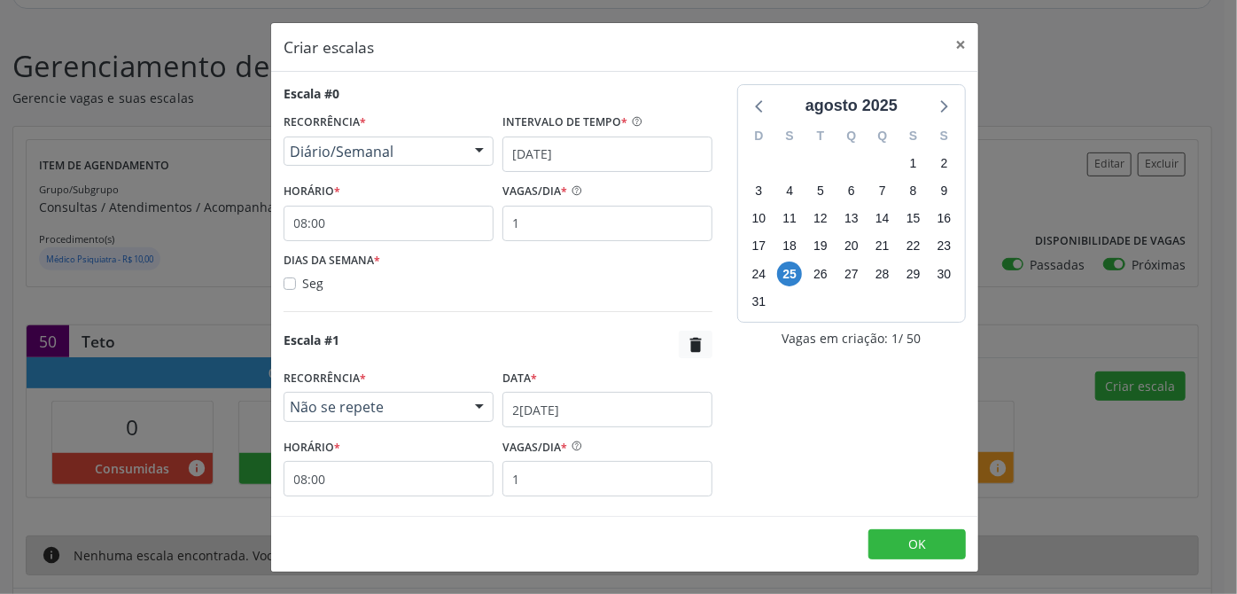
click at [302, 283] on label "Seg" at bounding box center [312, 283] width 21 height 19
click at [291, 283] on input "Seg" at bounding box center [290, 282] width 12 height 16
checkbox input "true"
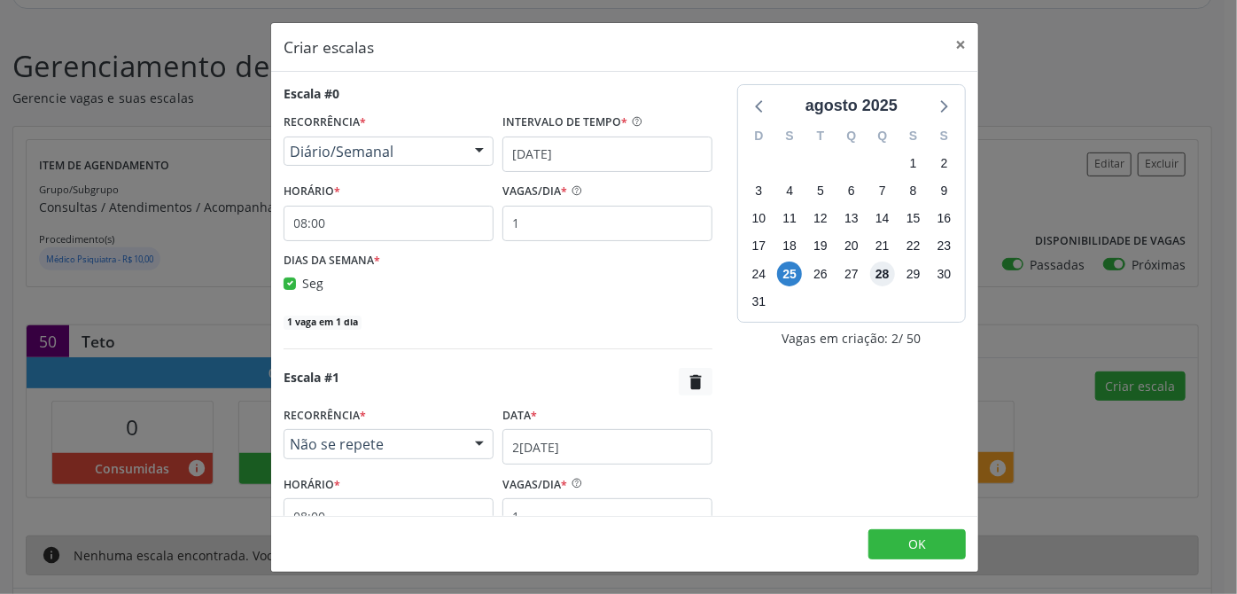
click at [870, 274] on span "28" at bounding box center [882, 273] width 25 height 25
click at [870, 272] on span "28" at bounding box center [882, 273] width 25 height 25
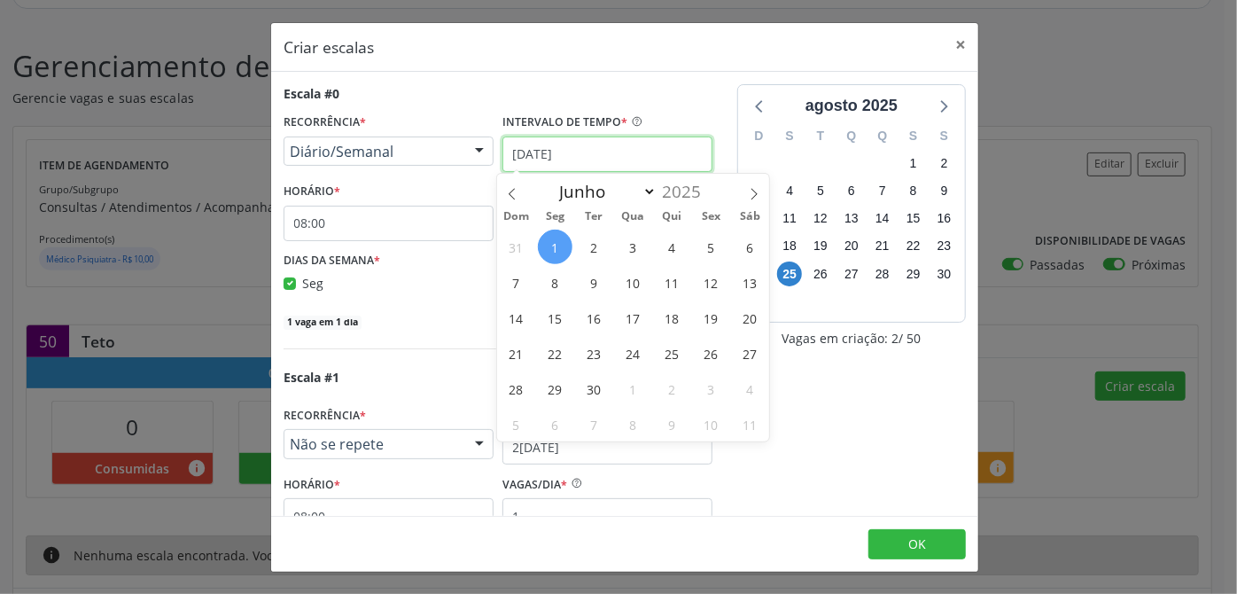
click at [611, 152] on input "[DATE]" at bounding box center [608, 154] width 210 height 35
click at [680, 244] on span "4" at bounding box center [672, 247] width 35 height 35
type input "0[DATE]"
click at [674, 248] on span "4" at bounding box center [672, 247] width 35 height 35
checkbox input "true"
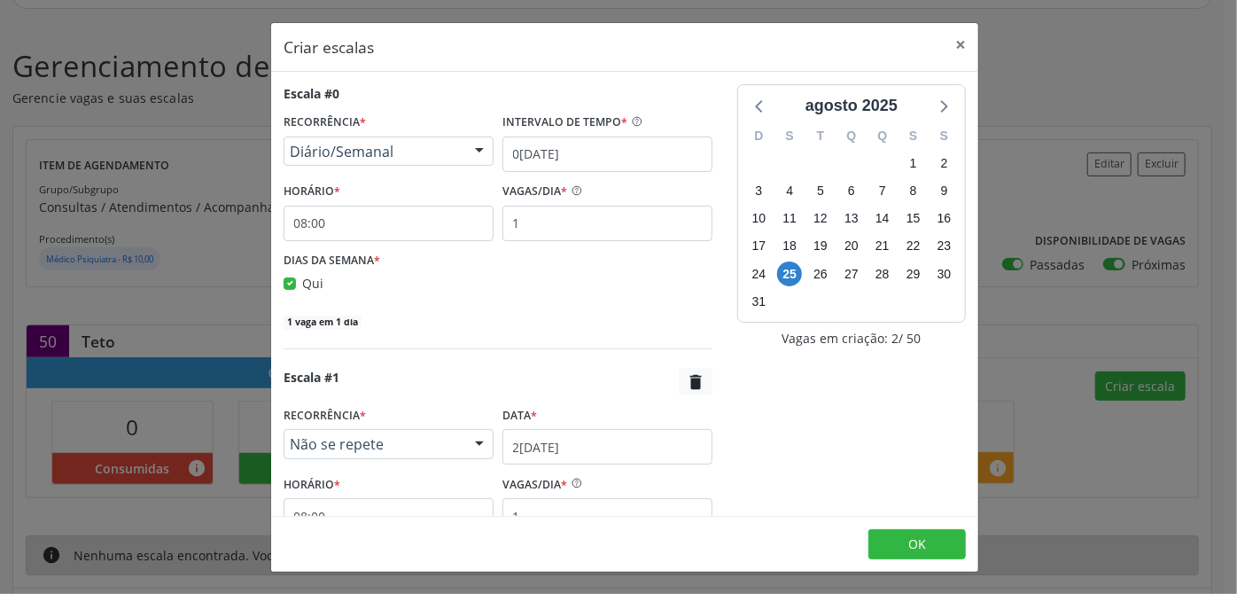
click at [472, 147] on div at bounding box center [479, 152] width 27 height 30
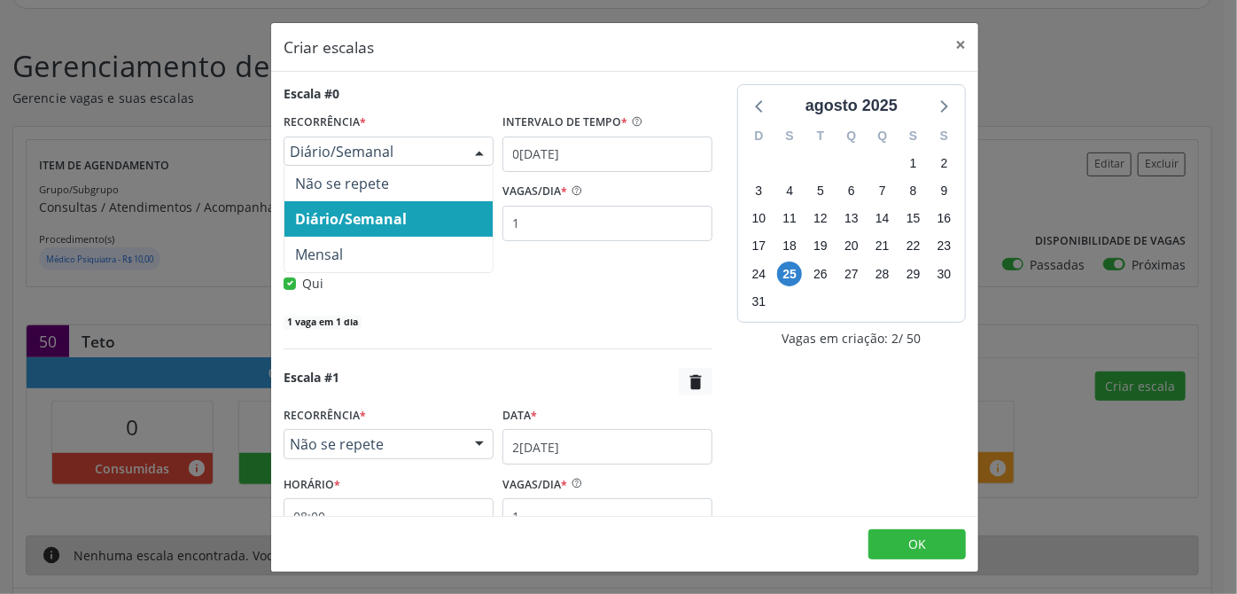
click at [386, 213] on span "Diário/Semanal" at bounding box center [351, 219] width 112 height 20
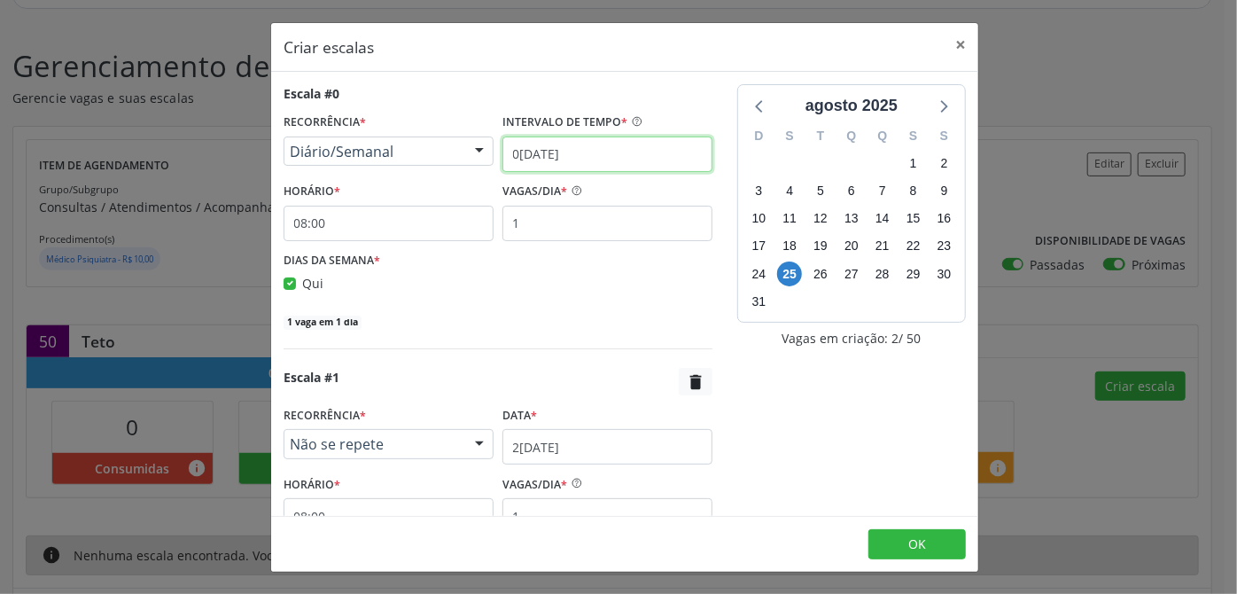
click at [542, 154] on input "0[DATE]" at bounding box center [608, 154] width 210 height 35
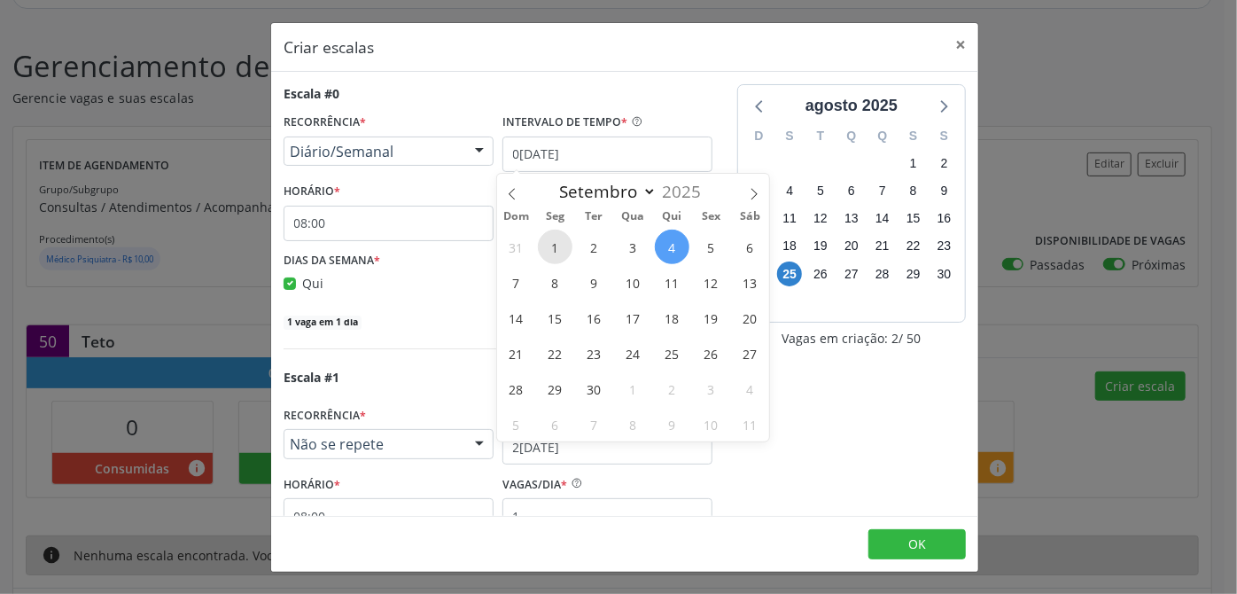
click at [558, 239] on span "1" at bounding box center [555, 247] width 35 height 35
type input "[DATE]"
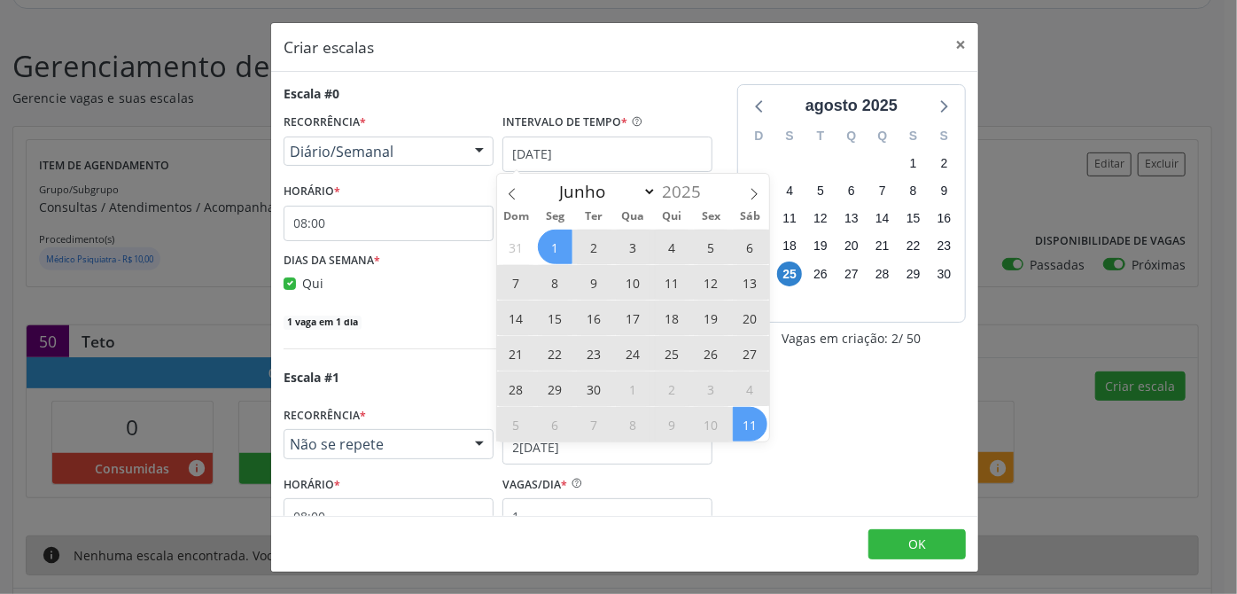
checkbox input "true"
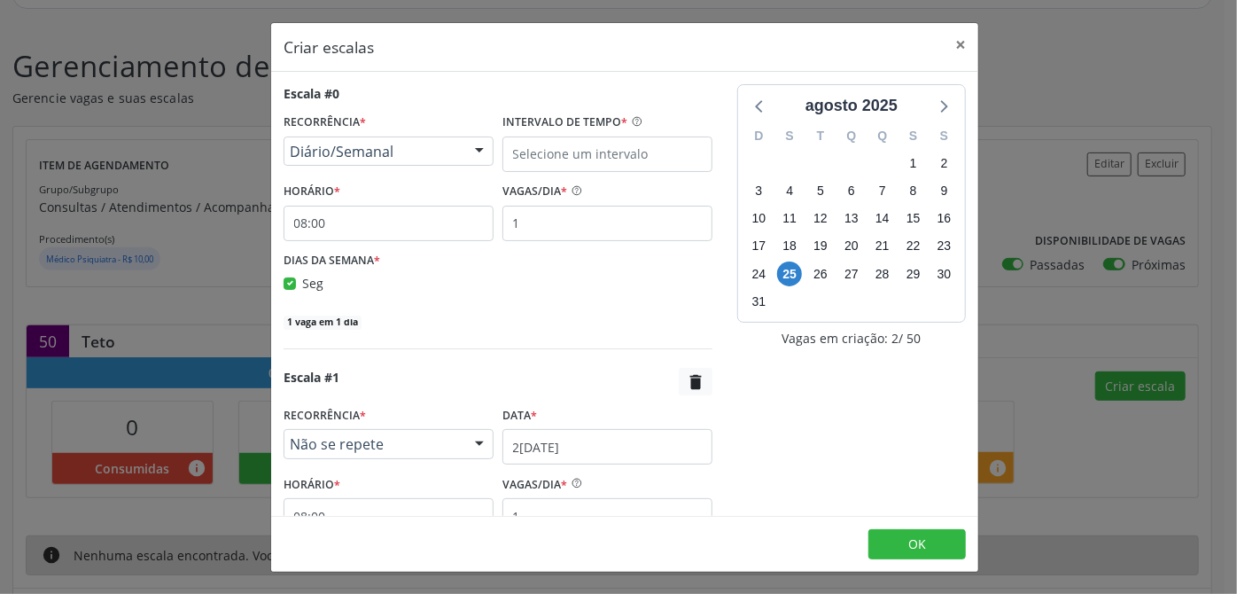
click at [815, 482] on div "[DATE] D S T Q Q S S 27 28 29 30 31 1 2 3 4 5 6 7 8 9 10 11 12 13 14 15 16 17 1…" at bounding box center [852, 364] width 254 height 561
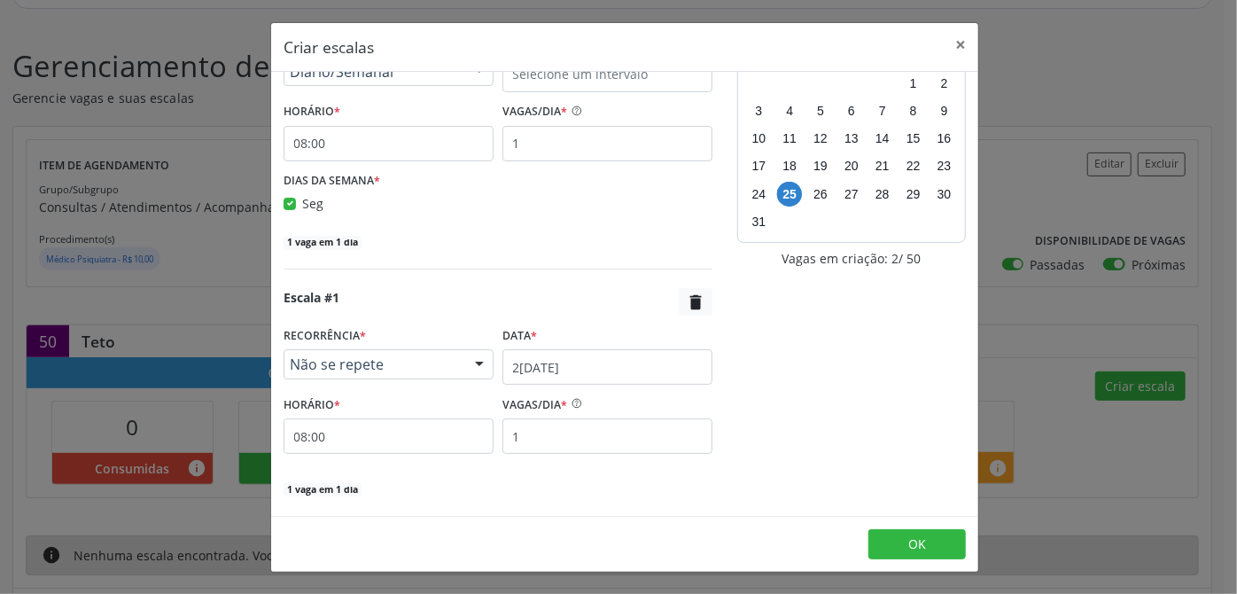
scroll to position [137, 0]
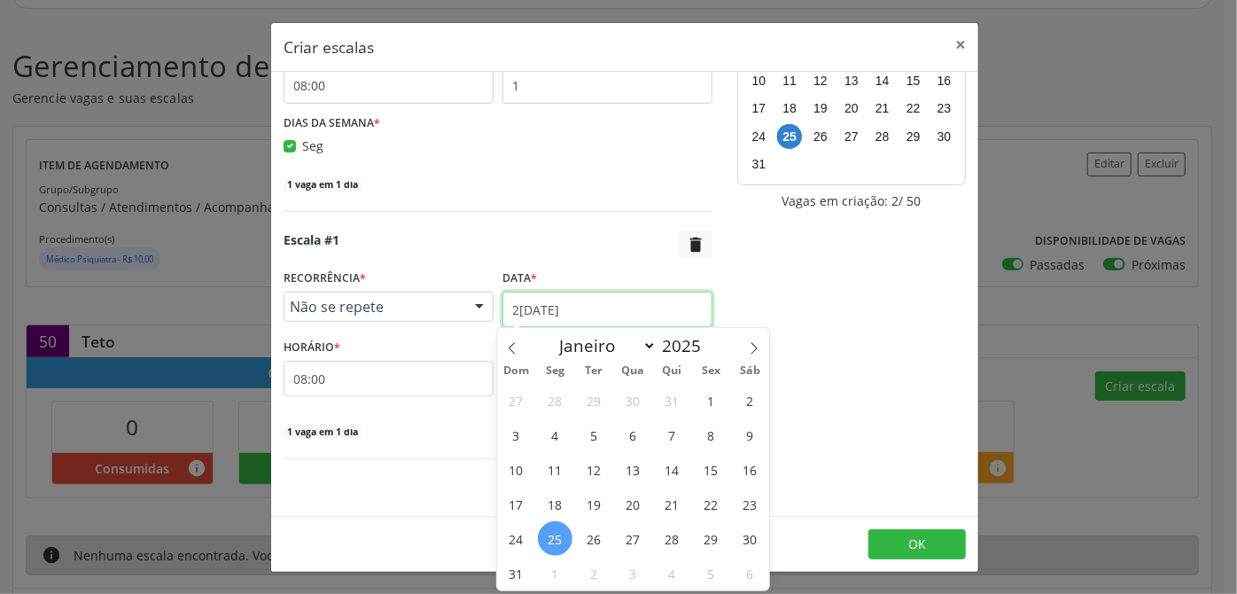
click at [556, 310] on input "2[DATE]" at bounding box center [608, 309] width 210 height 35
click at [676, 541] on span "28" at bounding box center [672, 538] width 35 height 35
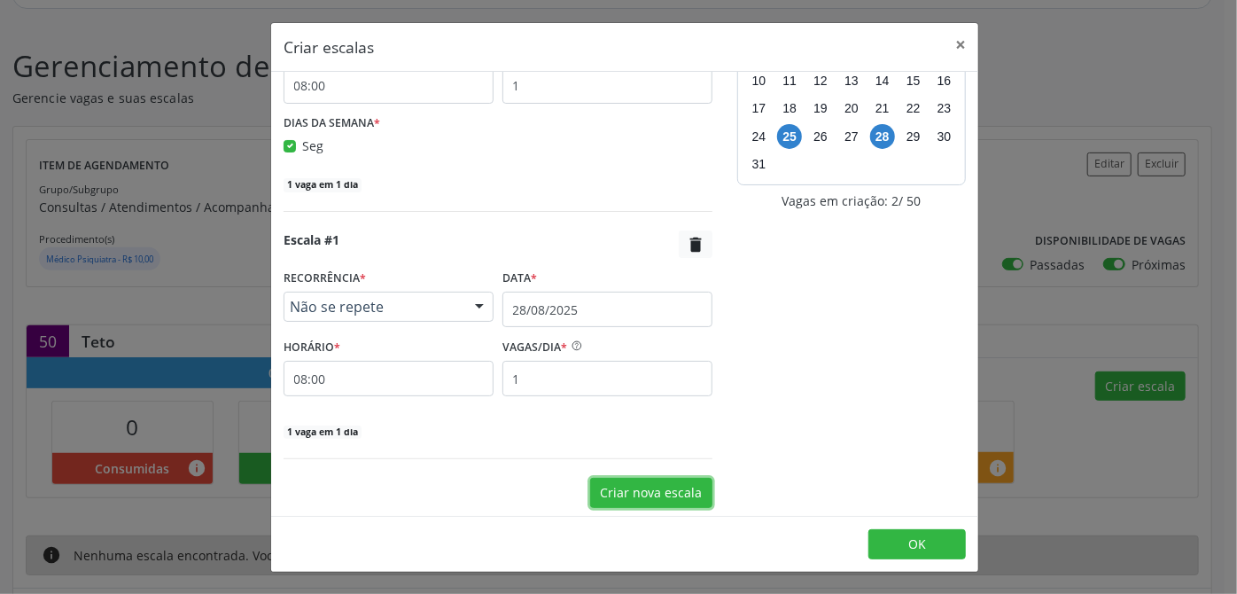
click at [659, 495] on button "Criar nova escala" at bounding box center [651, 493] width 122 height 30
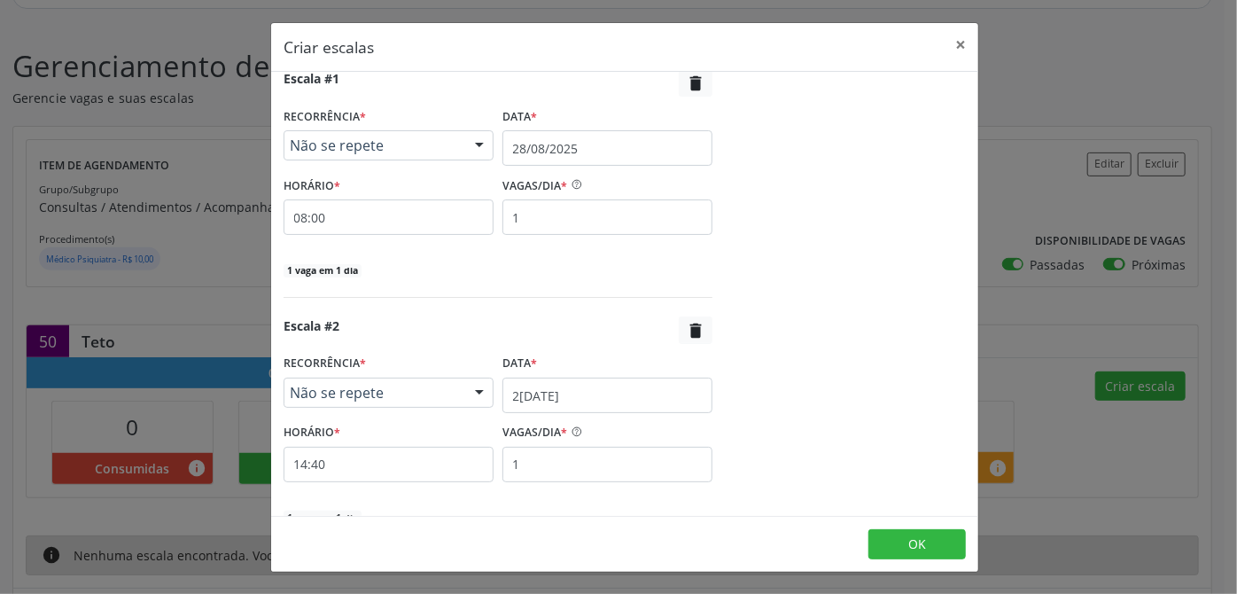
scroll to position [379, 0]
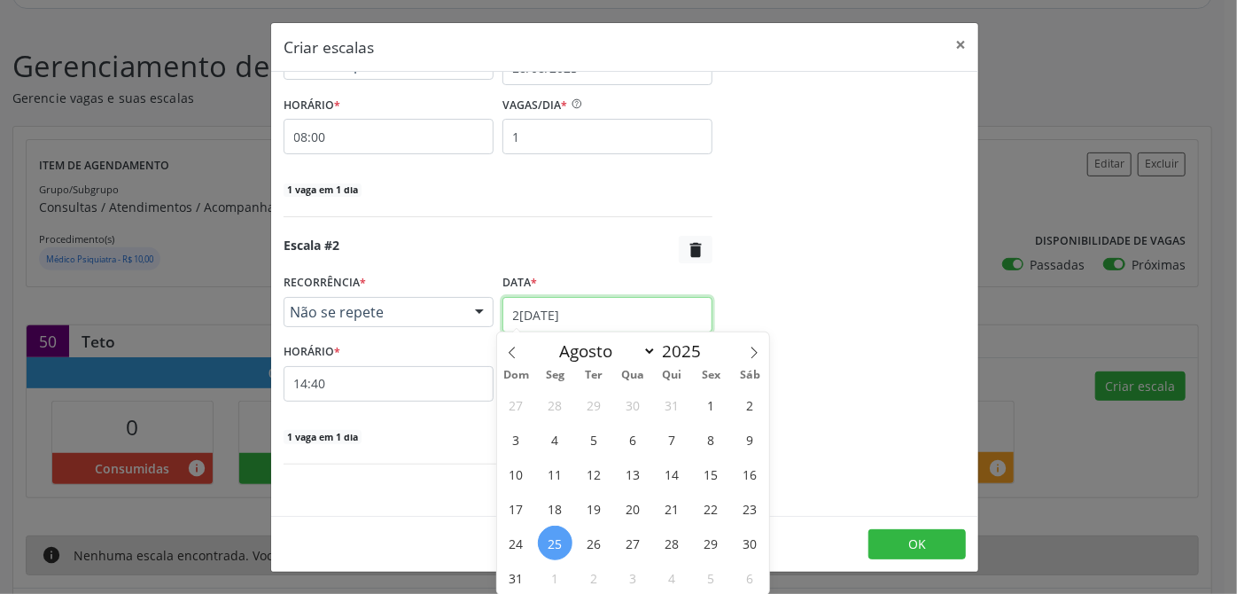
click at [529, 319] on input "2[DATE]" at bounding box center [608, 314] width 210 height 35
click at [659, 542] on span "28" at bounding box center [672, 543] width 35 height 35
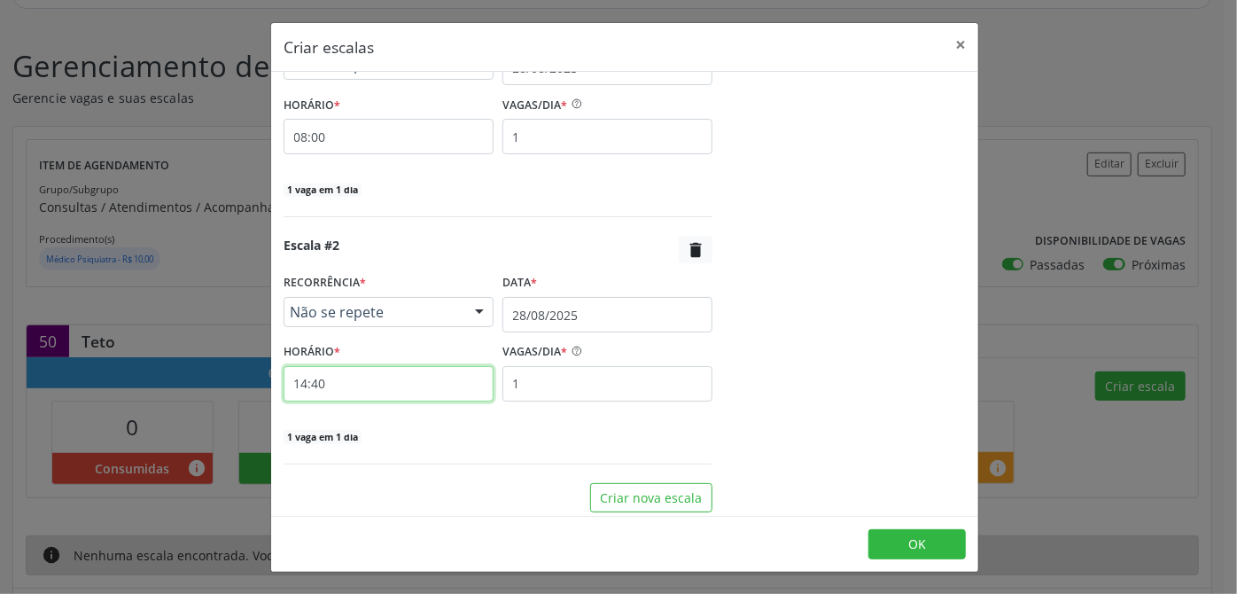
click at [355, 388] on input "14:40" at bounding box center [389, 383] width 210 height 35
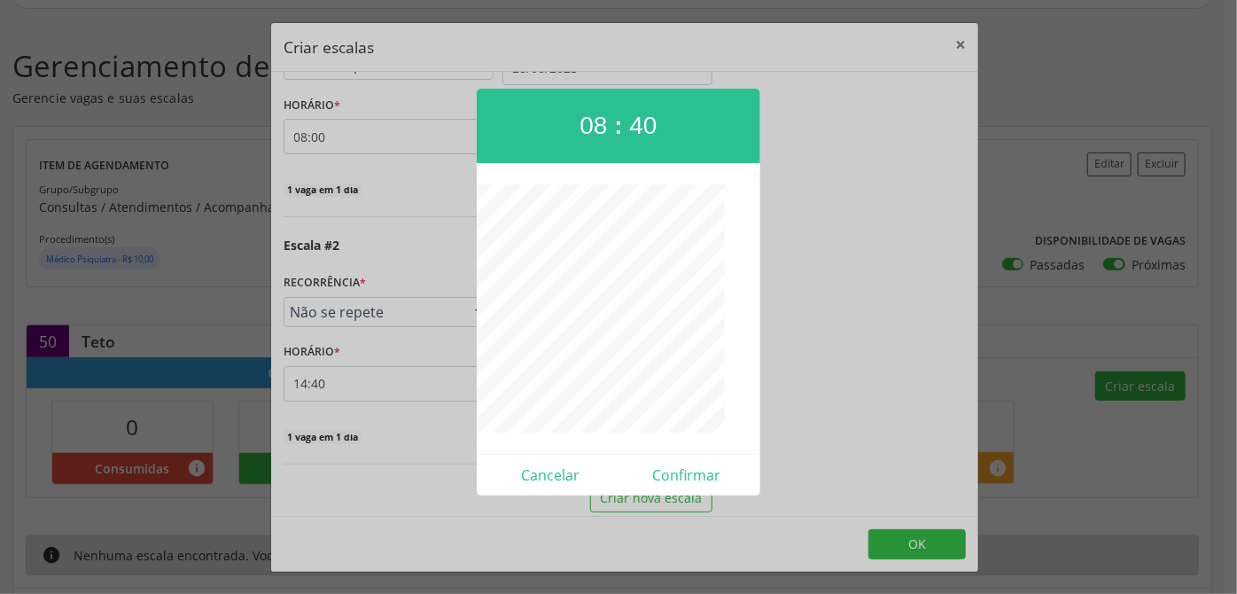
click at [599, 130] on span "08" at bounding box center [593, 125] width 27 height 27
click at [652, 140] on div "09 : 40" at bounding box center [619, 126] width 284 height 74
click at [645, 118] on span "40" at bounding box center [642, 125] width 27 height 27
click at [697, 472] on button "Confirmar" at bounding box center [687, 475] width 136 height 28
type input "09:00"
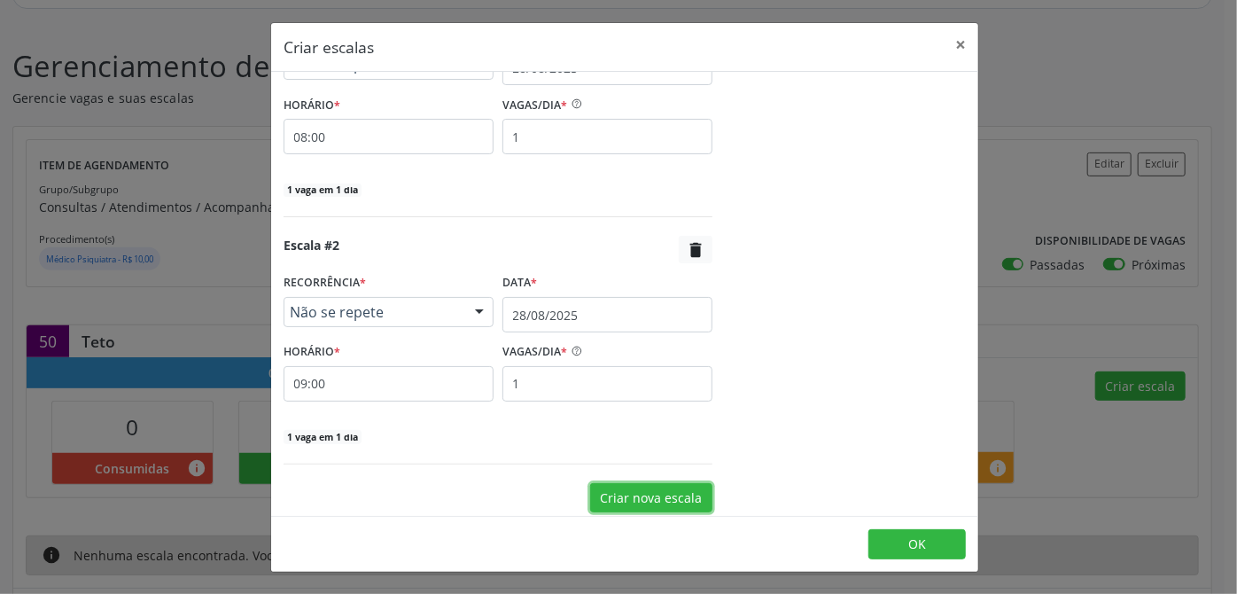
click at [635, 498] on button "Criar nova escala" at bounding box center [651, 498] width 122 height 30
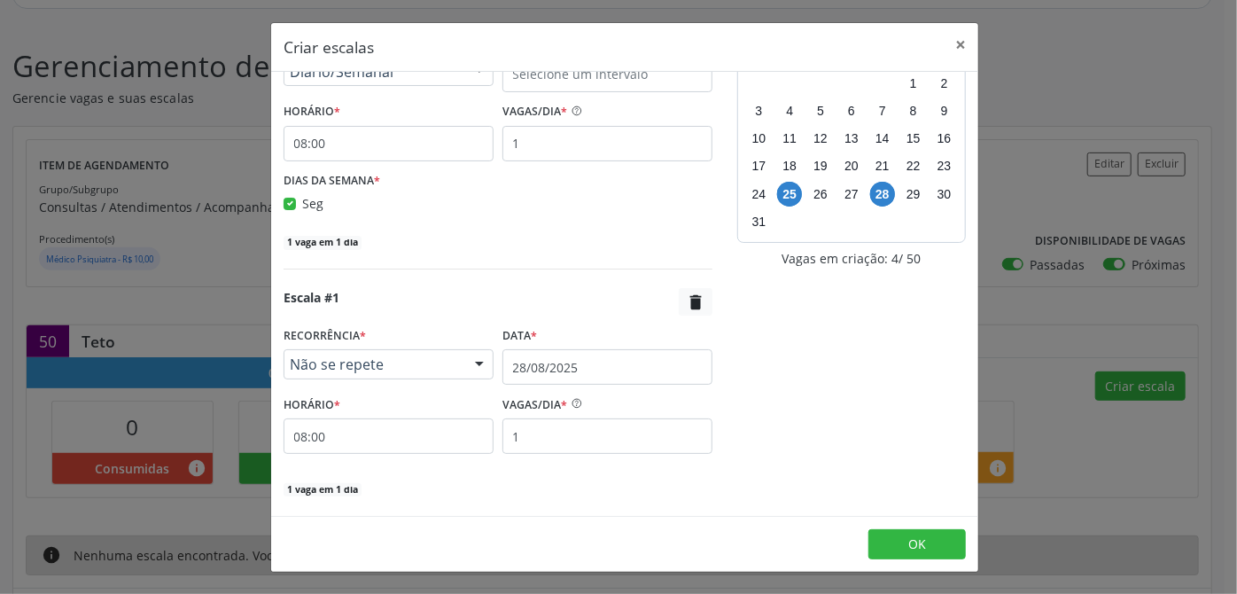
scroll to position [0, 0]
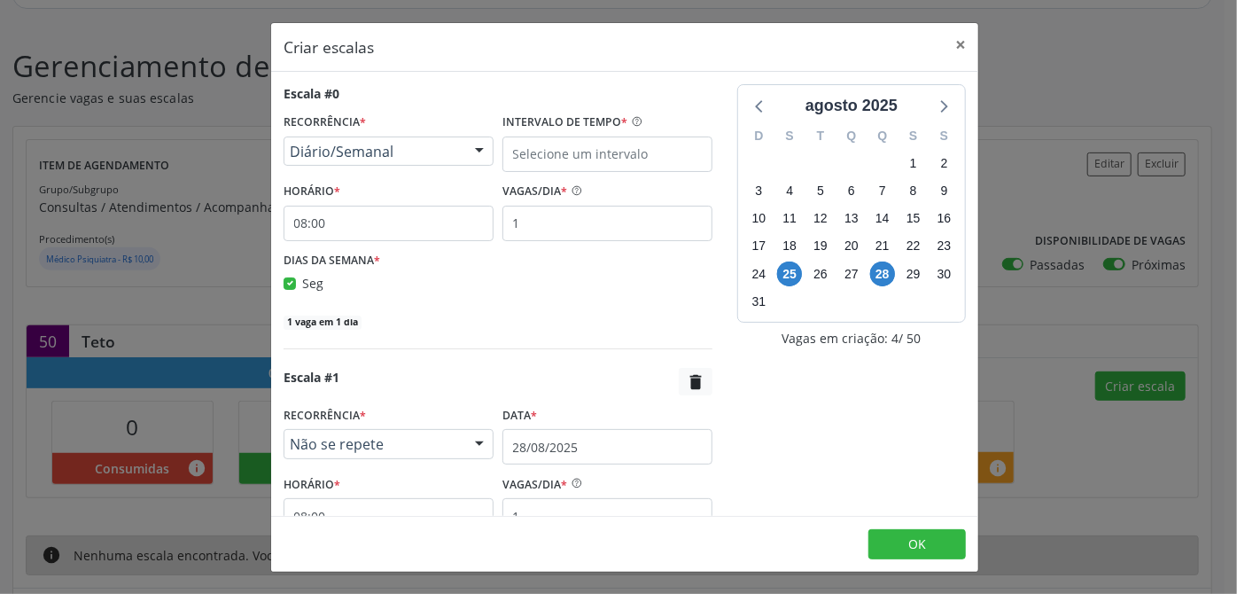
click at [482, 145] on div at bounding box center [479, 152] width 27 height 30
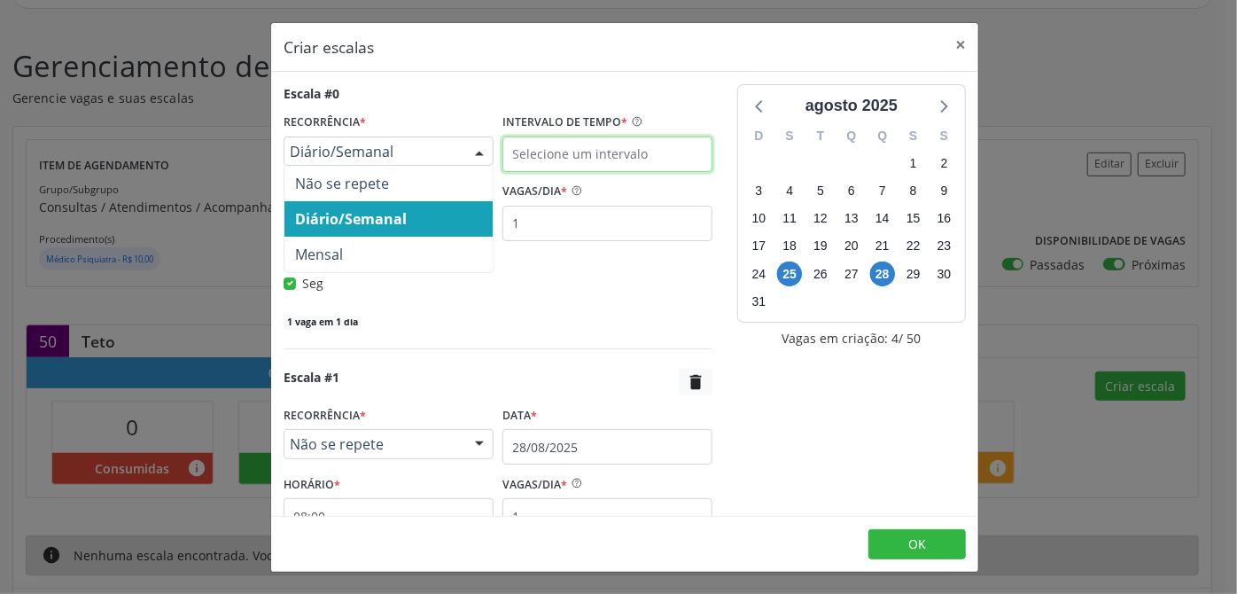
click at [624, 163] on input "text" at bounding box center [608, 154] width 210 height 35
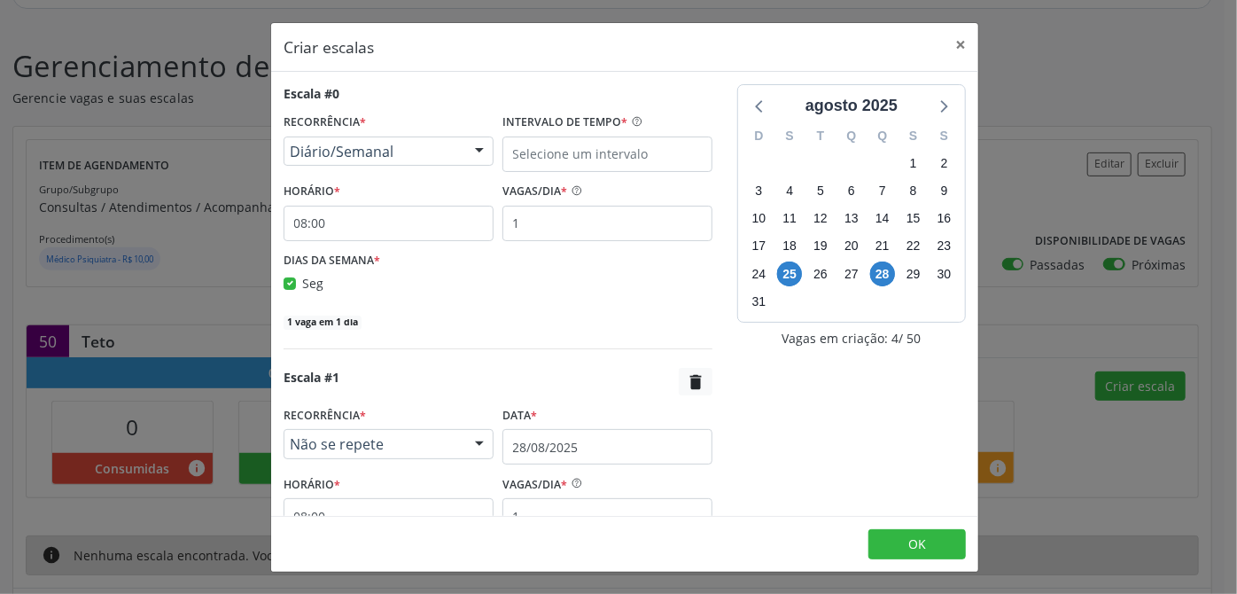
click at [423, 313] on div "1 vaga em 1 dia" at bounding box center [498, 320] width 429 height 19
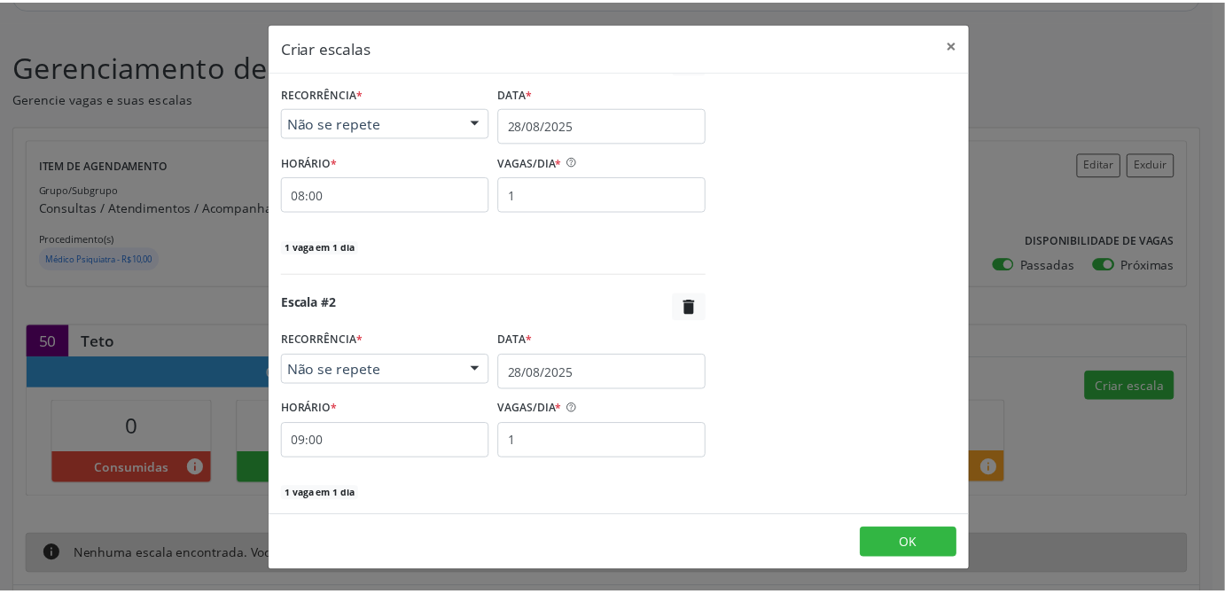
scroll to position [402, 0]
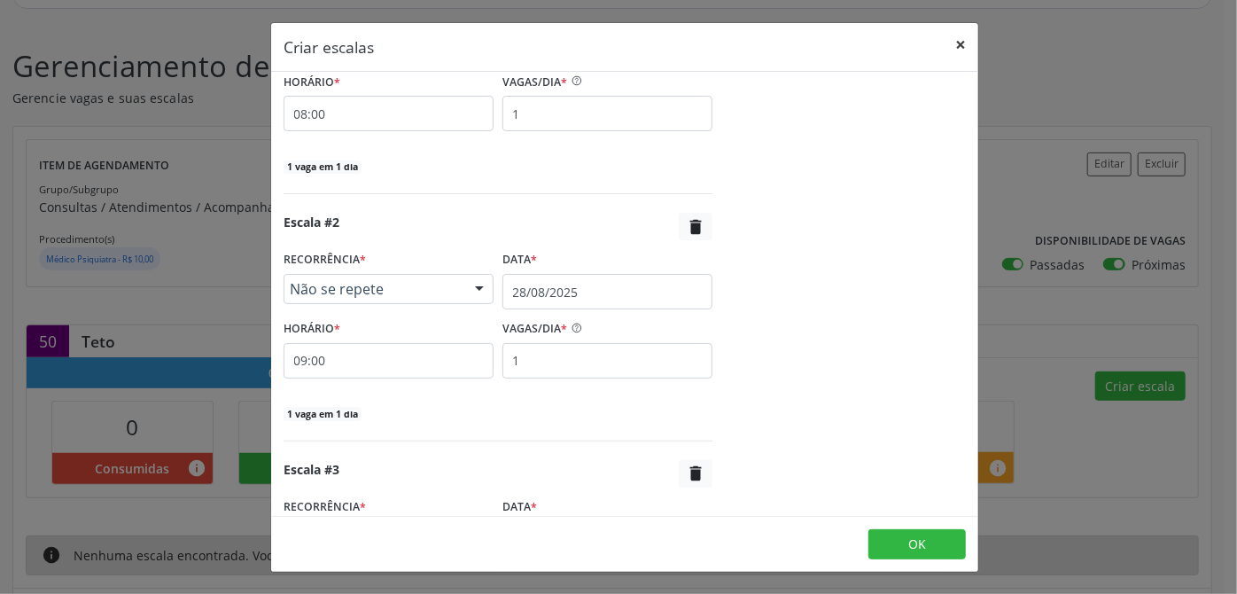
click at [959, 41] on button "×" at bounding box center [960, 44] width 35 height 43
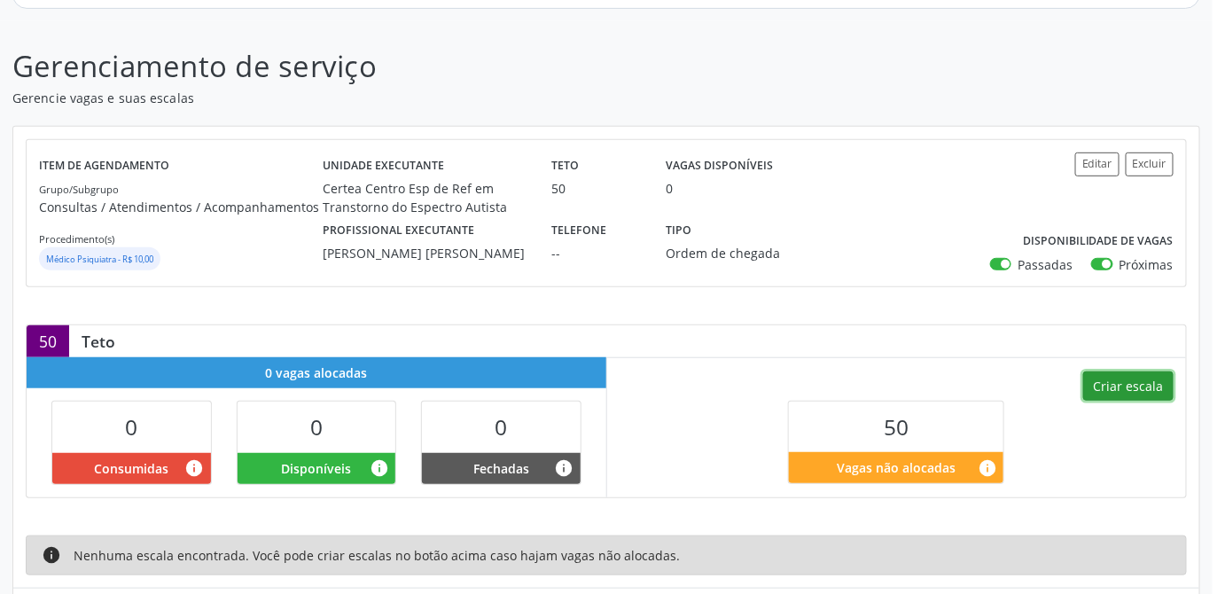
scroll to position [0, 0]
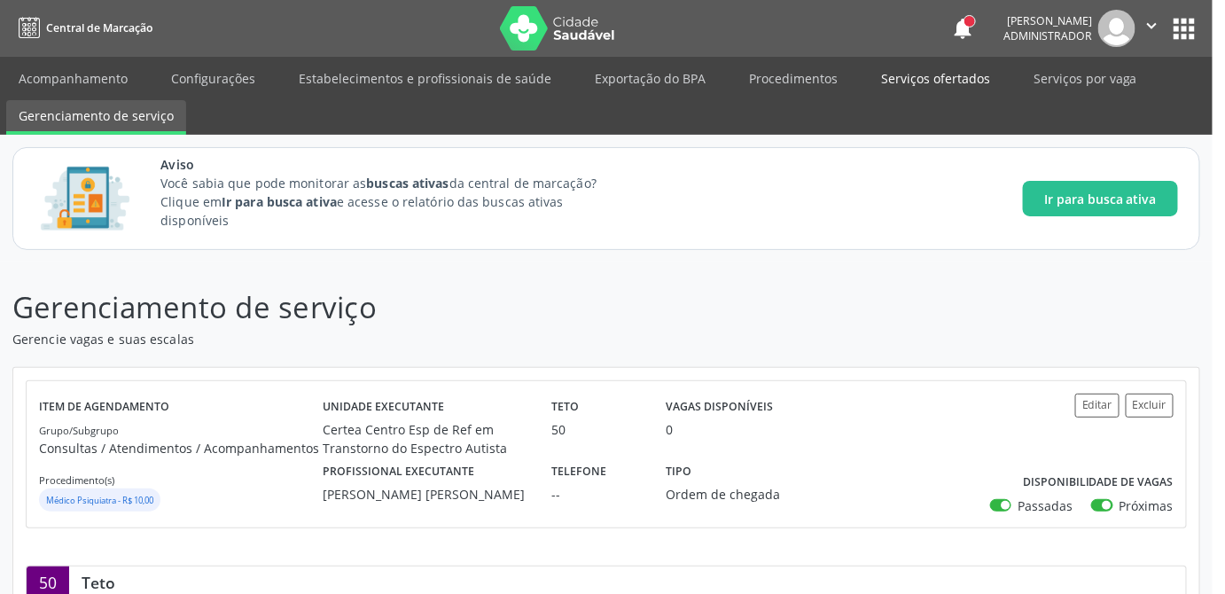
click at [965, 82] on link "Serviços ofertados" at bounding box center [936, 78] width 134 height 31
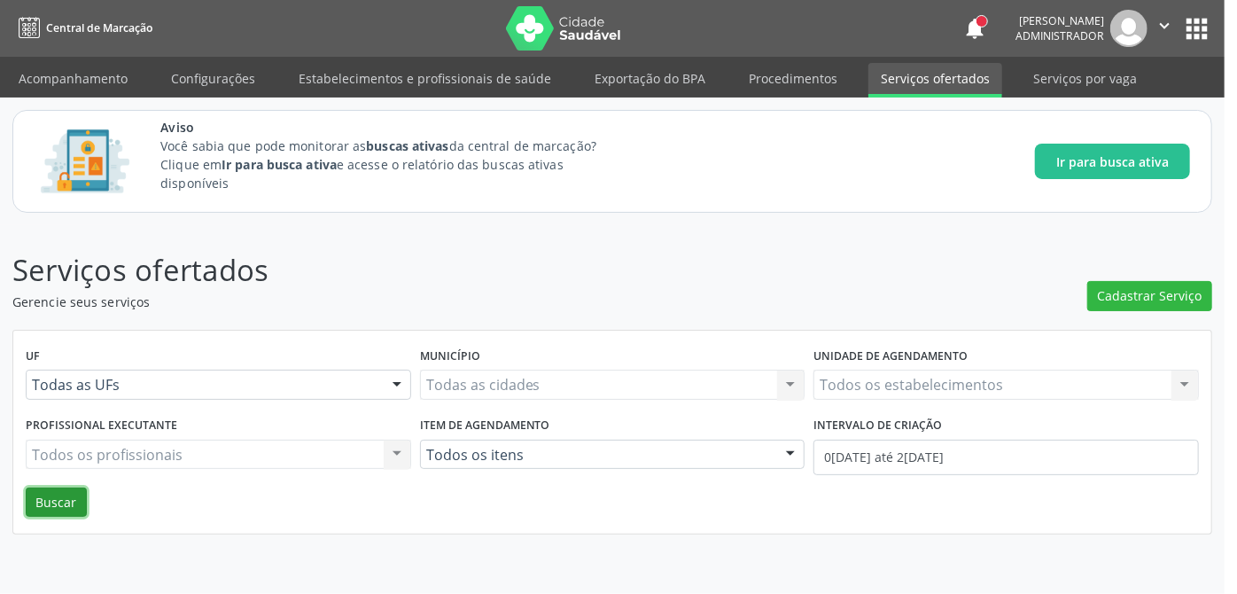
click at [59, 508] on button "Buscar" at bounding box center [56, 503] width 61 height 30
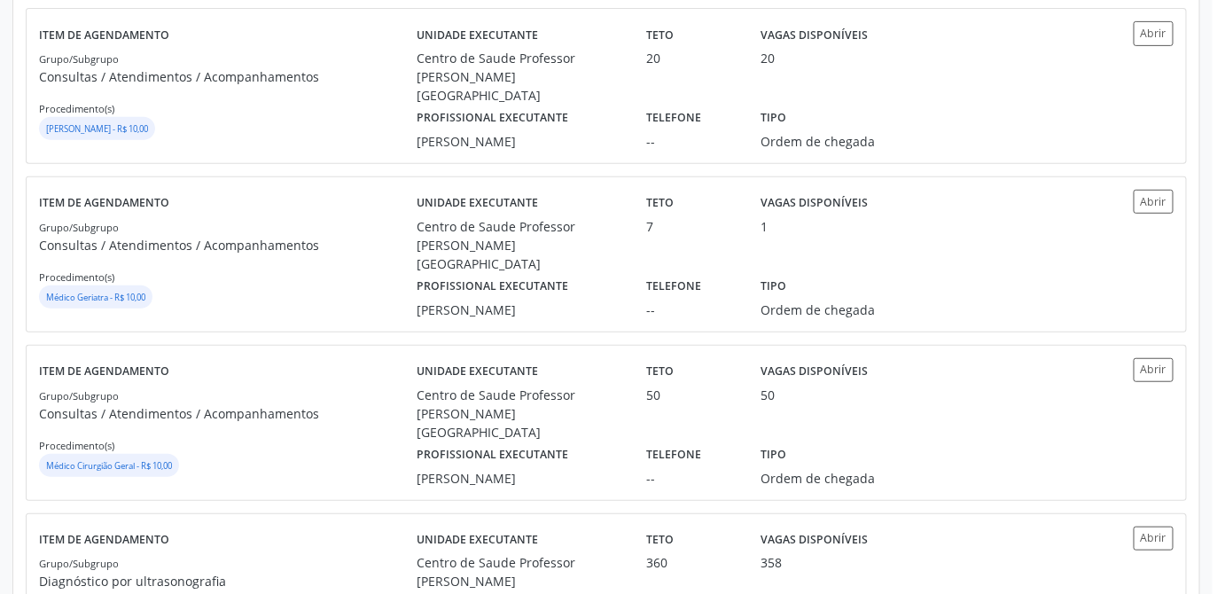
scroll to position [2570, 0]
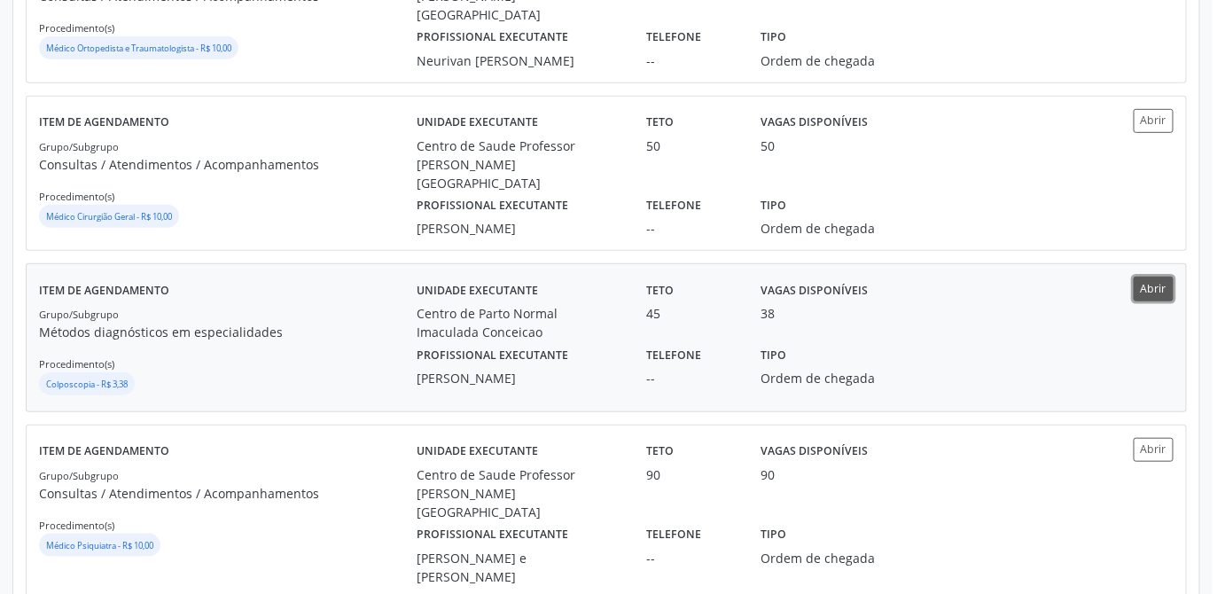
click at [1151, 294] on button "Abrir" at bounding box center [1154, 289] width 40 height 24
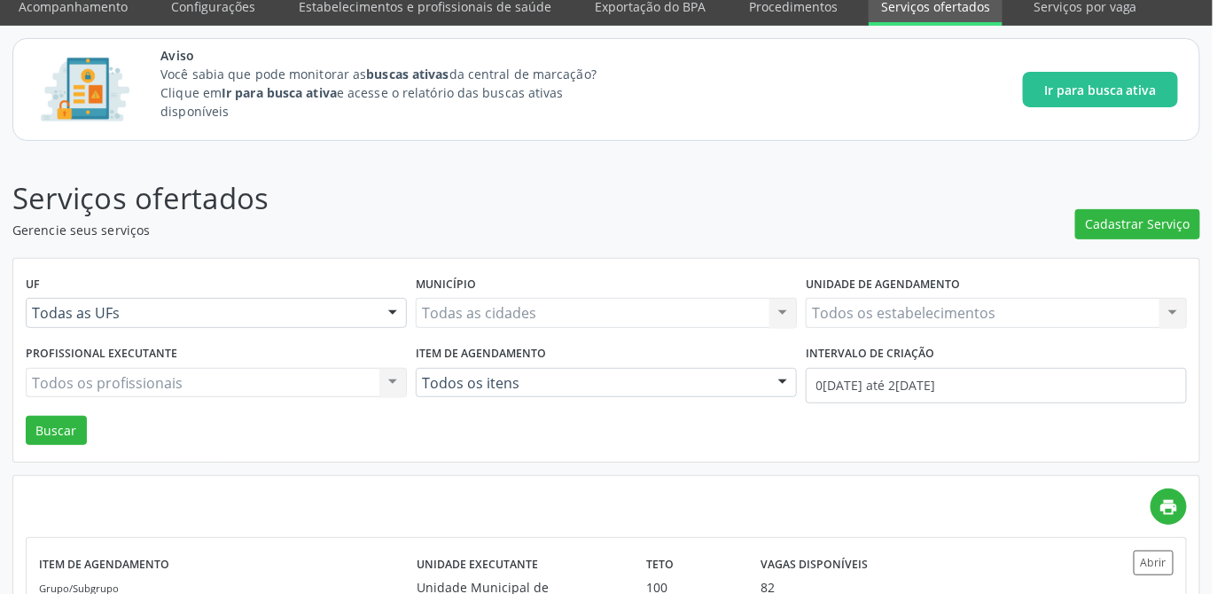
scroll to position [0, 0]
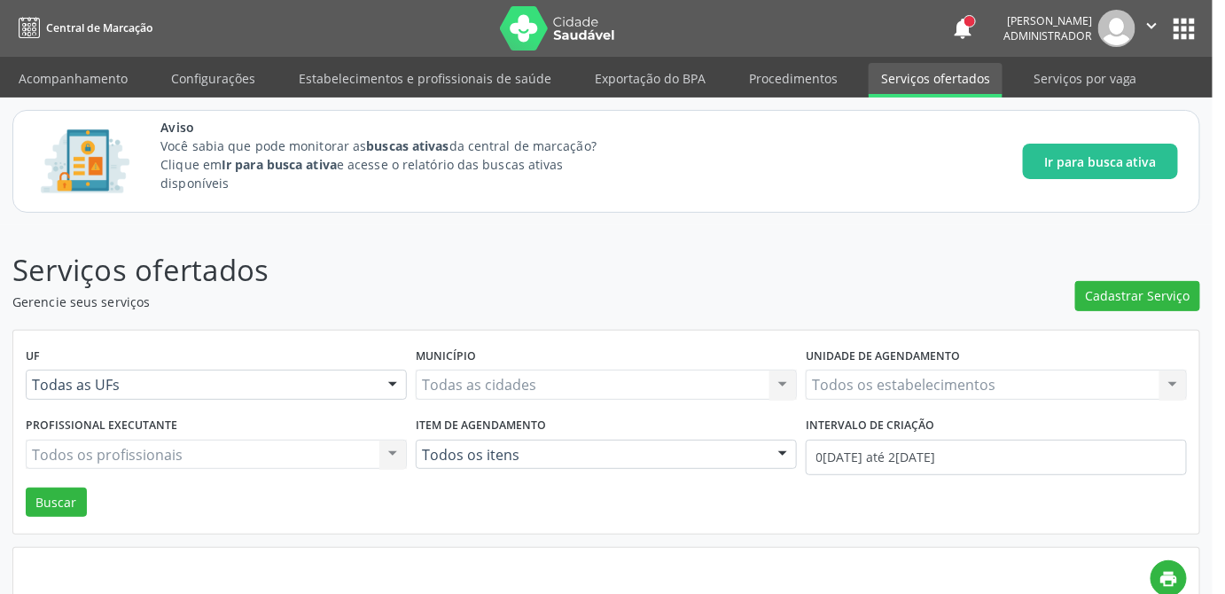
click at [1183, 35] on button "apps" at bounding box center [1184, 28] width 31 height 31
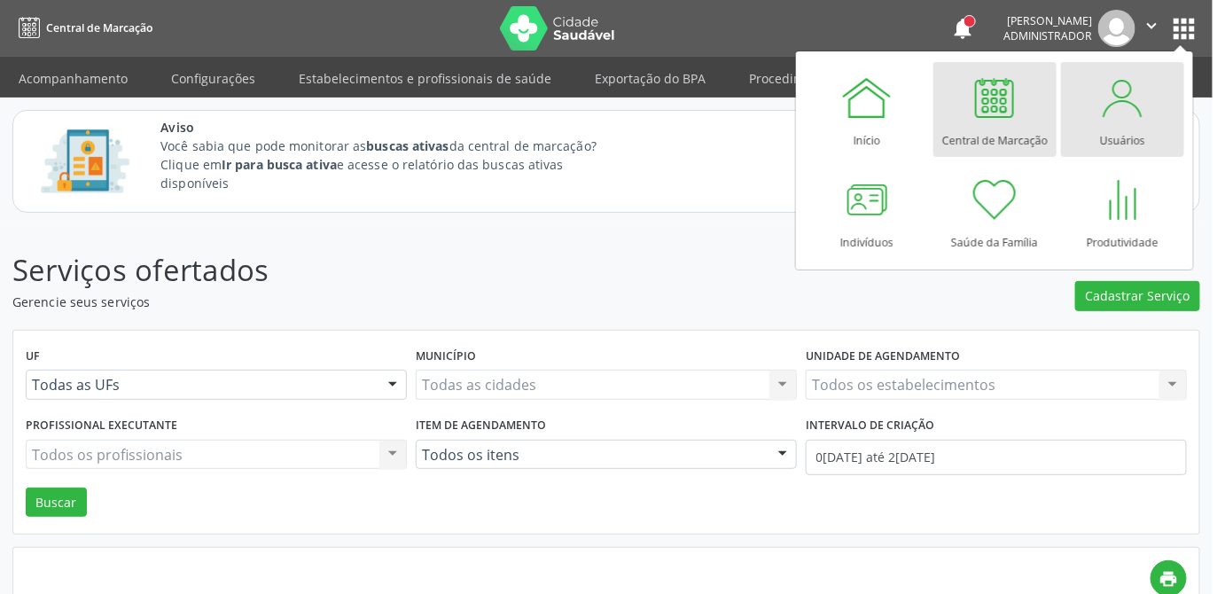
click at [1125, 102] on div at bounding box center [1122, 97] width 53 height 53
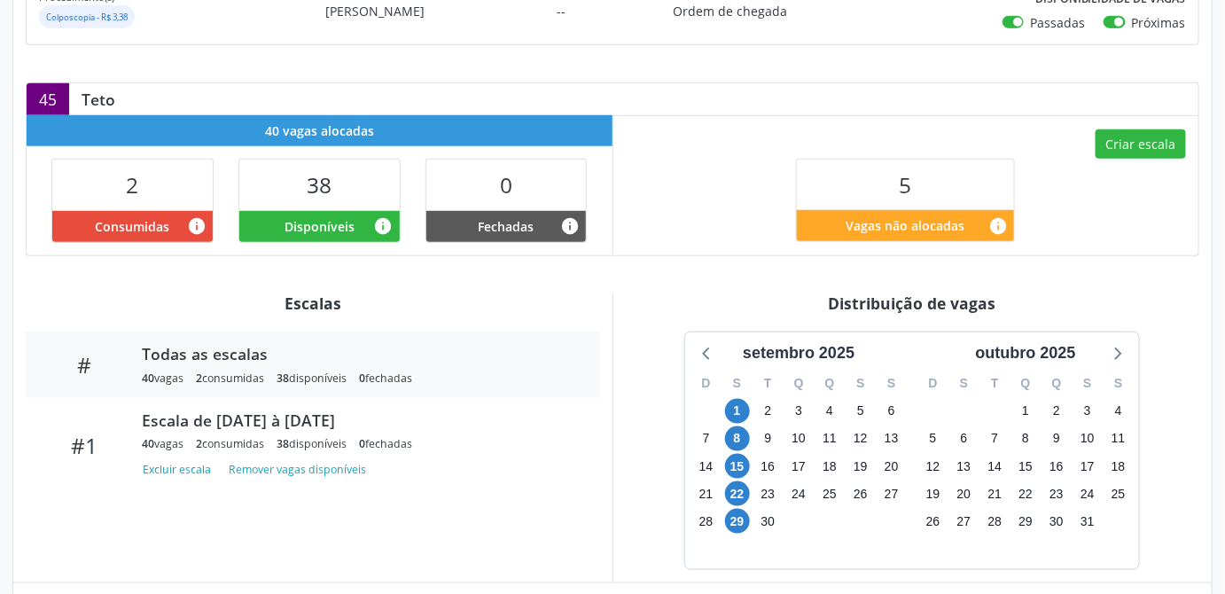
scroll to position [564, 0]
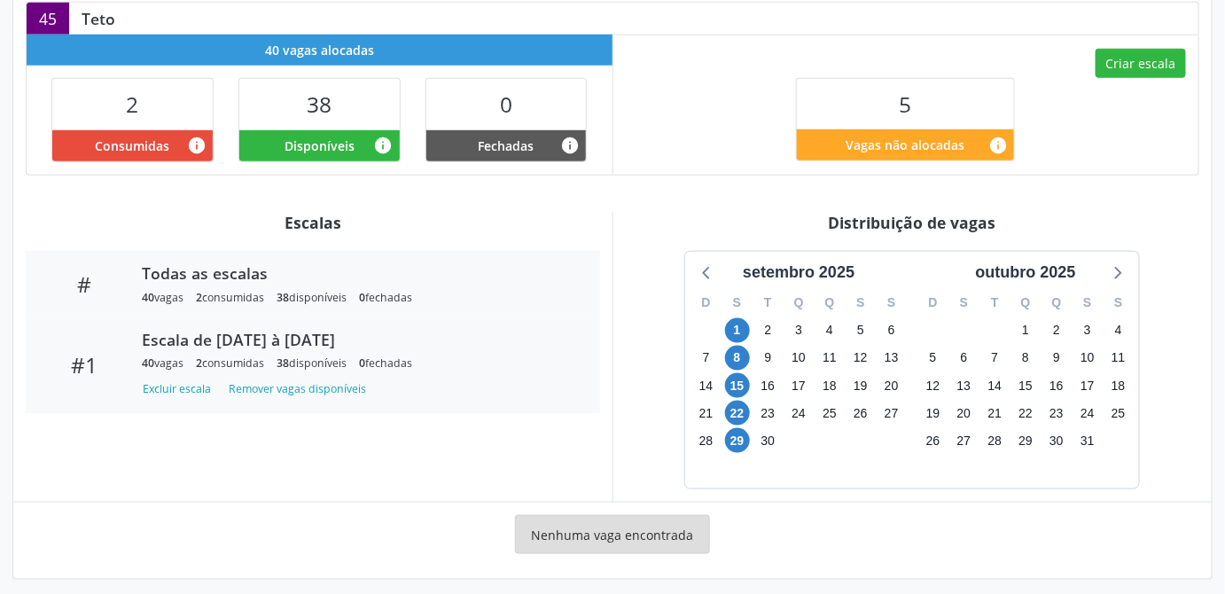
click at [285, 350] on div "Escala de [DATE] à [DATE] 40 vagas 2 consumidas 38 disponíveis 0 fechadas" at bounding box center [357, 351] width 457 height 42
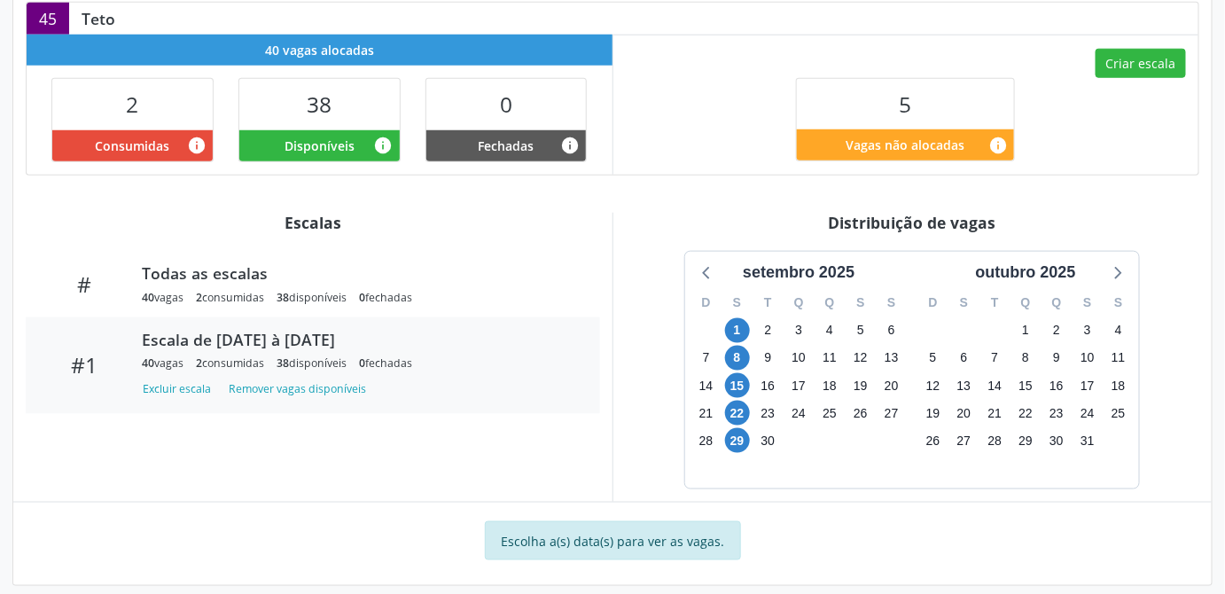
click at [636, 425] on div "setembro 2025 D S T Q Q S S 31 1 2 3 4 5 6 7 8 9 10 11 12 13 14 15 16 17 18 19 …" at bounding box center [913, 370] width 574 height 238
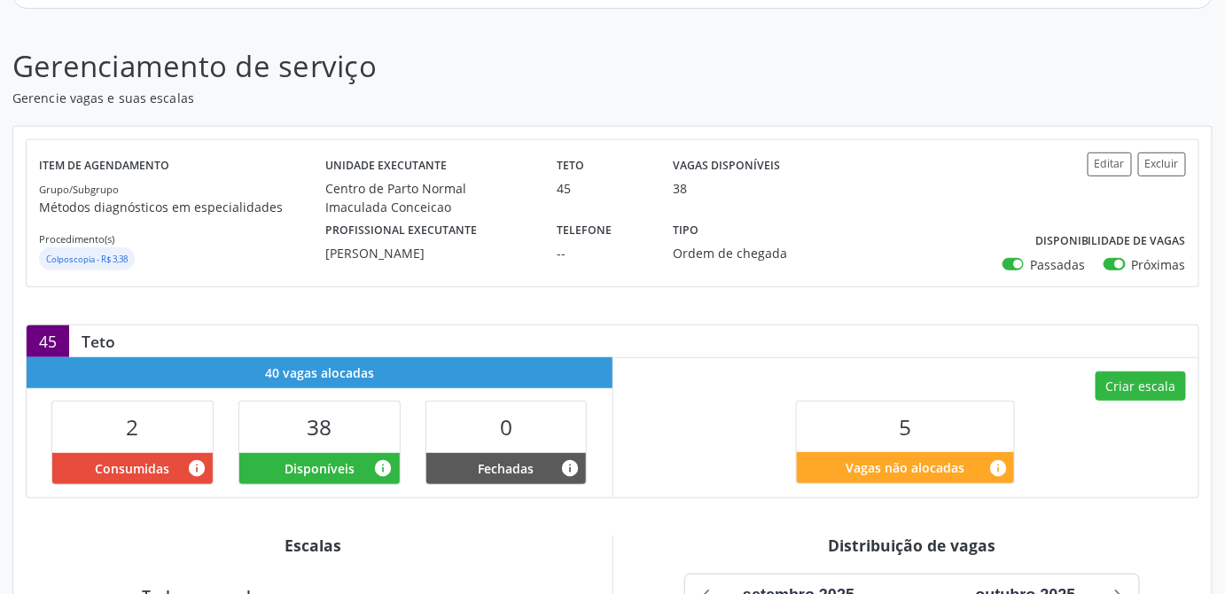
scroll to position [160, 0]
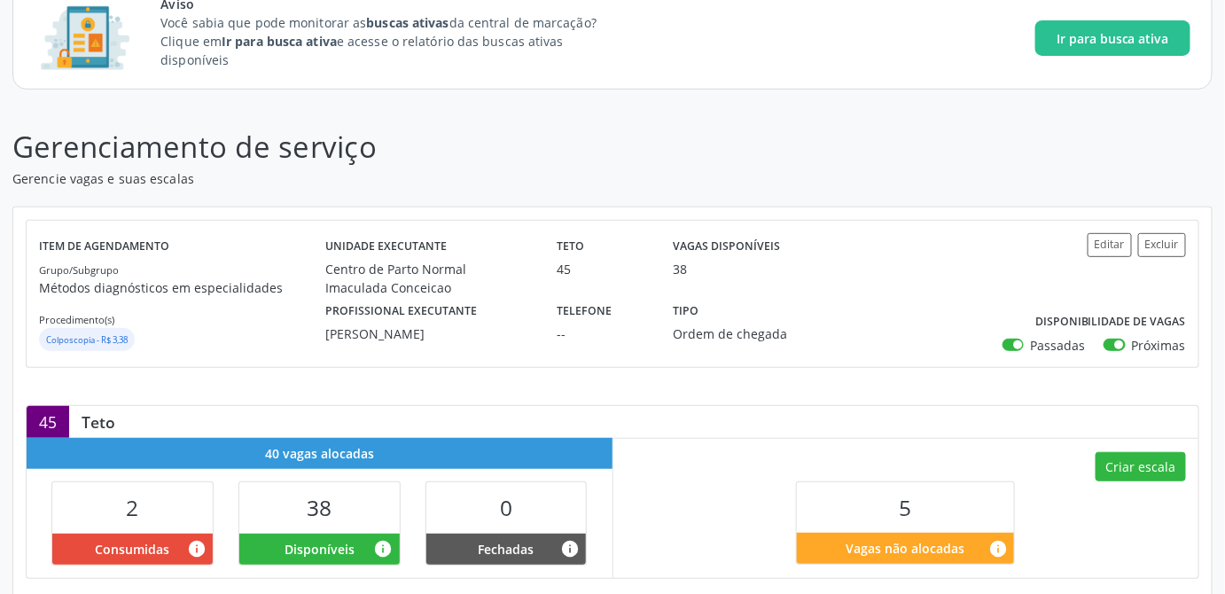
click at [675, 187] on div "Gerenciamento de serviço Gerencie vagas e suas escalas Item de agendamento Grup…" at bounding box center [612, 557] width 1200 height 864
click at [892, 137] on header "Gerenciamento de serviço Gerencie vagas e suas escalas" at bounding box center [612, 156] width 1200 height 63
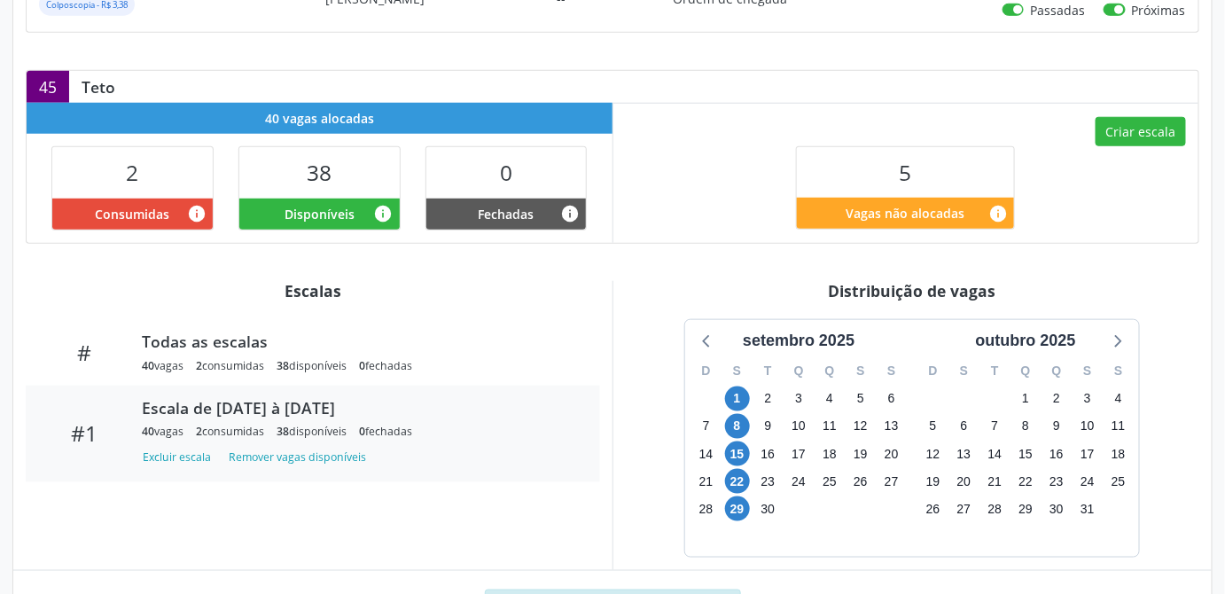
scroll to position [415, 0]
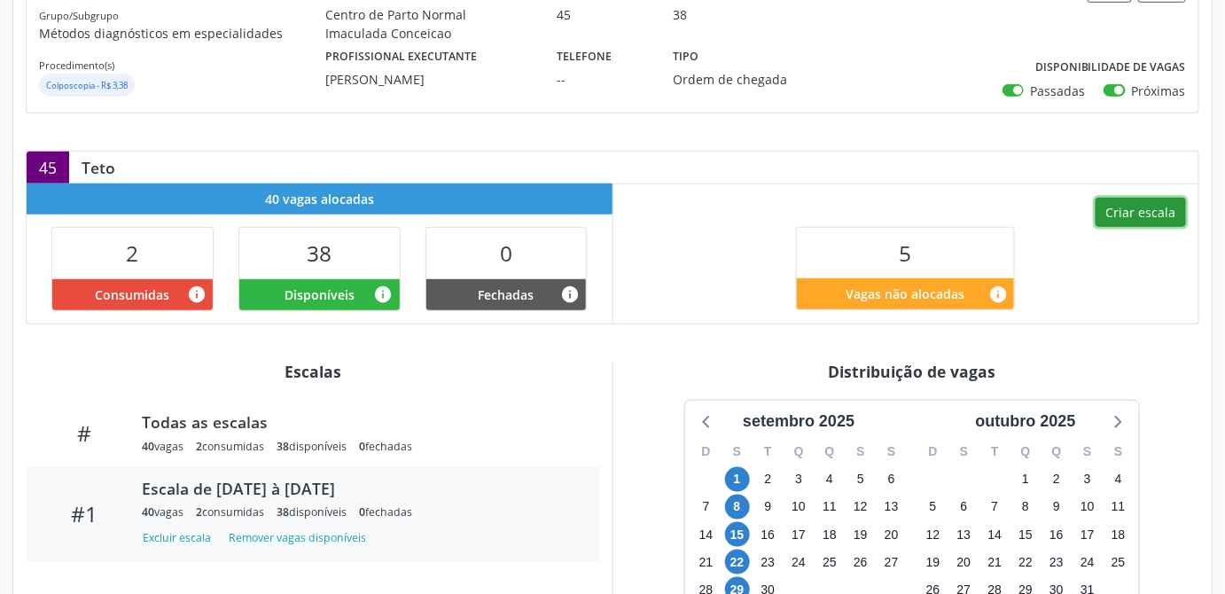
click at [1166, 213] on button "Criar escala" at bounding box center [1141, 213] width 90 height 30
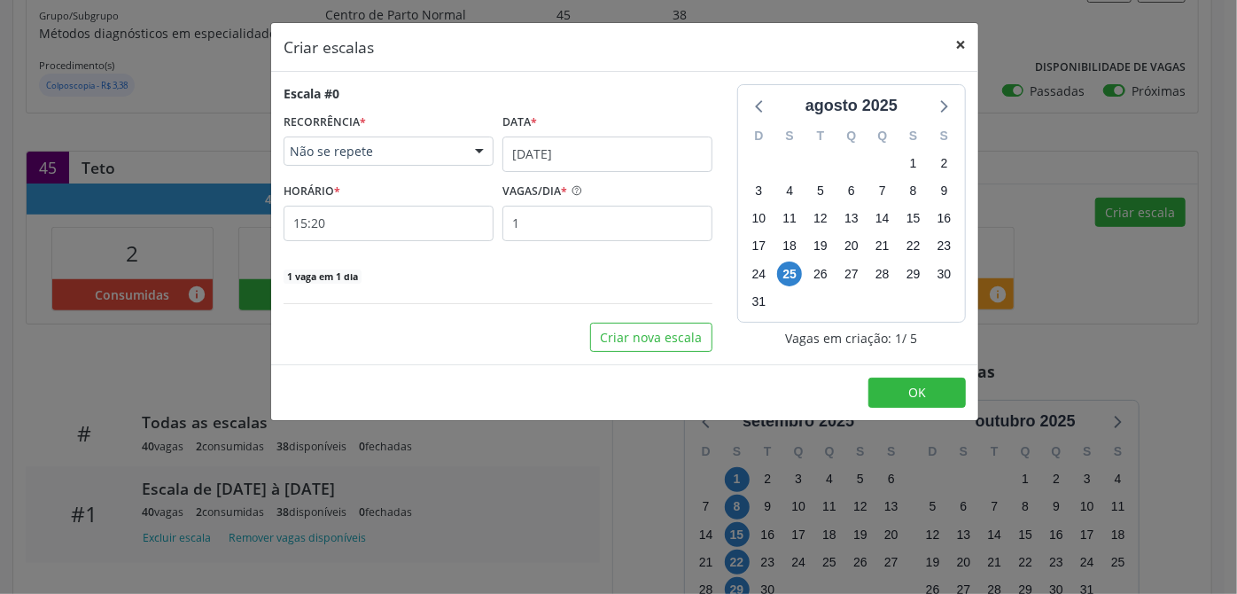
click at [959, 45] on button "×" at bounding box center [960, 44] width 35 height 43
